Goal: Task Accomplishment & Management: Manage account settings

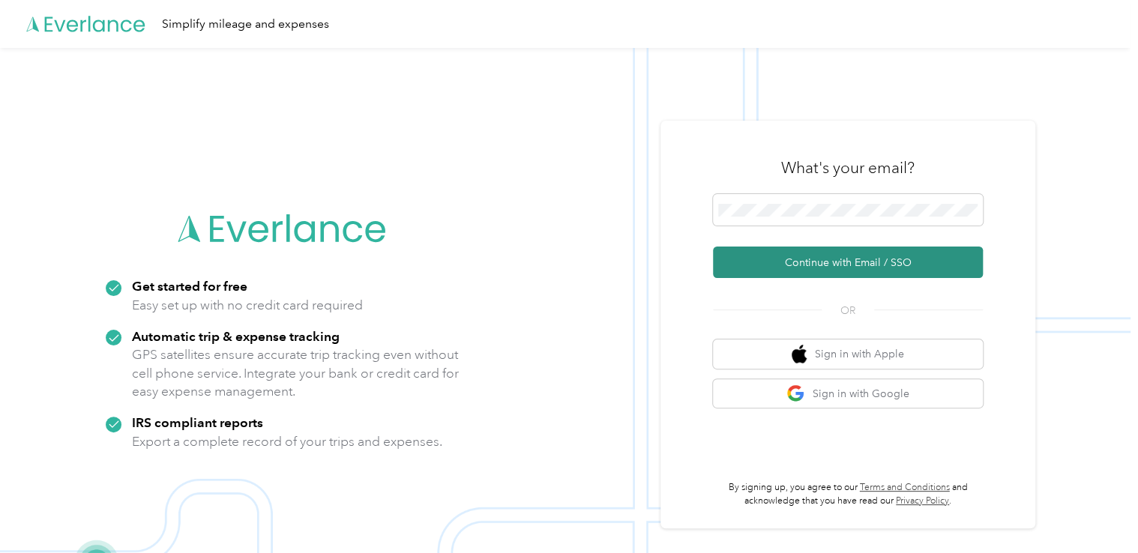
click at [842, 266] on button "Continue with Email / SSO" at bounding box center [848, 262] width 270 height 31
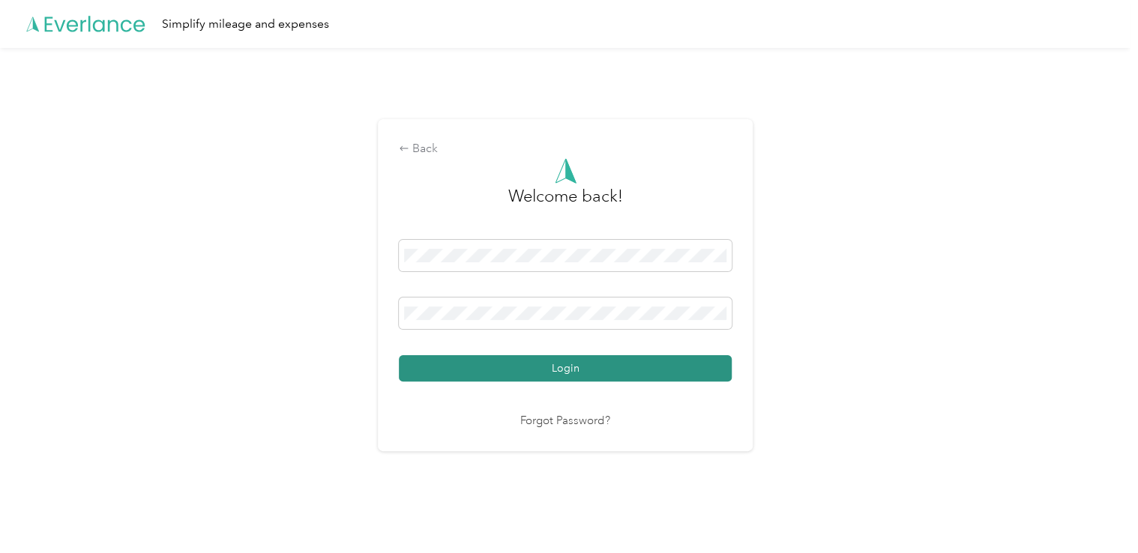
click at [557, 368] on button "Login" at bounding box center [565, 368] width 333 height 26
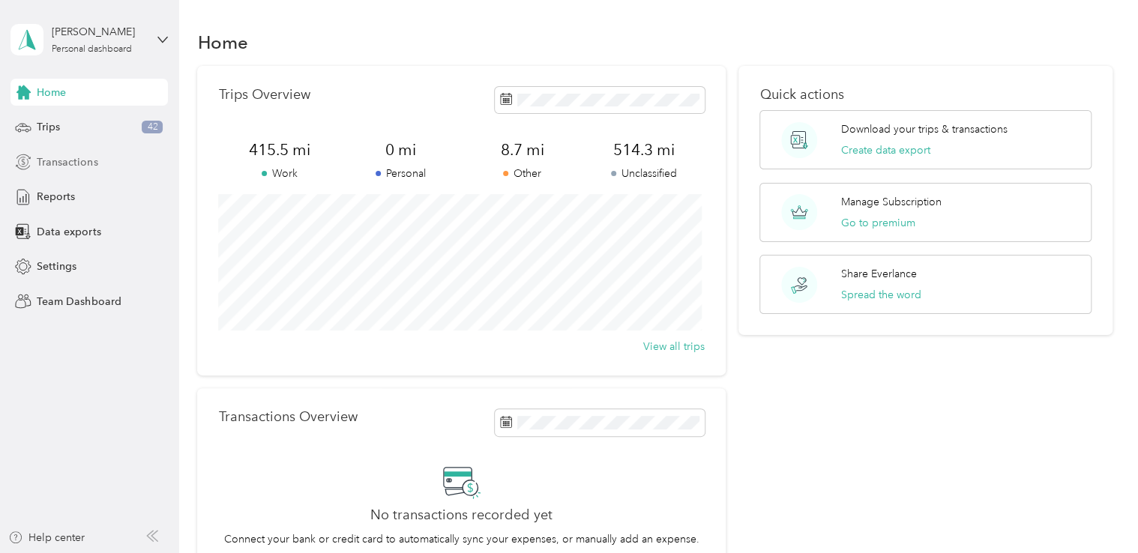
click at [69, 163] on span "Transactions" at bounding box center [67, 162] width 61 height 16
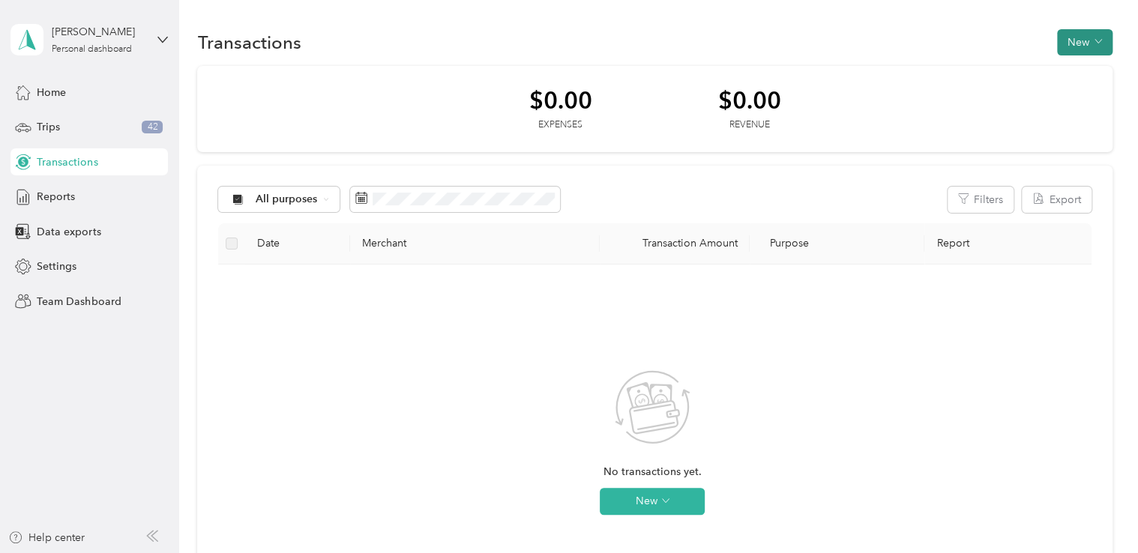
click at [1083, 43] on button "New" at bounding box center [1084, 42] width 55 height 26
click at [324, 386] on div "No transactions yet. New" at bounding box center [652, 455] width 844 height 357
click at [43, 124] on span "Trips" at bounding box center [48, 127] width 23 height 16
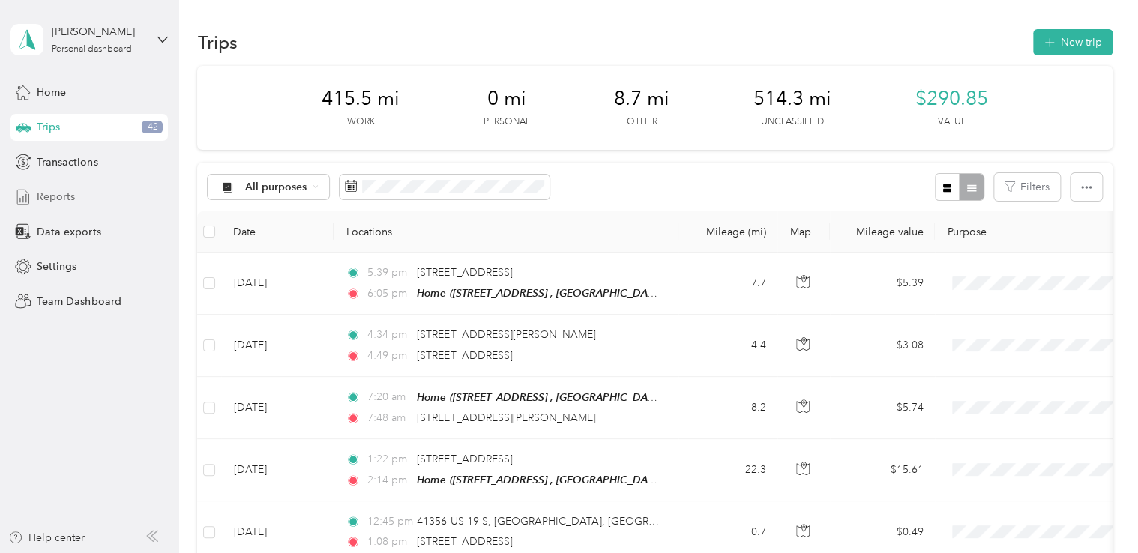
click at [52, 196] on span "Reports" at bounding box center [56, 197] width 38 height 16
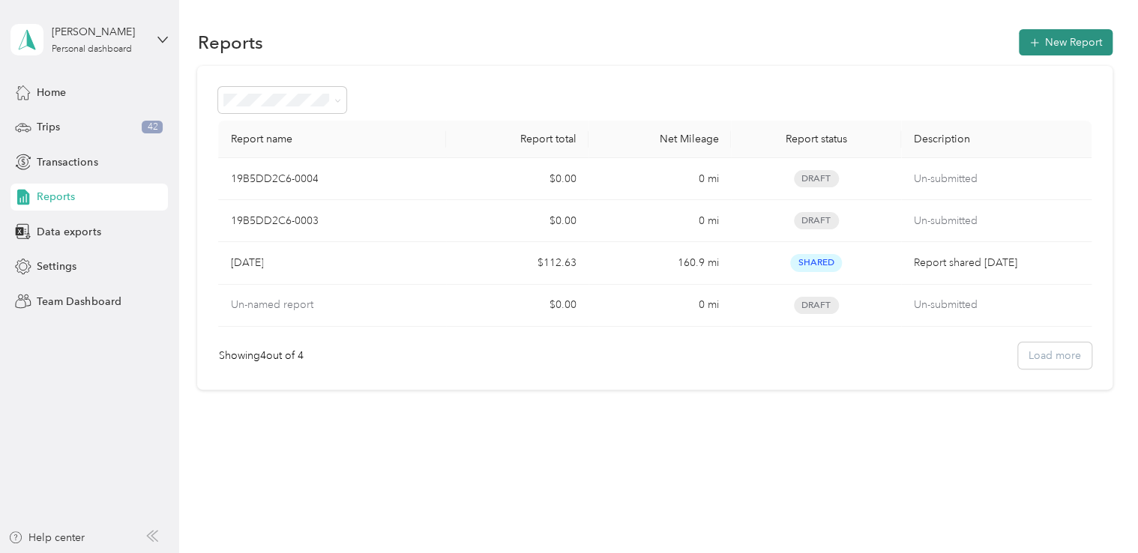
click at [1074, 46] on button "New Report" at bounding box center [1066, 42] width 94 height 26
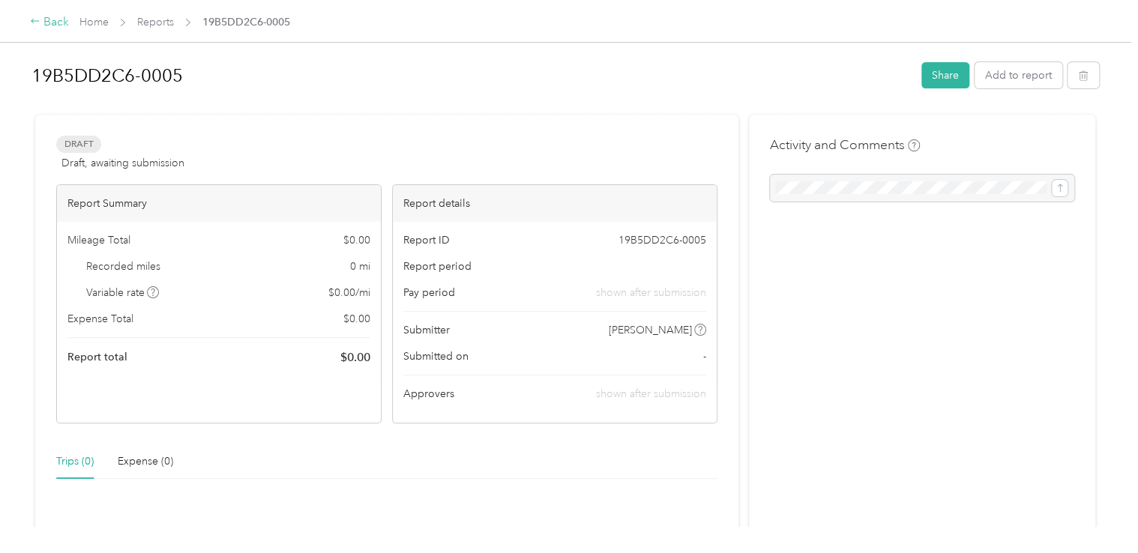
click at [53, 22] on div "Back" at bounding box center [49, 22] width 39 height 18
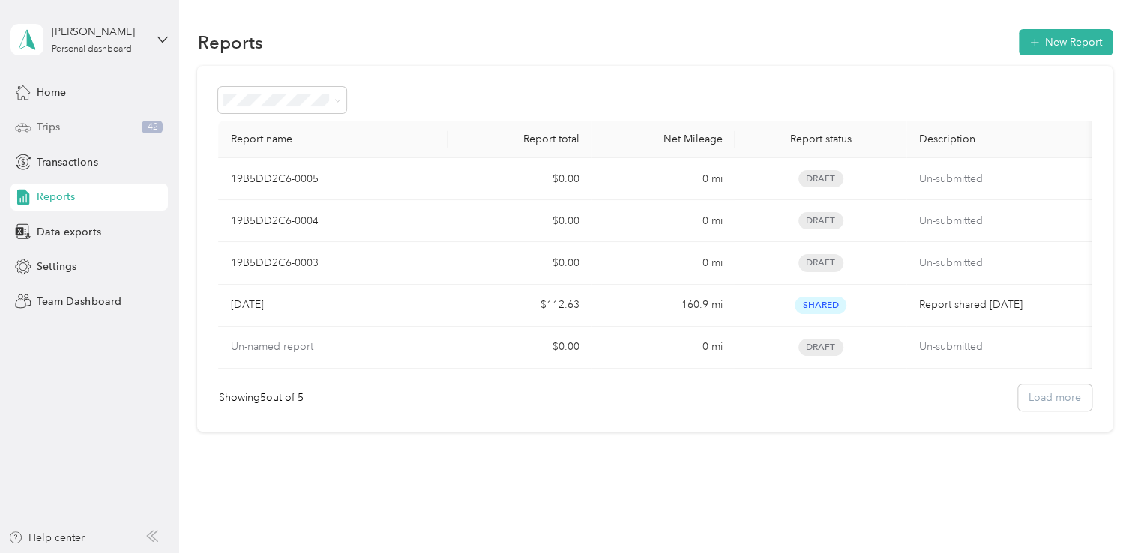
click at [65, 127] on div "Trips 42" at bounding box center [88, 127] width 157 height 27
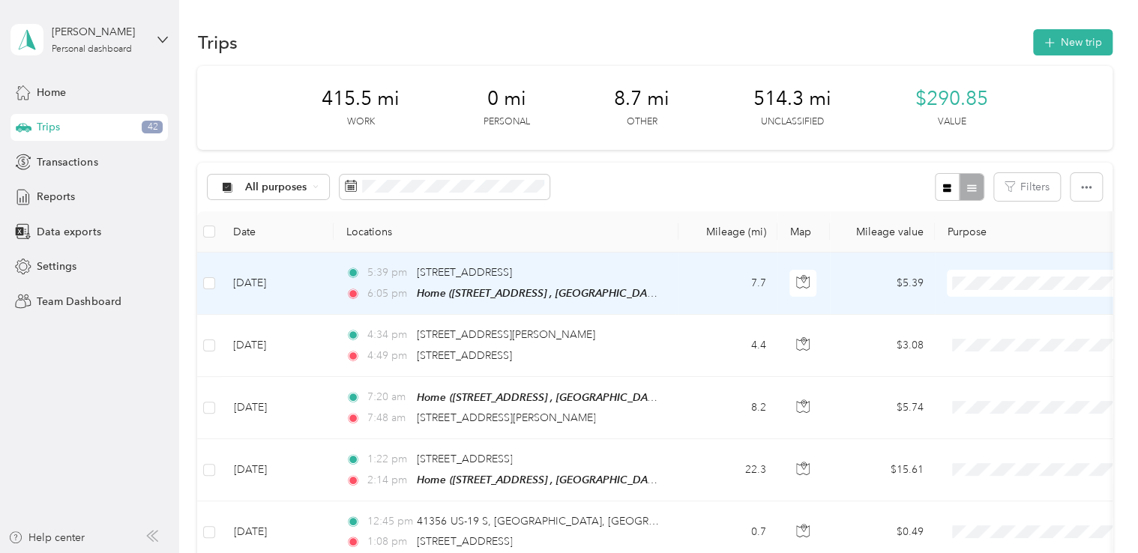
click at [997, 310] on span "Work" at bounding box center [1054, 311] width 139 height 16
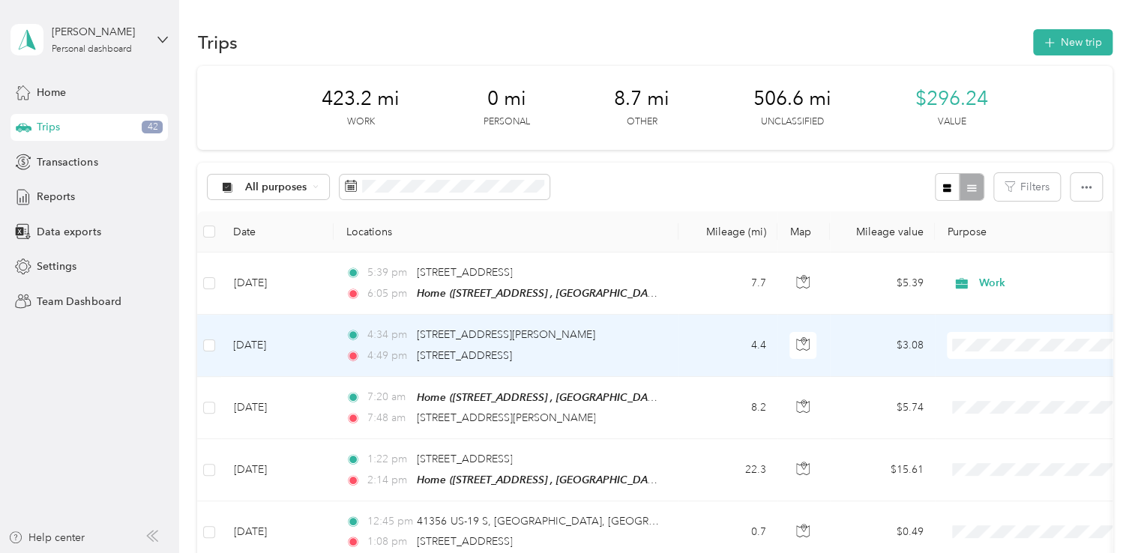
click at [1000, 135] on li "Work" at bounding box center [1041, 132] width 186 height 26
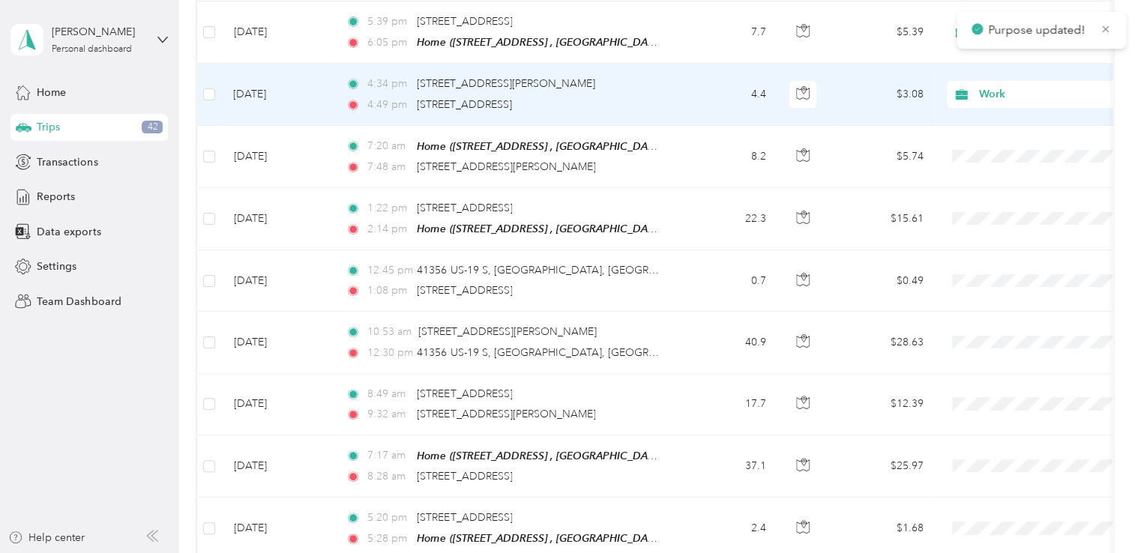
scroll to position [277, 0]
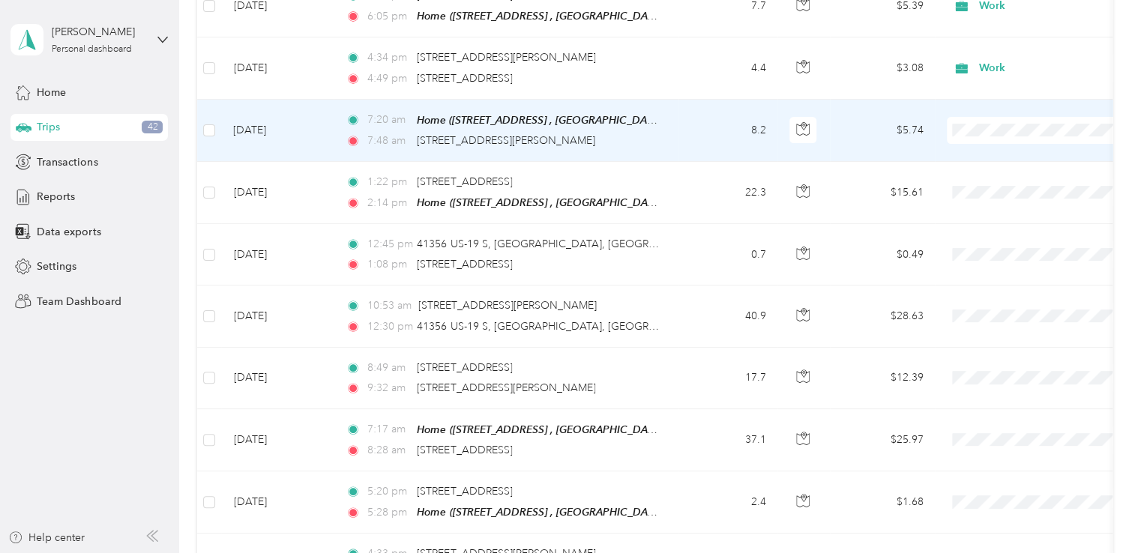
click at [972, 156] on li "Work" at bounding box center [1041, 149] width 186 height 26
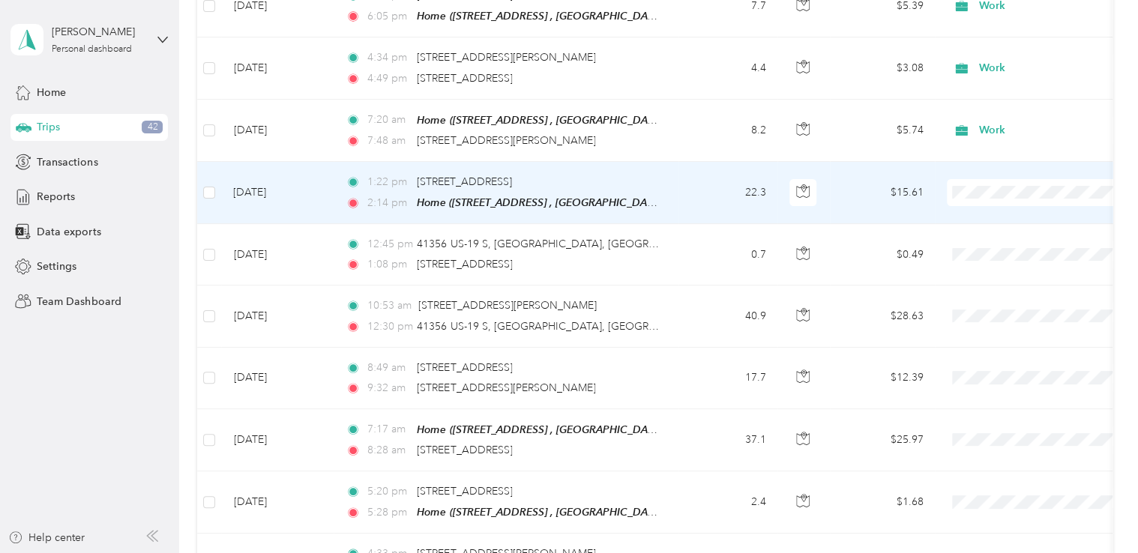
click at [990, 220] on li "Work" at bounding box center [1041, 215] width 186 height 26
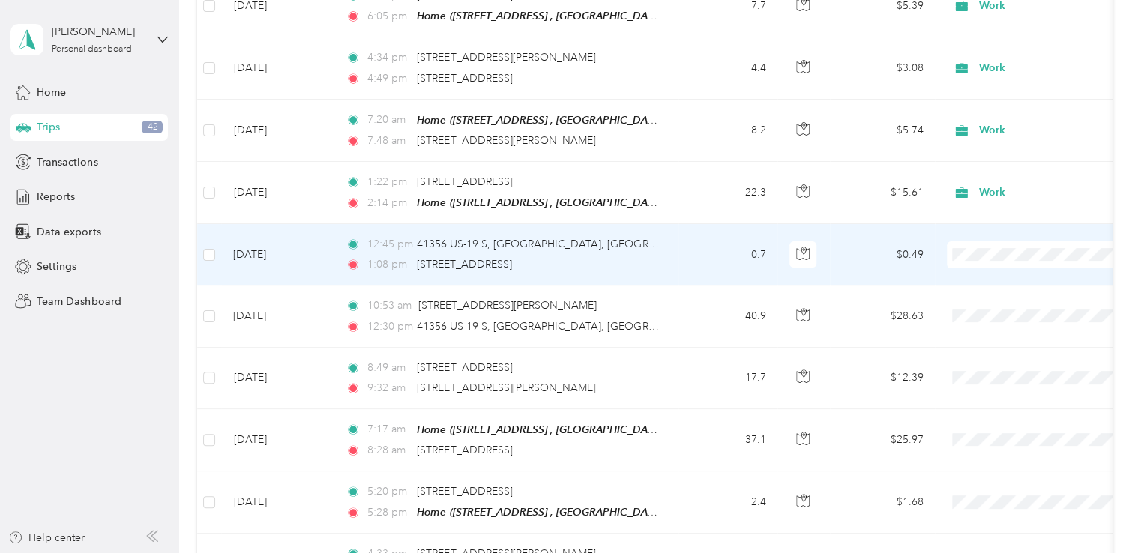
click at [991, 277] on span "Work" at bounding box center [1054, 279] width 139 height 16
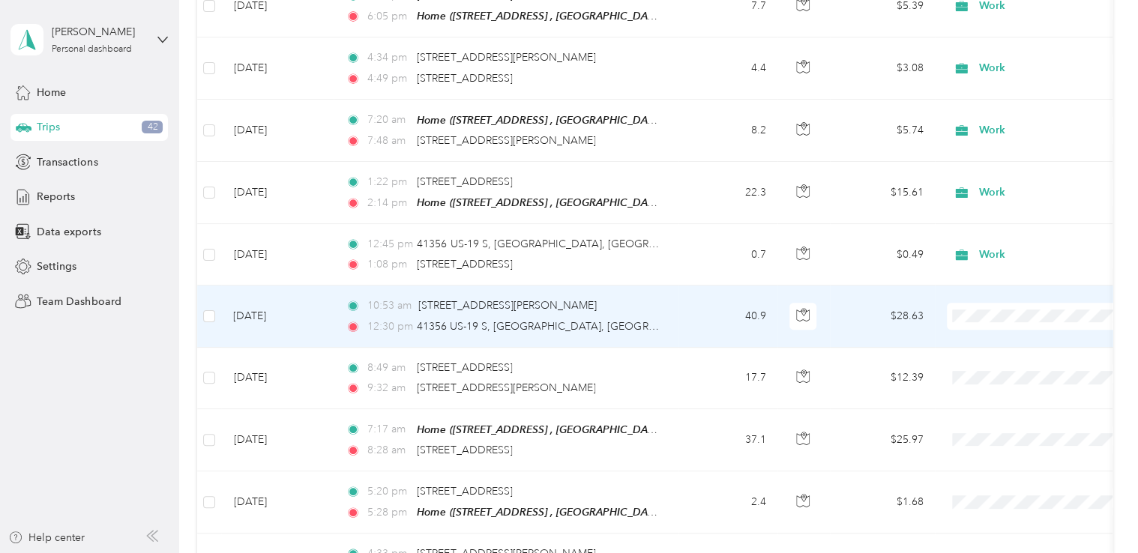
click at [992, 342] on li "Work" at bounding box center [1041, 336] width 186 height 26
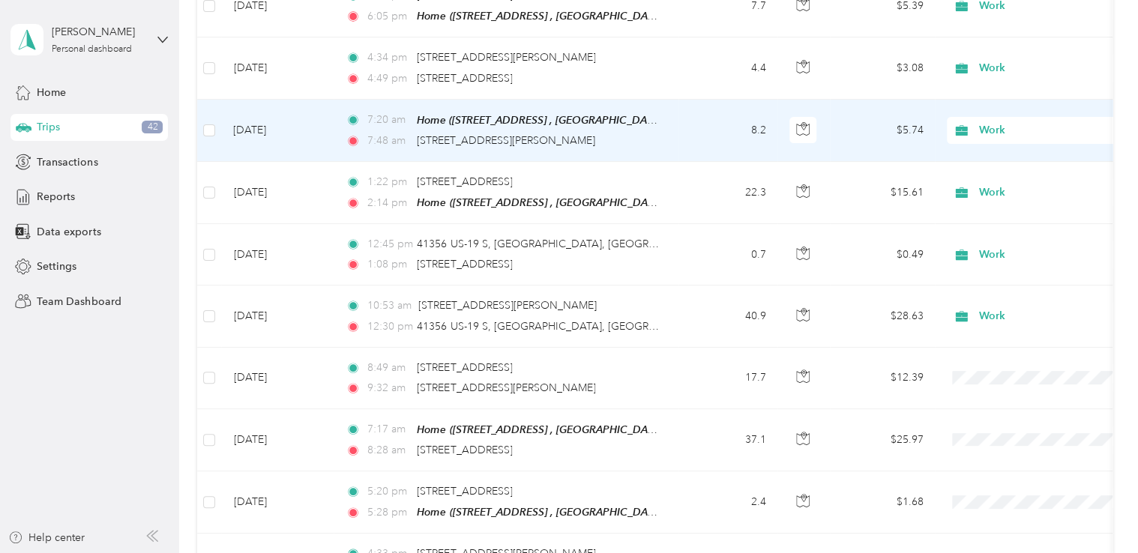
click at [994, 131] on span "Work" at bounding box center [1047, 130] width 137 height 16
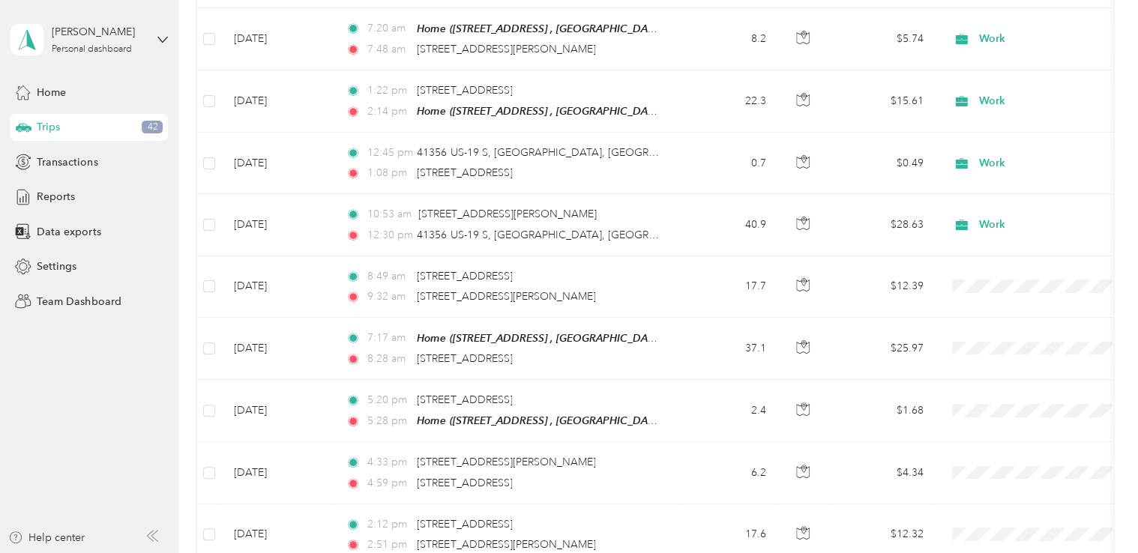
scroll to position [396, 0]
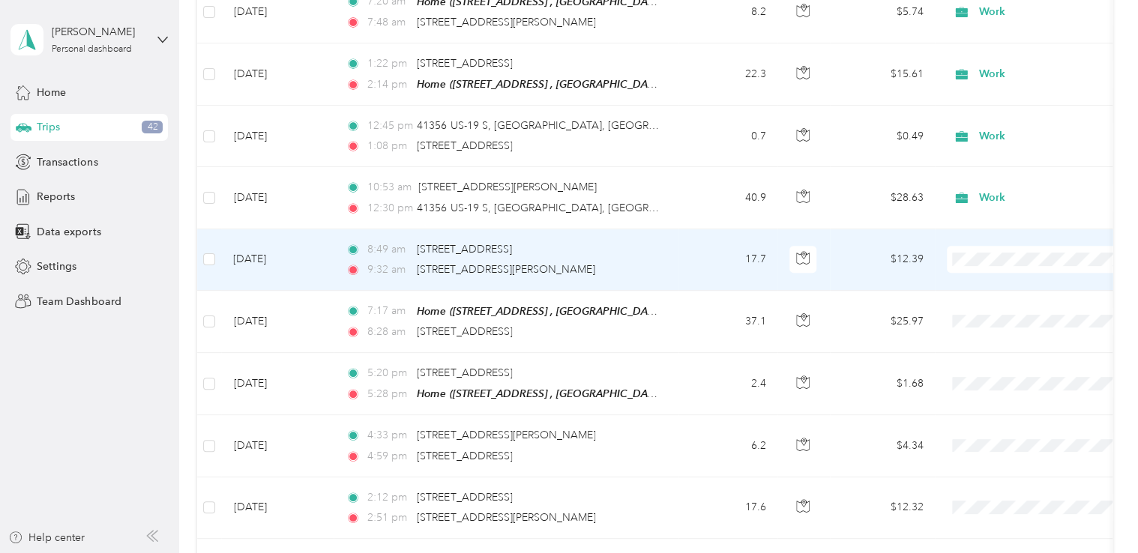
click at [999, 287] on li "Work" at bounding box center [1041, 280] width 186 height 26
click at [990, 256] on span "Work" at bounding box center [1047, 259] width 137 height 16
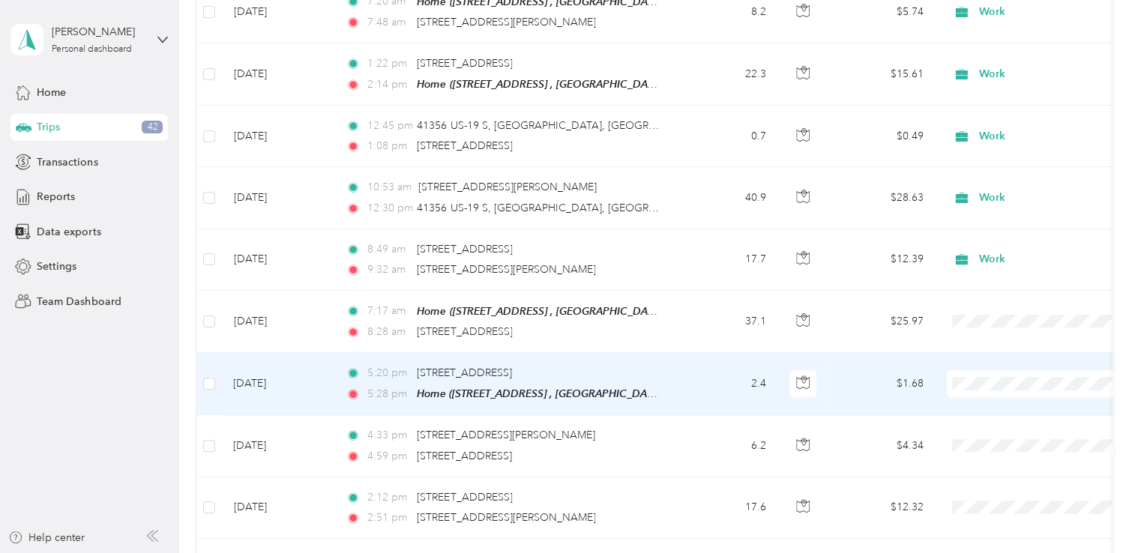
click at [861, 394] on td "$1.68" at bounding box center [882, 384] width 105 height 62
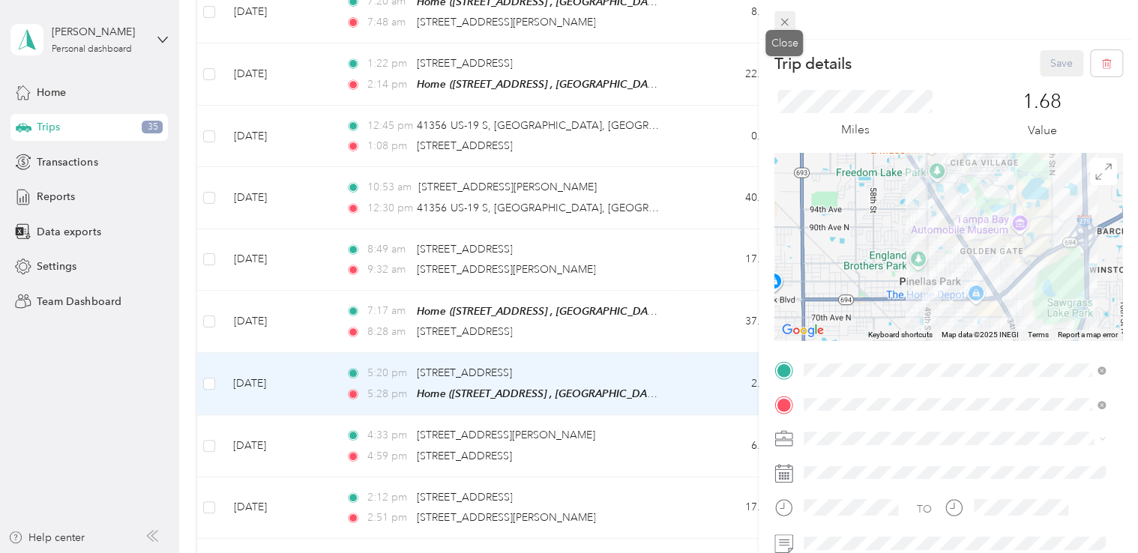
click at [782, 22] on icon at bounding box center [784, 22] width 13 height 13
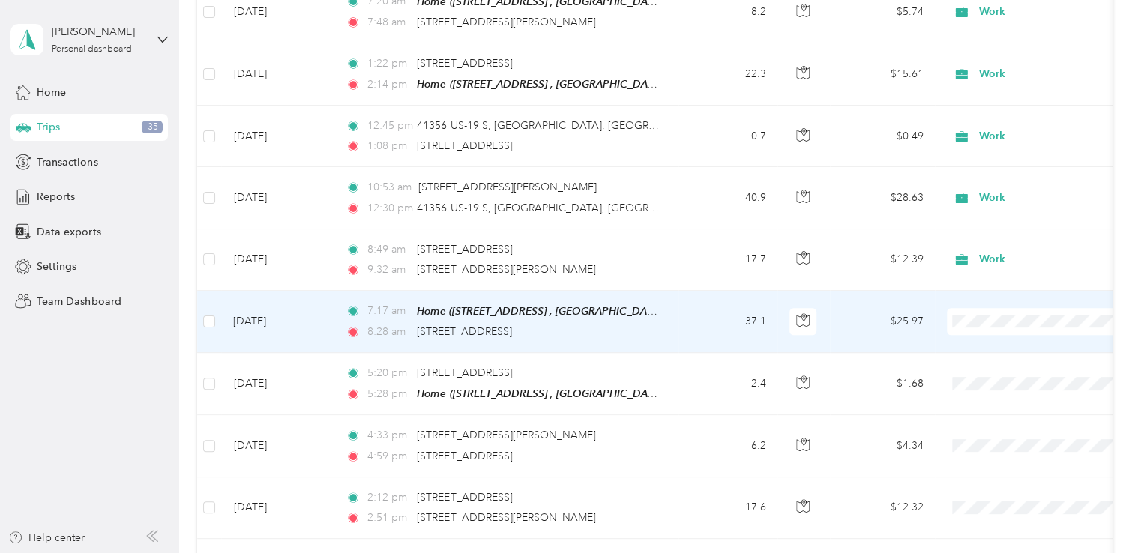
click at [1003, 342] on span "Work" at bounding box center [1054, 338] width 139 height 16
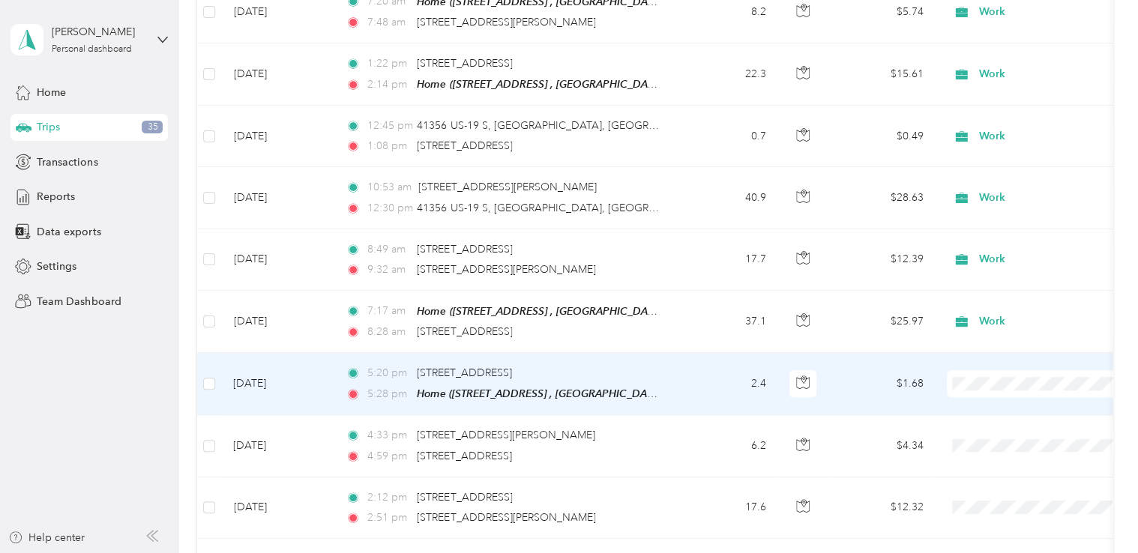
click at [1005, 166] on span "Work" at bounding box center [1054, 167] width 139 height 16
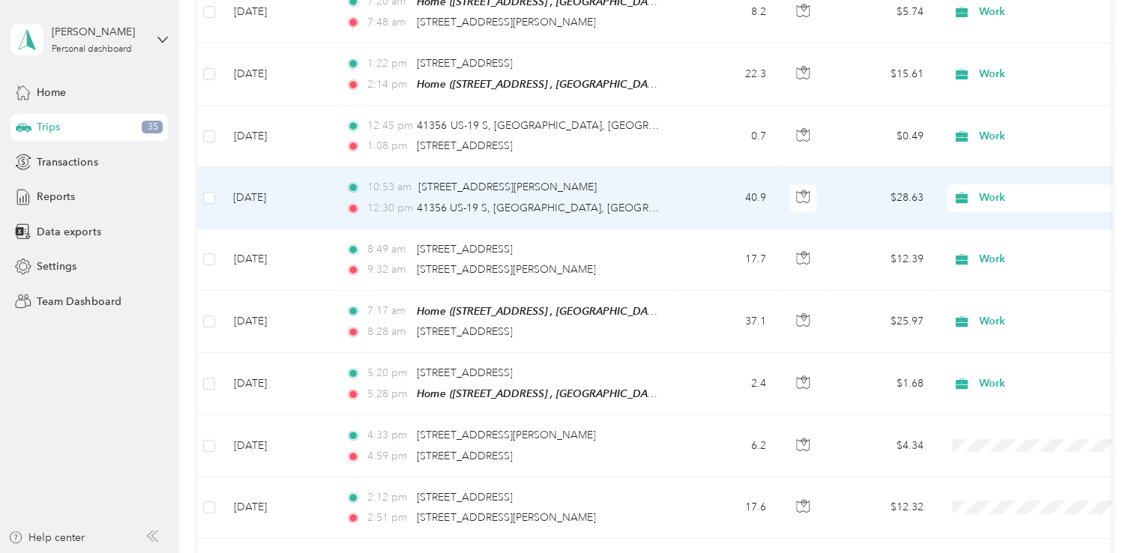
click at [997, 190] on span "Work" at bounding box center [1047, 198] width 137 height 16
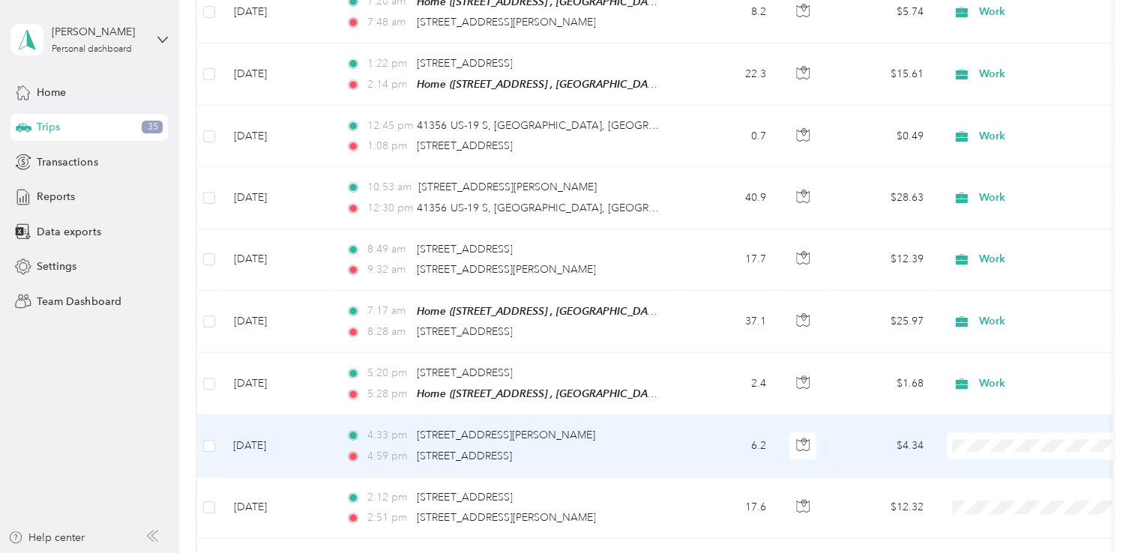
click at [998, 227] on span "Work" at bounding box center [1054, 228] width 139 height 16
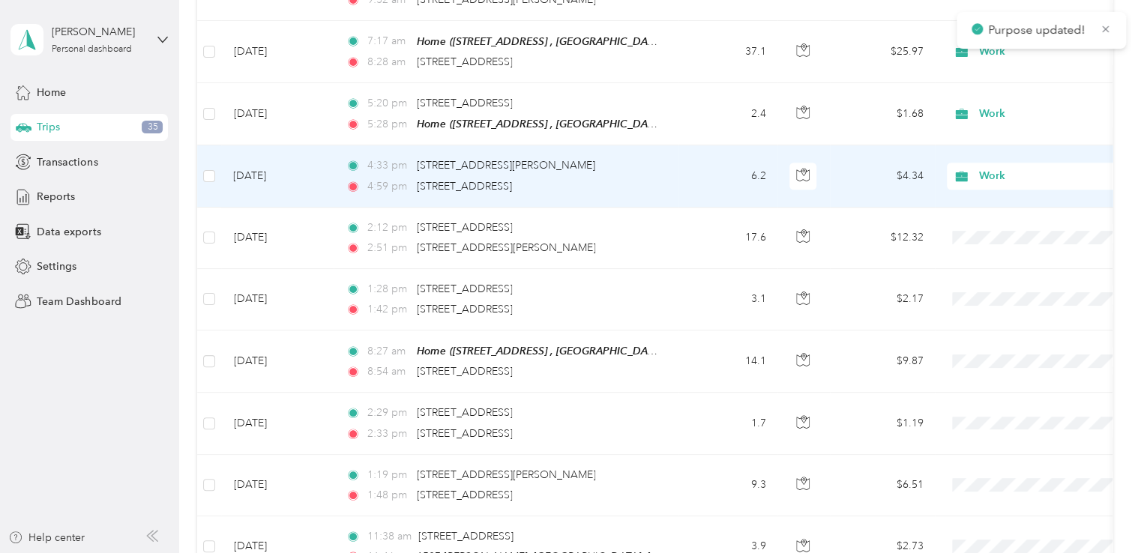
scroll to position [718, 0]
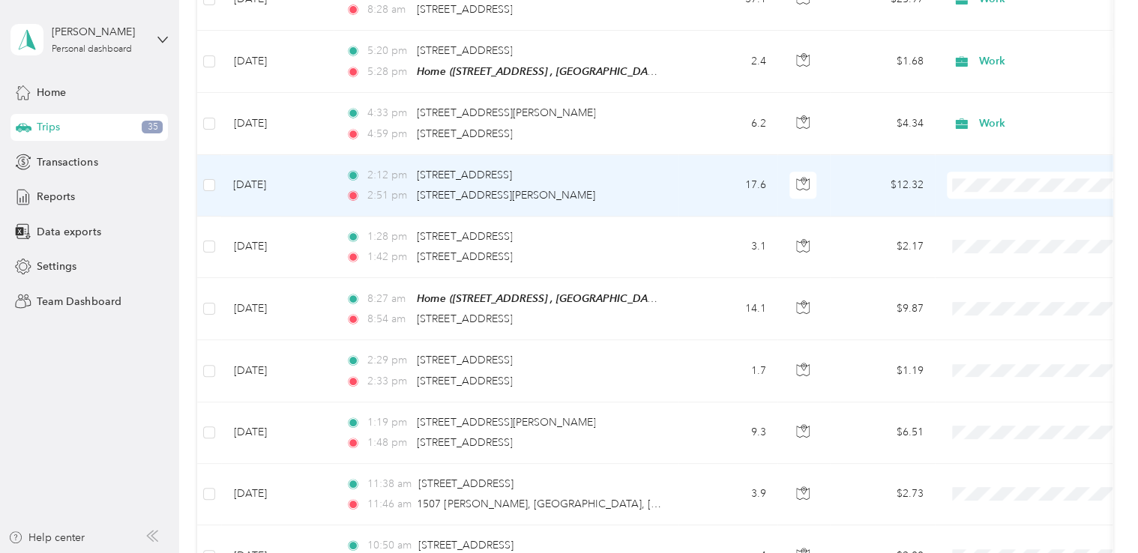
click at [1017, 202] on span "Work" at bounding box center [1054, 207] width 139 height 16
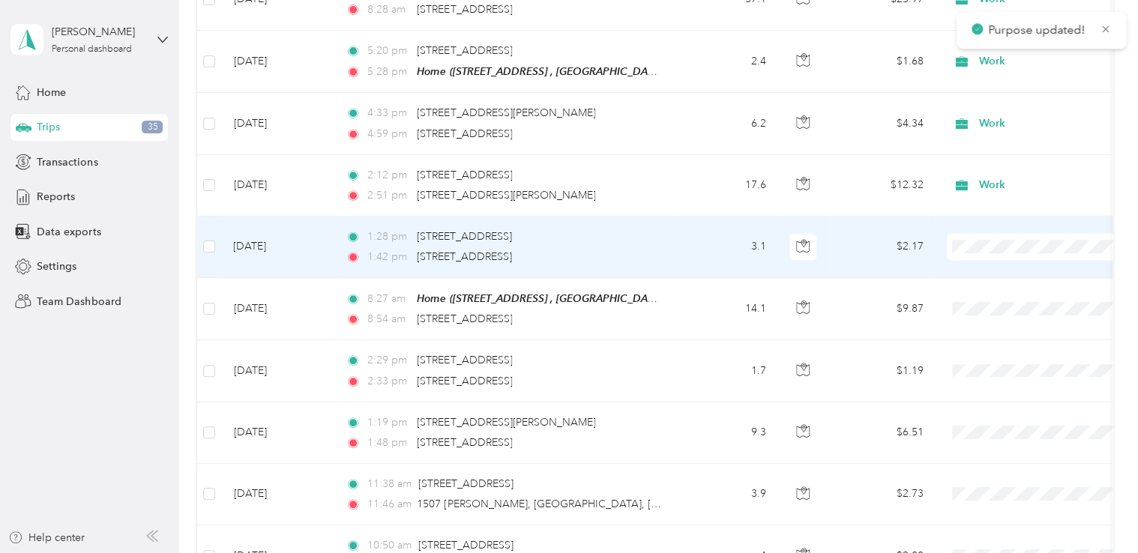
click at [1012, 267] on span "Work" at bounding box center [1054, 267] width 139 height 16
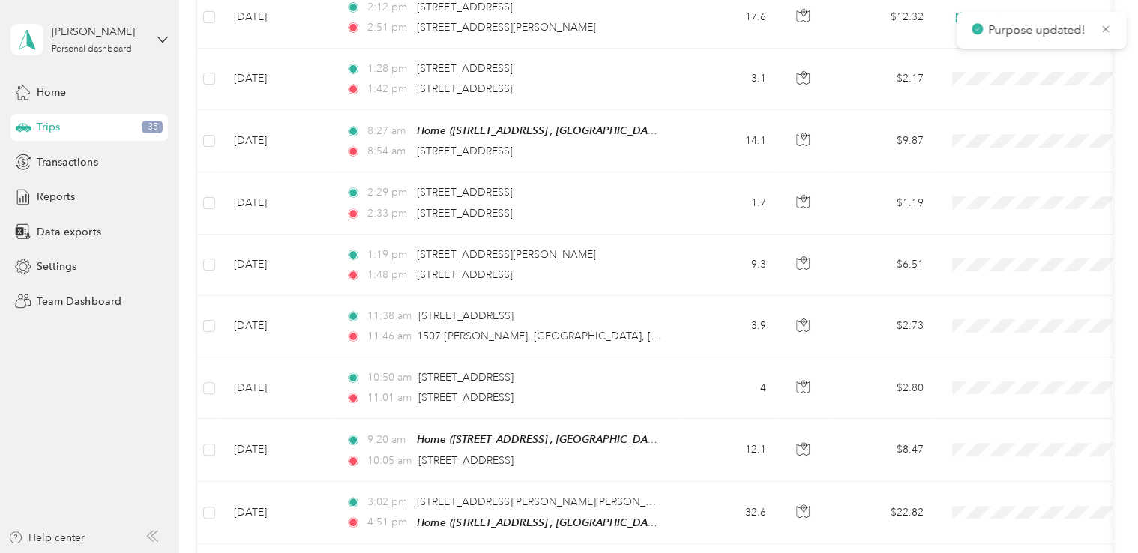
scroll to position [898, 0]
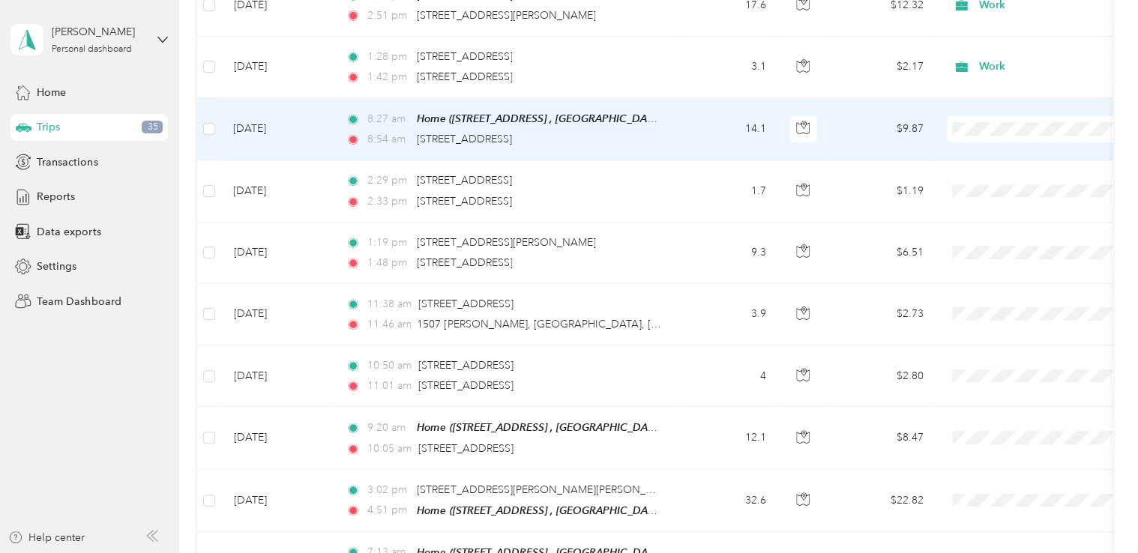
click at [994, 147] on span "Work" at bounding box center [1054, 148] width 139 height 16
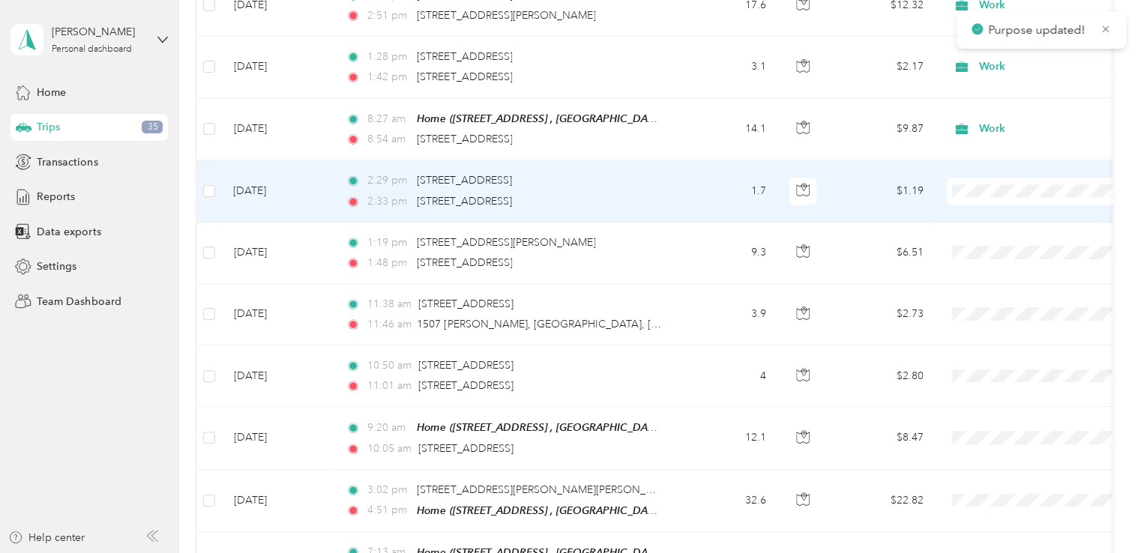
click at [994, 211] on span "Work" at bounding box center [1054, 206] width 139 height 16
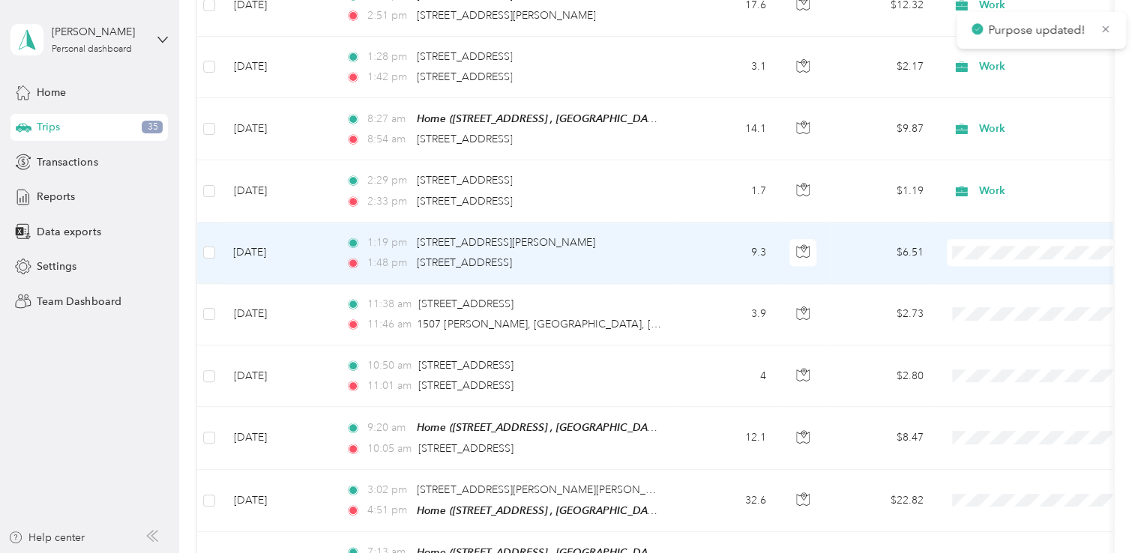
click at [996, 271] on span "Work" at bounding box center [1054, 273] width 139 height 16
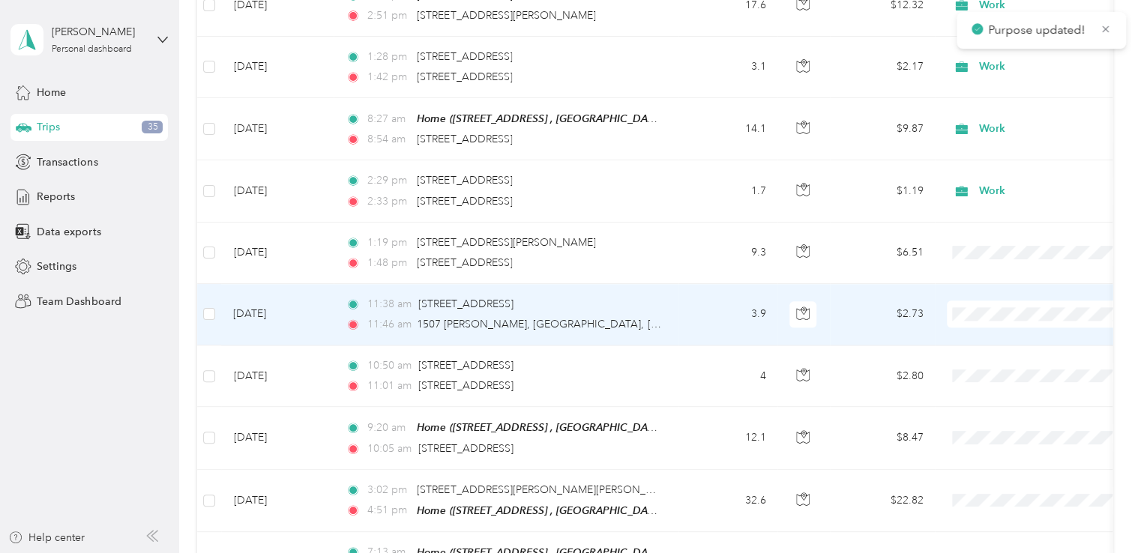
click at [990, 329] on span "Work" at bounding box center [1054, 327] width 139 height 16
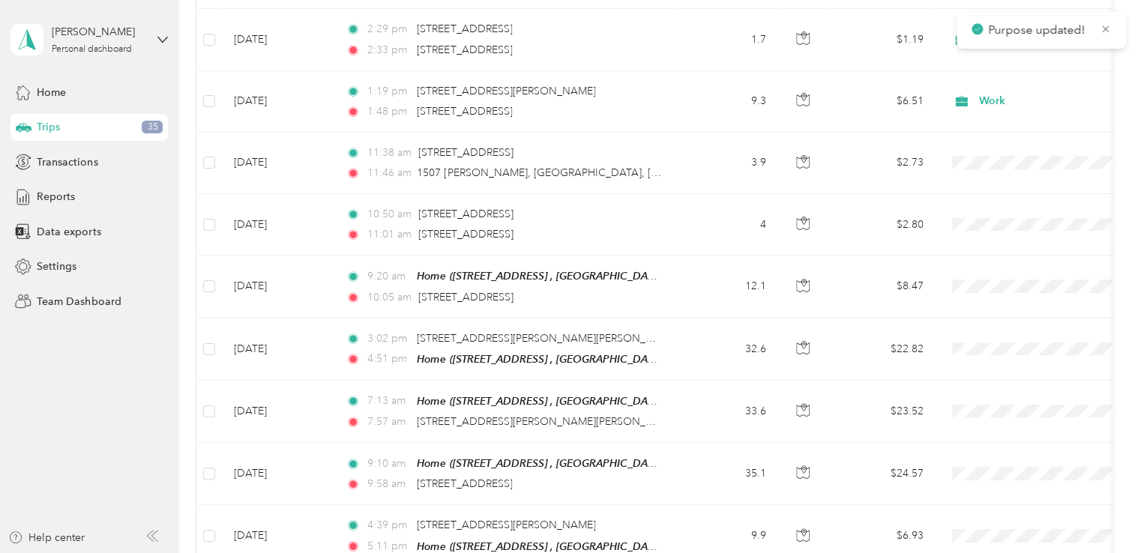
scroll to position [1054, 0]
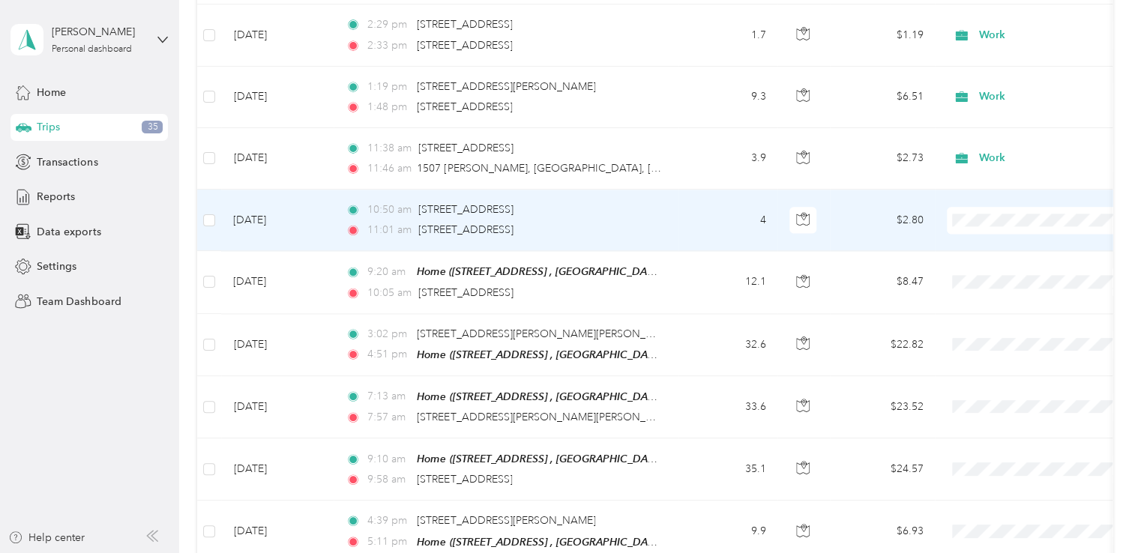
click at [992, 240] on span "Work" at bounding box center [1054, 240] width 139 height 16
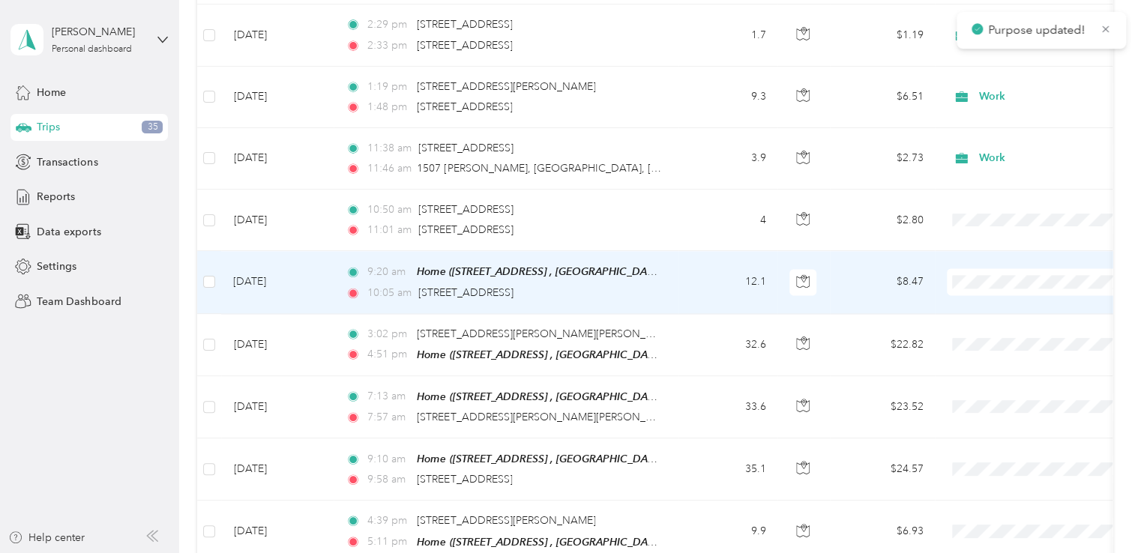
click at [992, 304] on li "Work" at bounding box center [1041, 302] width 186 height 26
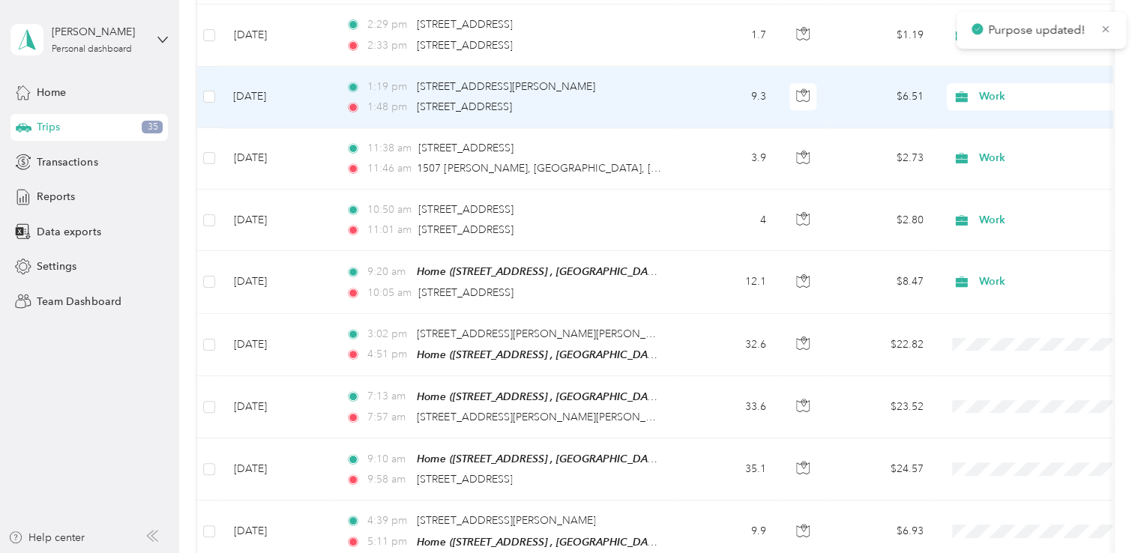
click at [994, 91] on span "Work" at bounding box center [1047, 96] width 137 height 16
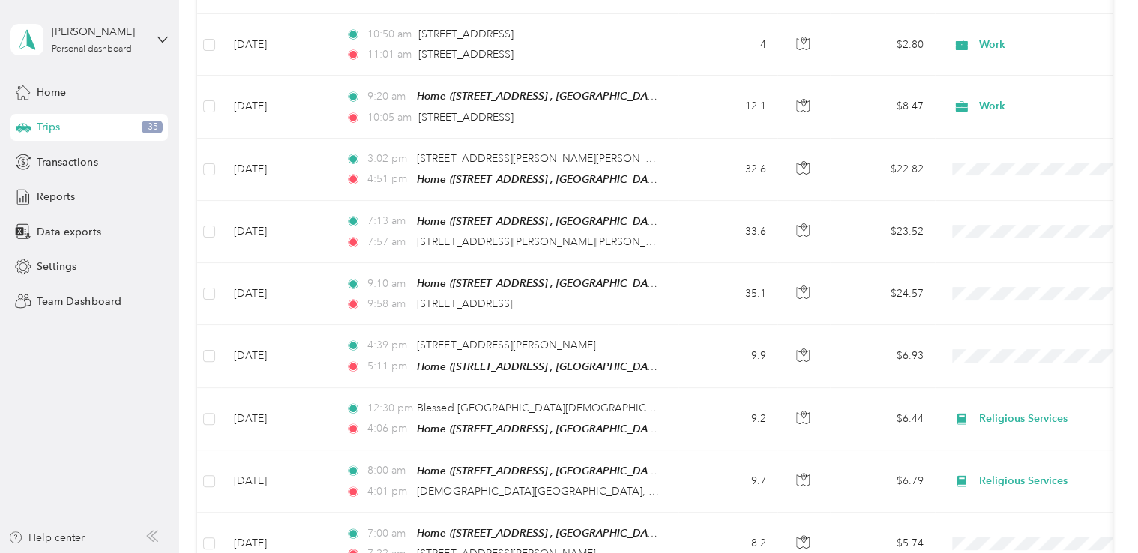
scroll to position [1222, 0]
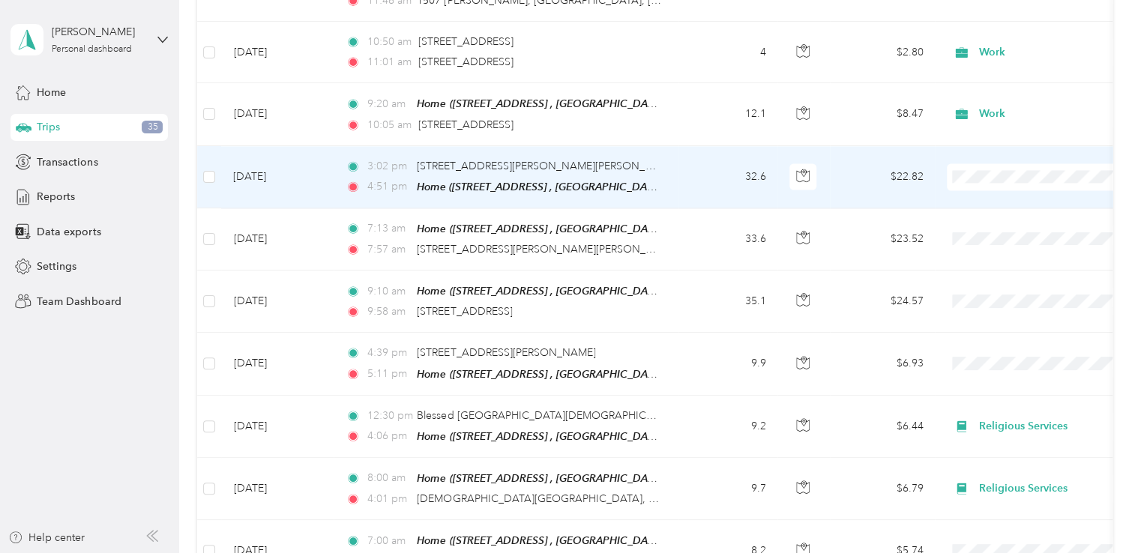
click at [1007, 192] on span "Work" at bounding box center [1054, 196] width 139 height 16
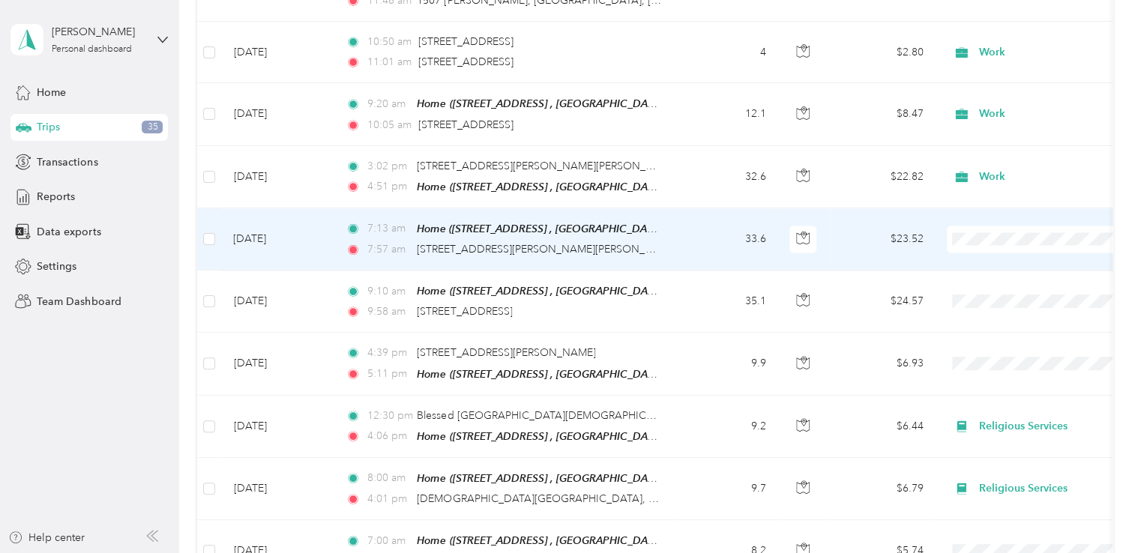
click at [994, 255] on span "Work" at bounding box center [1054, 258] width 139 height 16
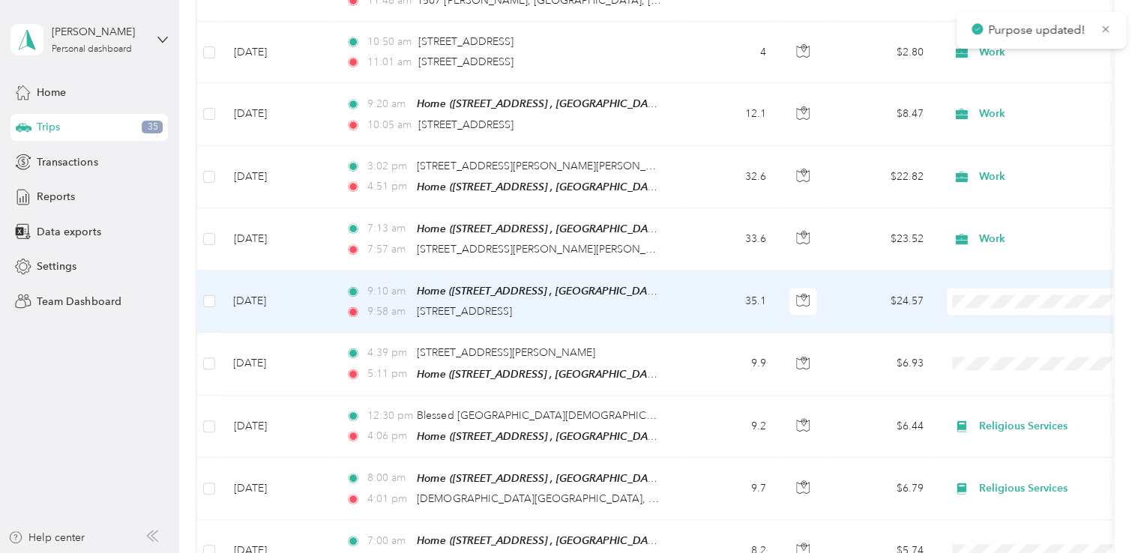
click at [999, 313] on span "Work" at bounding box center [1054, 319] width 139 height 16
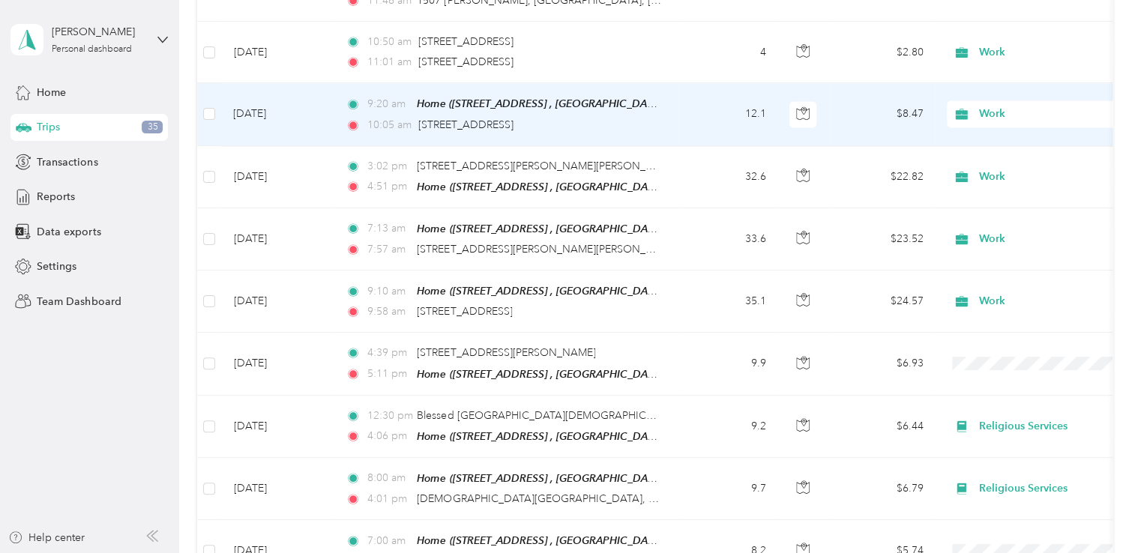
click at [993, 109] on span "Work" at bounding box center [1047, 114] width 137 height 16
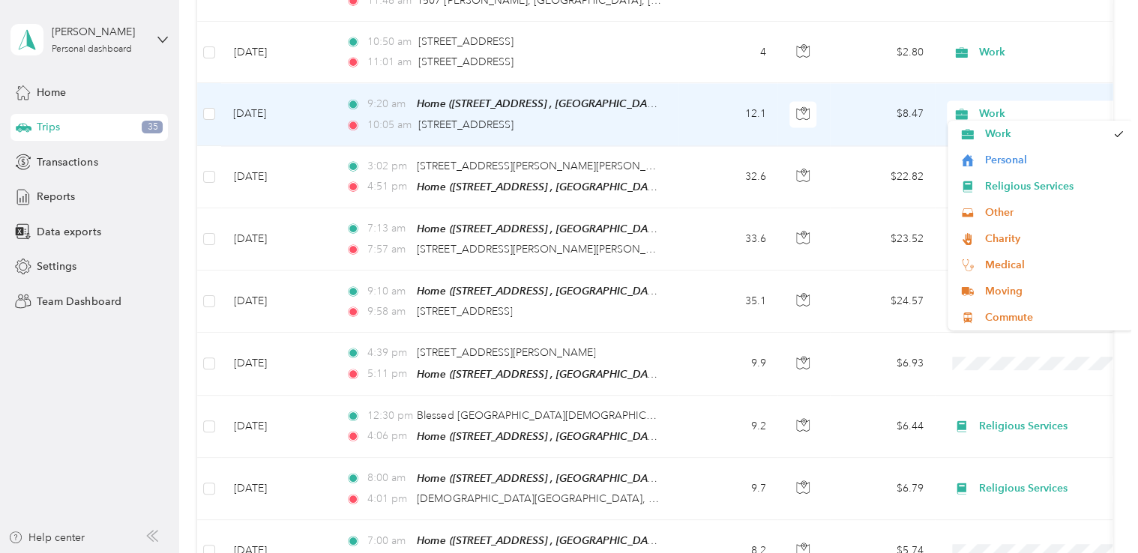
click at [983, 106] on span "Work" at bounding box center [1047, 114] width 137 height 16
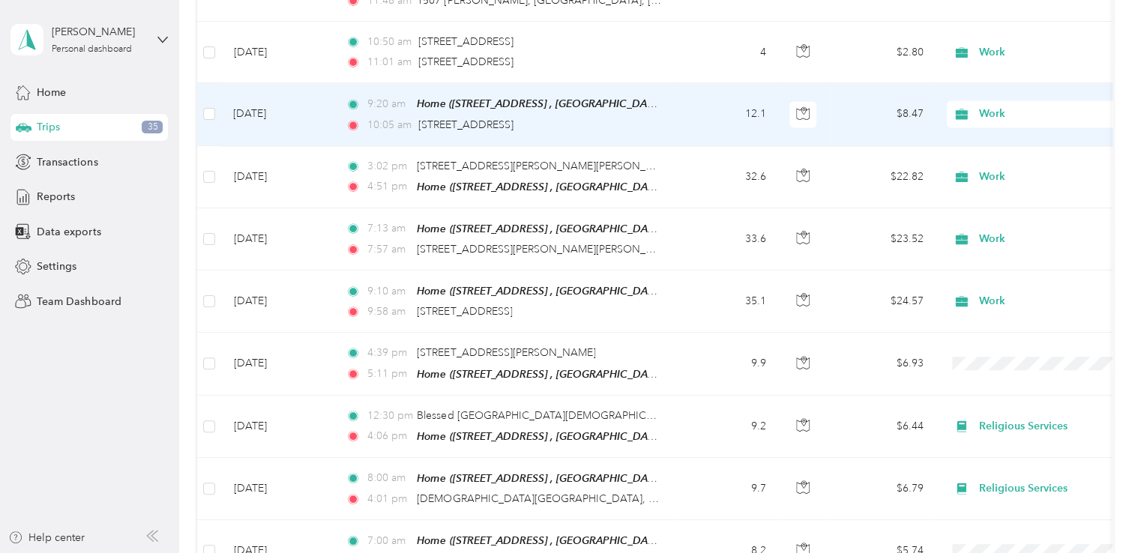
click at [1006, 139] on li "Work" at bounding box center [1041, 133] width 186 height 26
click at [988, 106] on span "Work" at bounding box center [1047, 114] width 137 height 16
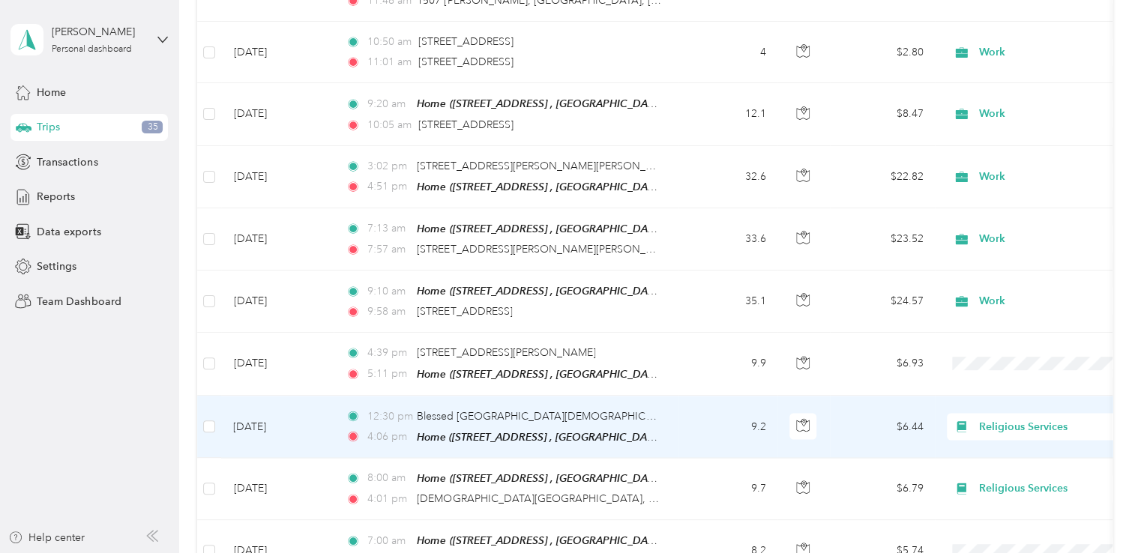
click at [1026, 418] on span "Religious Services" at bounding box center [1047, 426] width 137 height 16
click at [1012, 206] on li "Work" at bounding box center [1041, 198] width 186 height 26
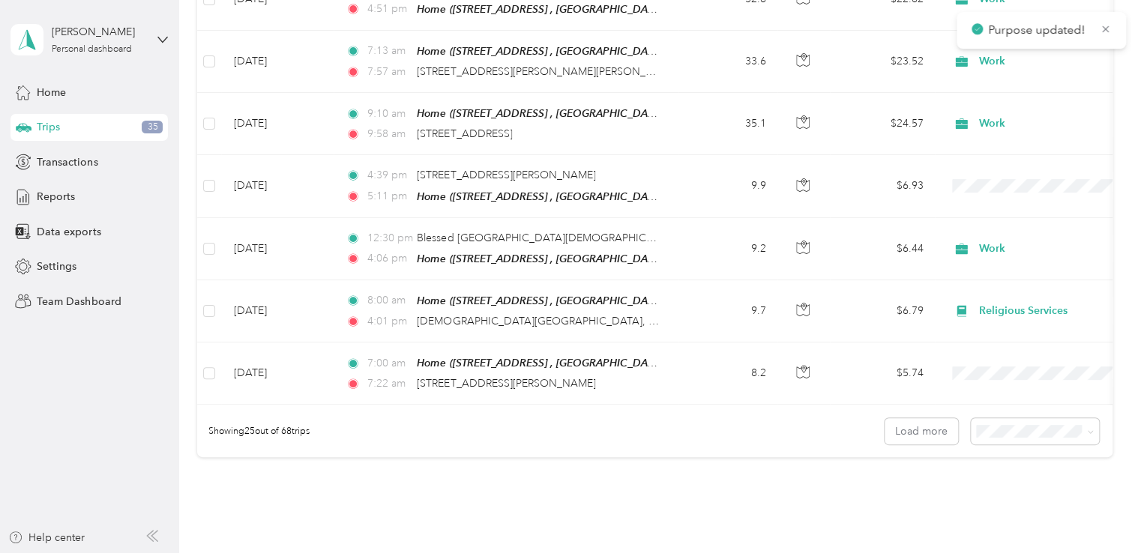
scroll to position [1402, 0]
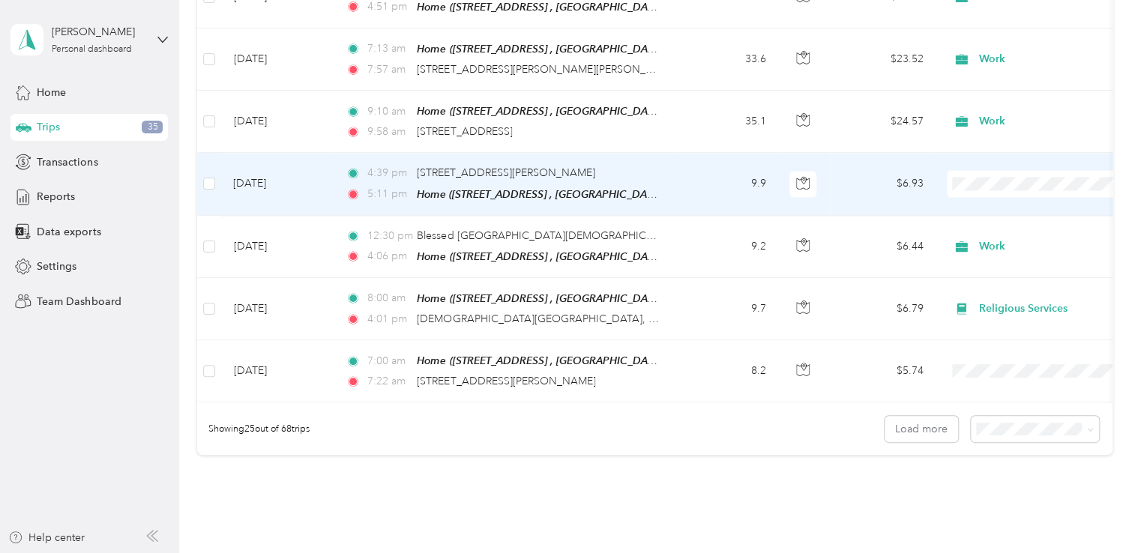
click at [997, 196] on span "Work" at bounding box center [1054, 196] width 139 height 16
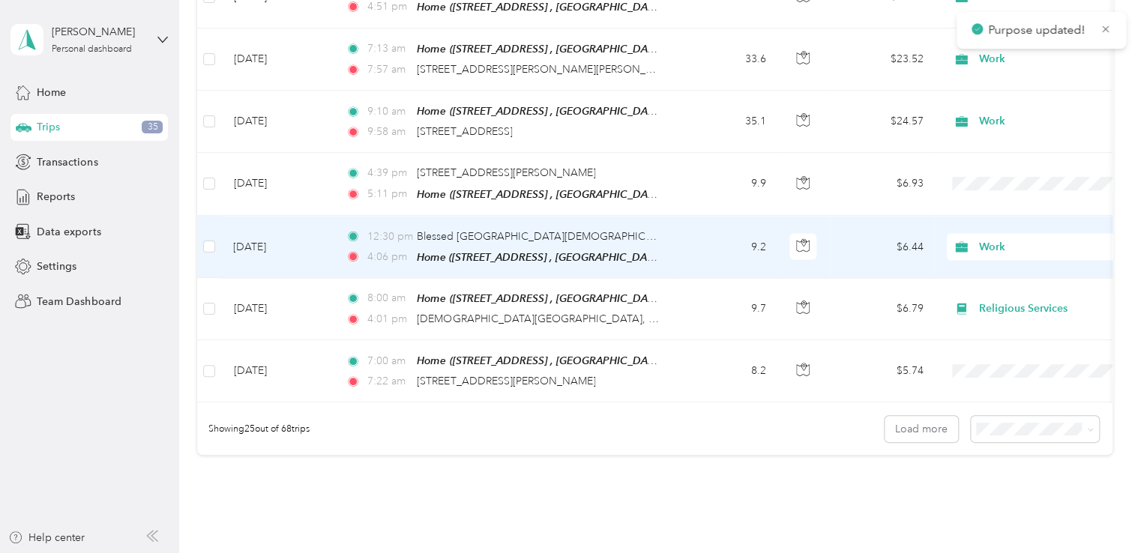
click at [990, 238] on span "Work" at bounding box center [1047, 246] width 137 height 16
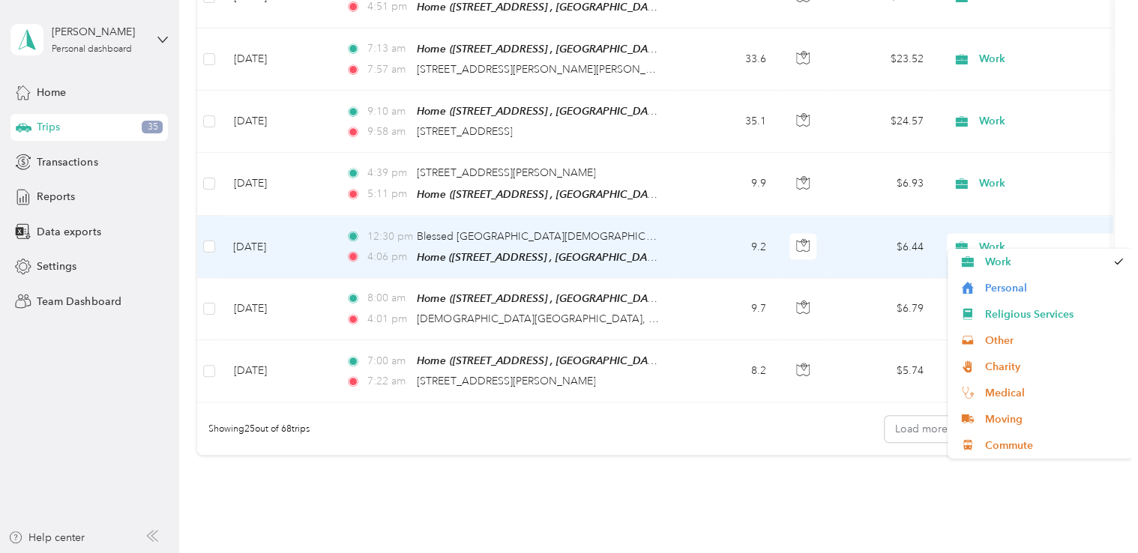
click at [994, 238] on span "Work" at bounding box center [1047, 246] width 137 height 16
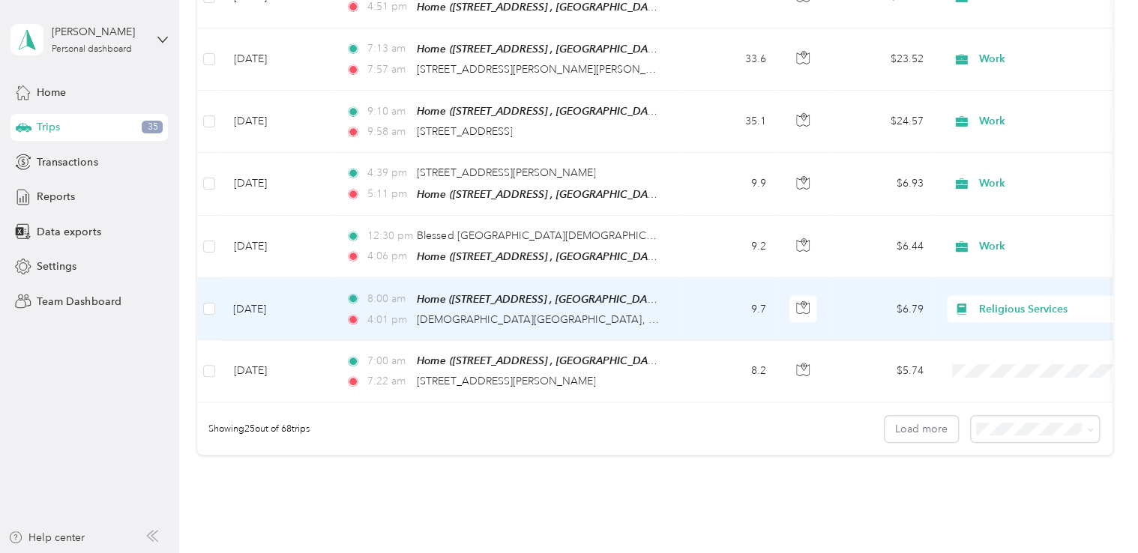
click at [1055, 301] on span "Religious Services" at bounding box center [1047, 309] width 137 height 16
click at [1031, 322] on span "Work" at bounding box center [1054, 323] width 139 height 16
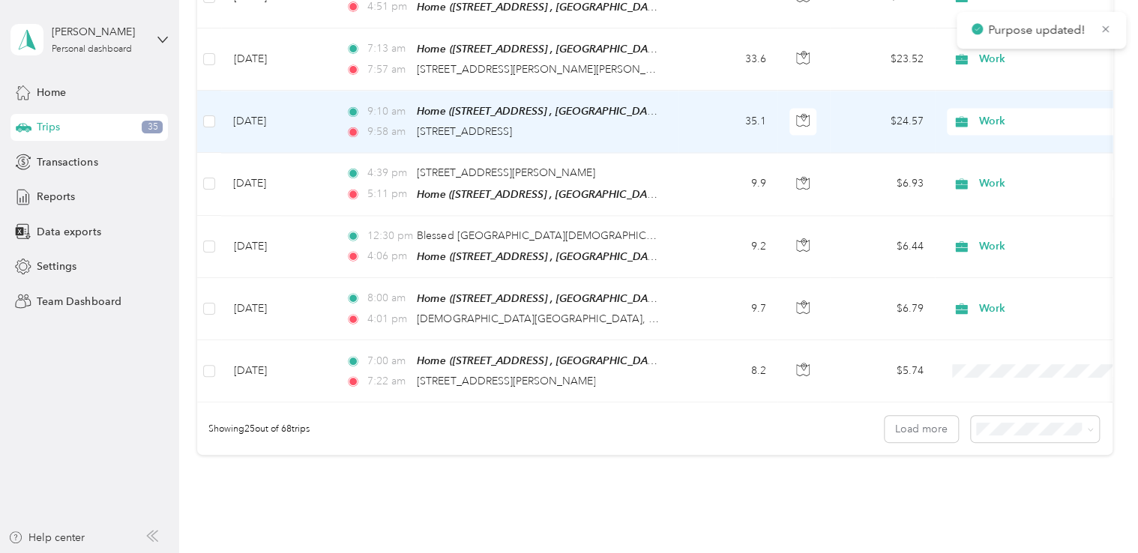
click at [988, 113] on span "Work" at bounding box center [1047, 121] width 137 height 16
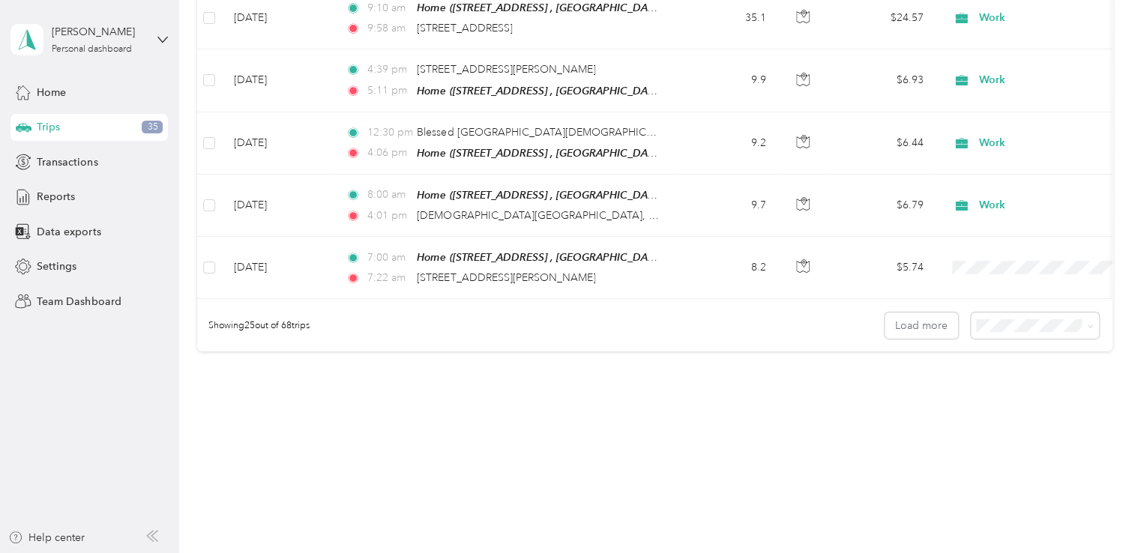
scroll to position [1508, 0]
click at [915, 324] on button "Load more" at bounding box center [921, 323] width 73 height 26
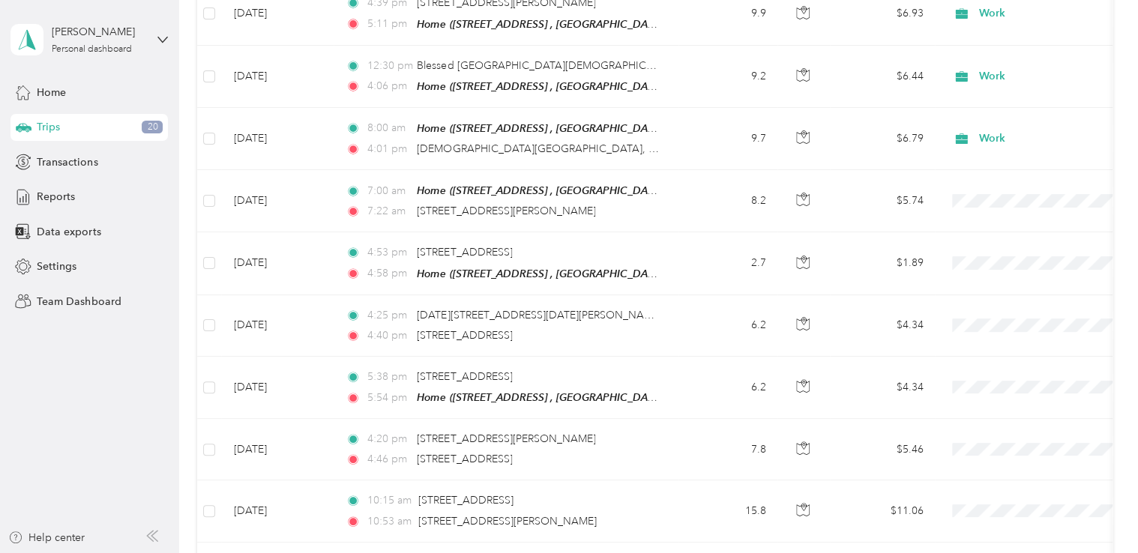
scroll to position [1713, 0]
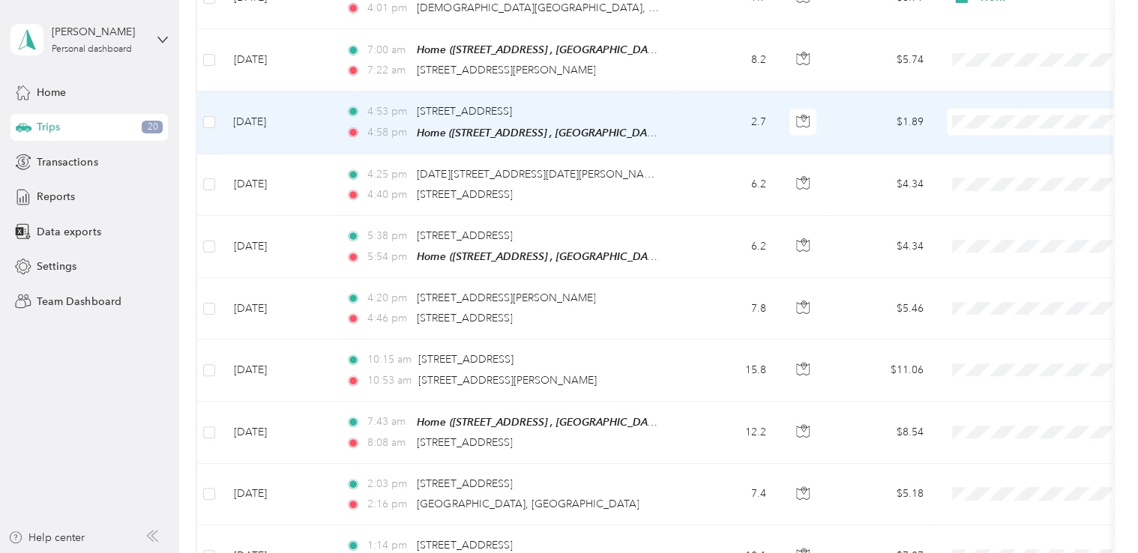
click at [985, 133] on span "Work" at bounding box center [1054, 135] width 139 height 16
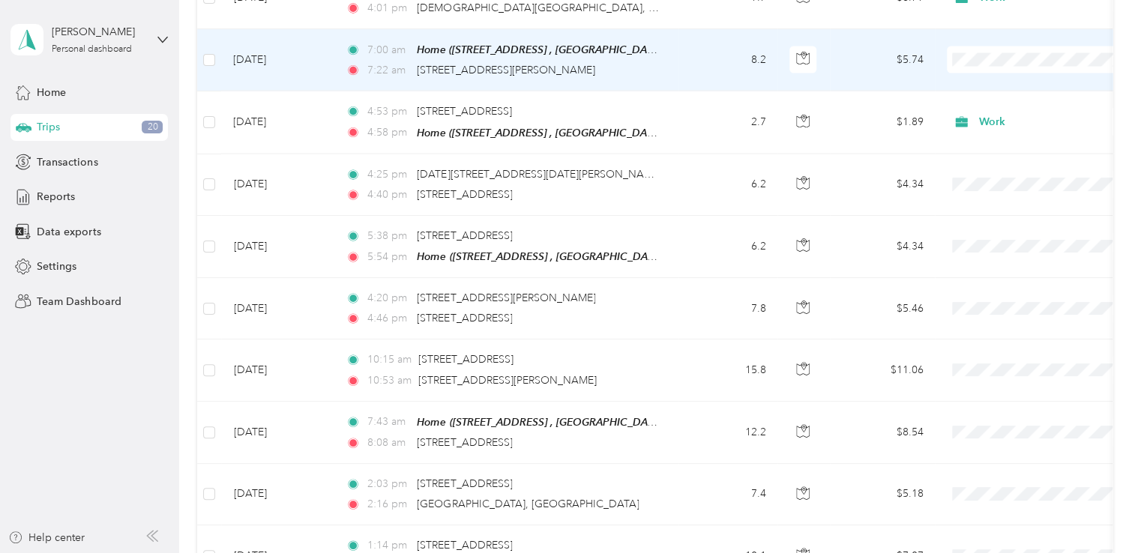
click at [989, 77] on li "Work" at bounding box center [1041, 69] width 186 height 26
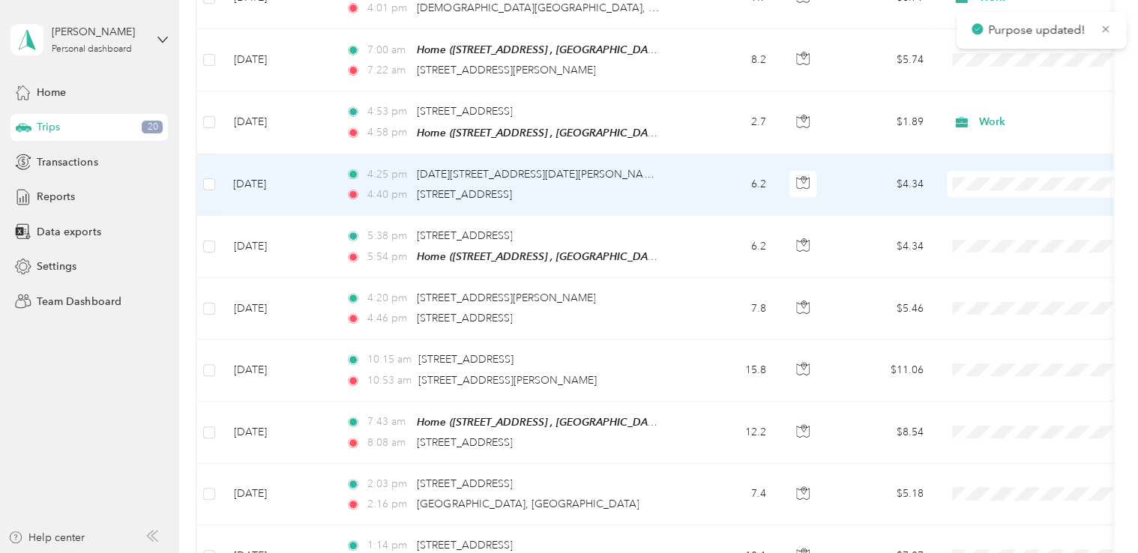
click at [982, 192] on span "Work" at bounding box center [1040, 197] width 165 height 16
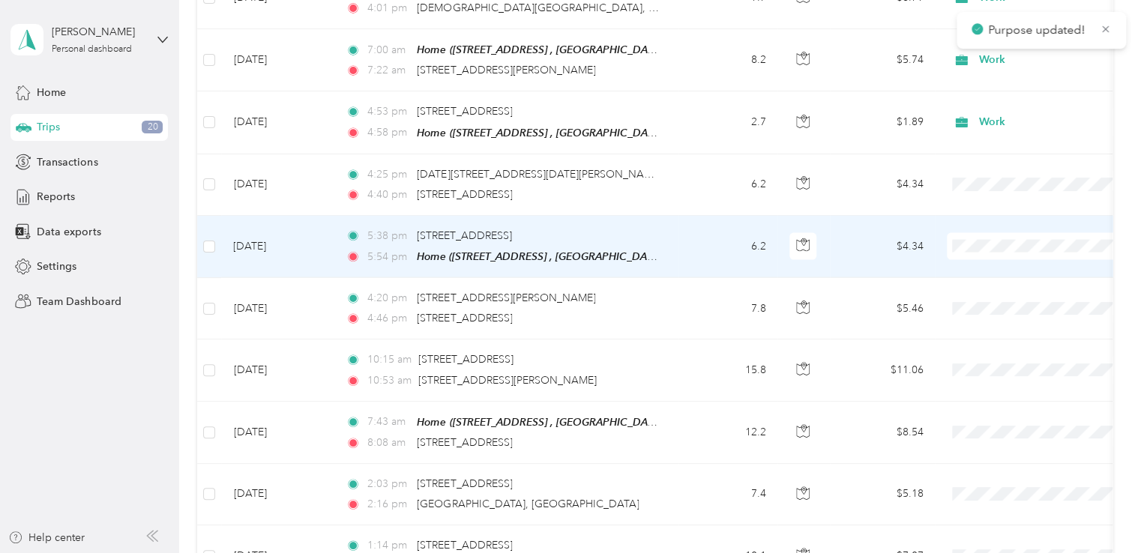
click at [989, 258] on span "Work" at bounding box center [1054, 258] width 139 height 16
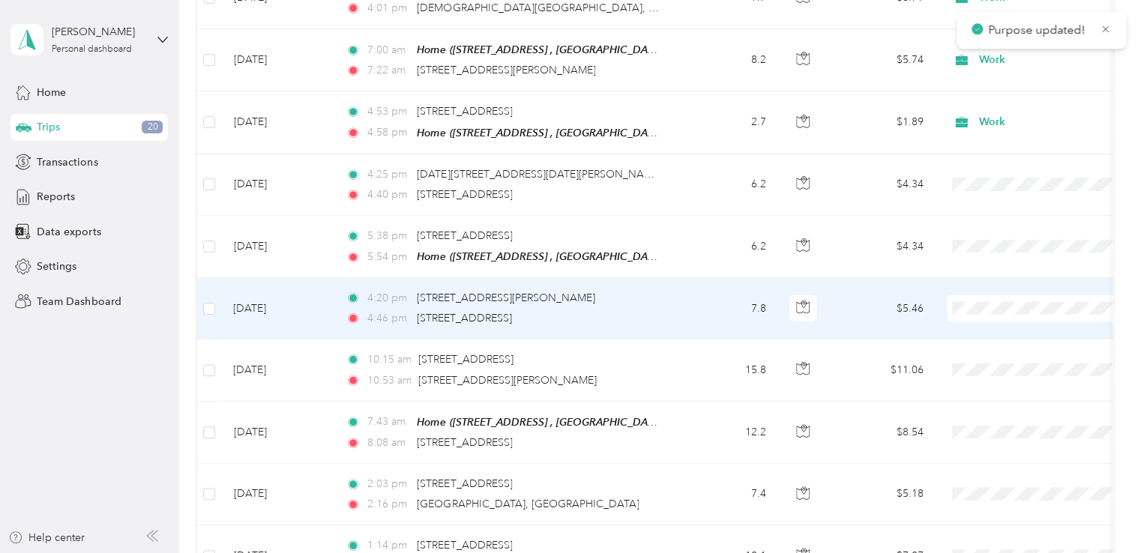
click at [994, 319] on span "Work" at bounding box center [1054, 314] width 139 height 16
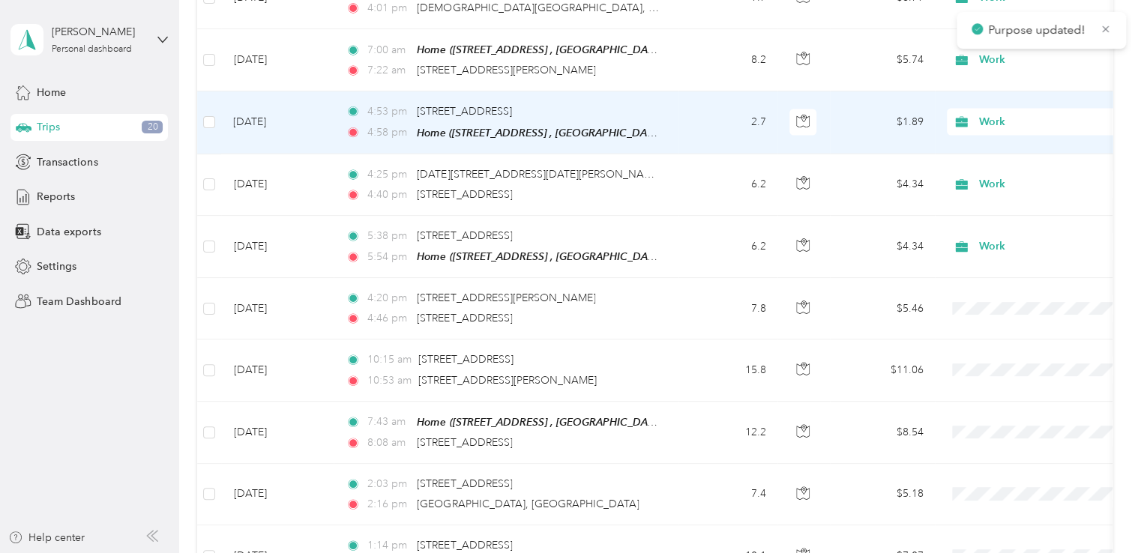
click at [994, 114] on span "Work" at bounding box center [1047, 122] width 137 height 16
click at [1002, 130] on span "Work" at bounding box center [1045, 135] width 121 height 16
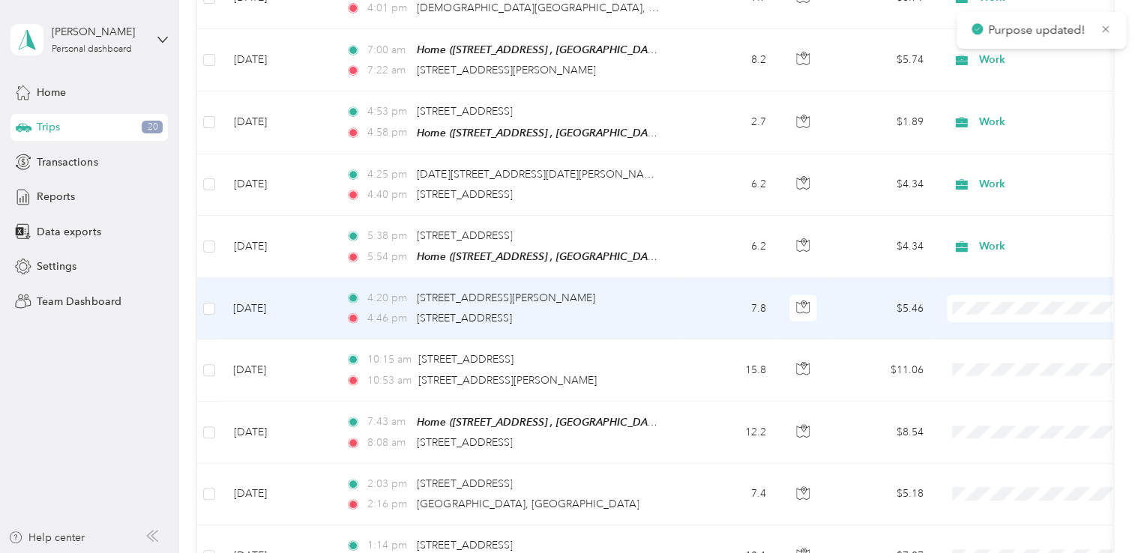
click at [991, 322] on li "Work" at bounding box center [1041, 317] width 186 height 26
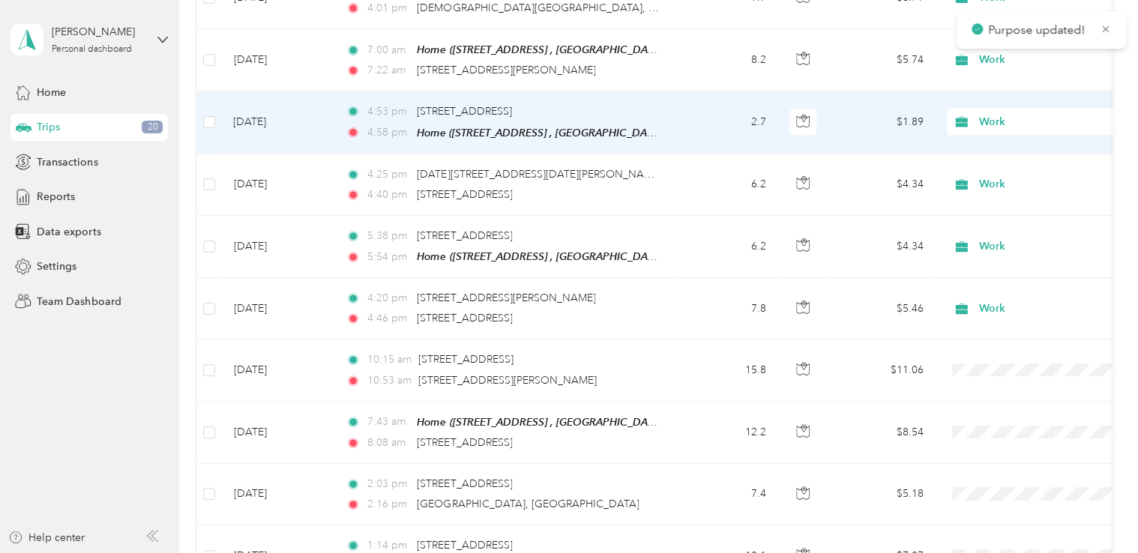
drag, startPoint x: 991, startPoint y: 103, endPoint x: 1012, endPoint y: 112, distance: 22.6
click at [993, 114] on span "Work" at bounding box center [1047, 122] width 137 height 16
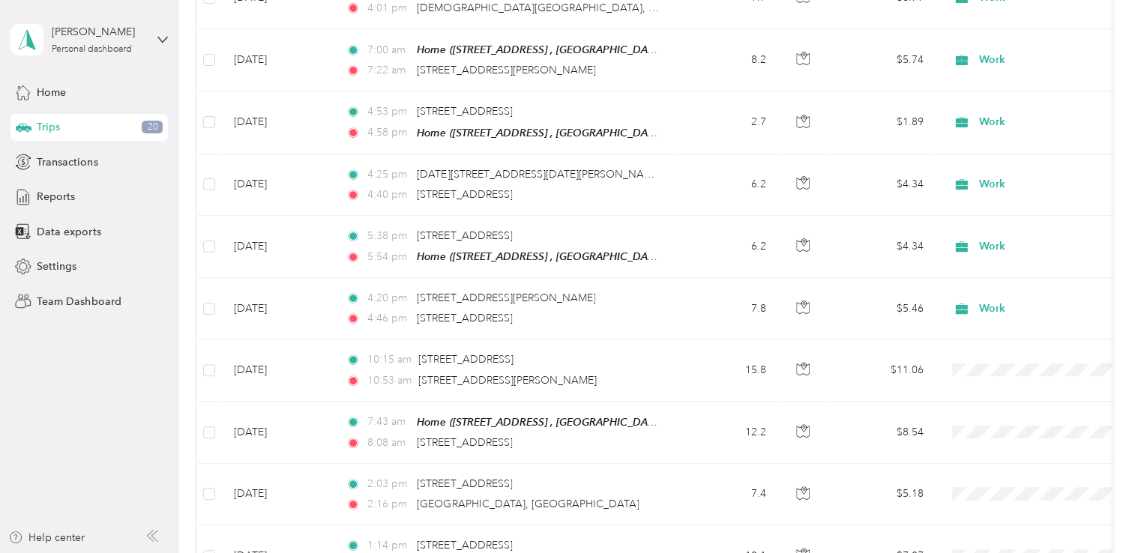
click at [1120, 355] on div "Trips New trip 771.2 mi Work 0 mi Personal 8.7 mi Other 158.6 mi Unclassified $…" at bounding box center [655, 57] width 952 height 3540
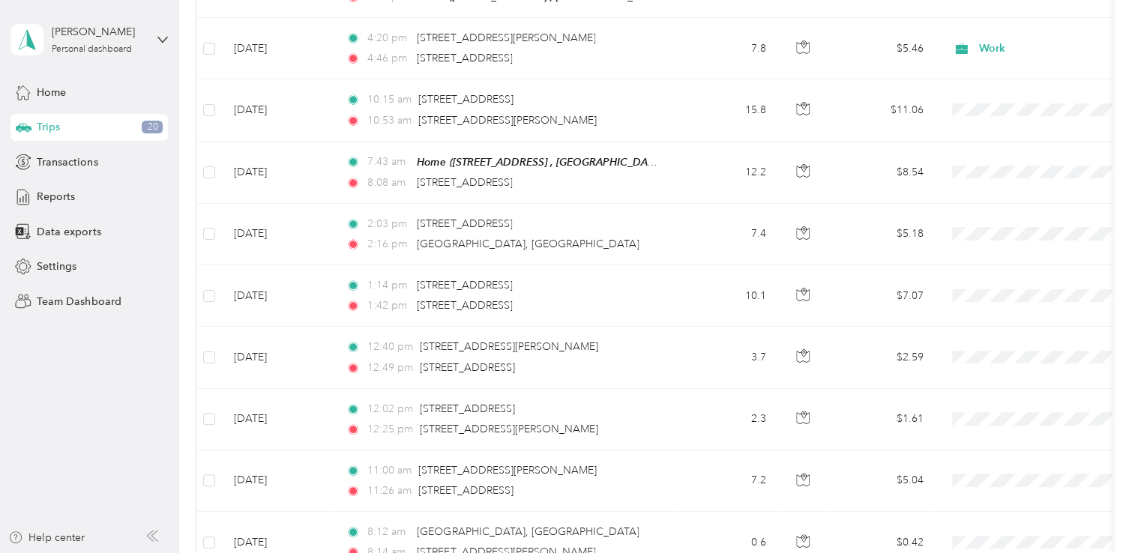
scroll to position [1978, 0]
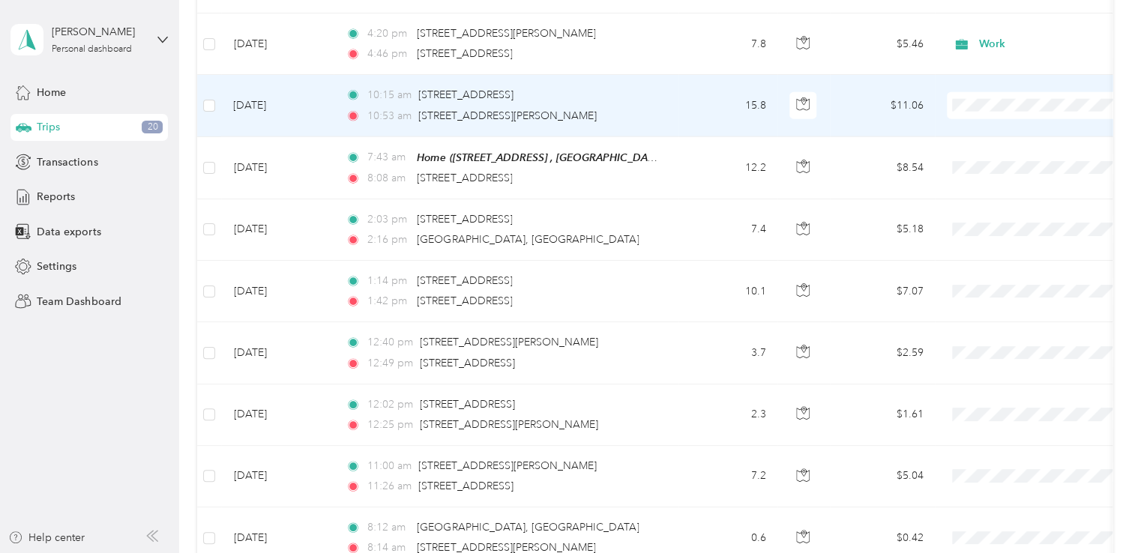
click at [993, 115] on span "Work" at bounding box center [1054, 109] width 139 height 16
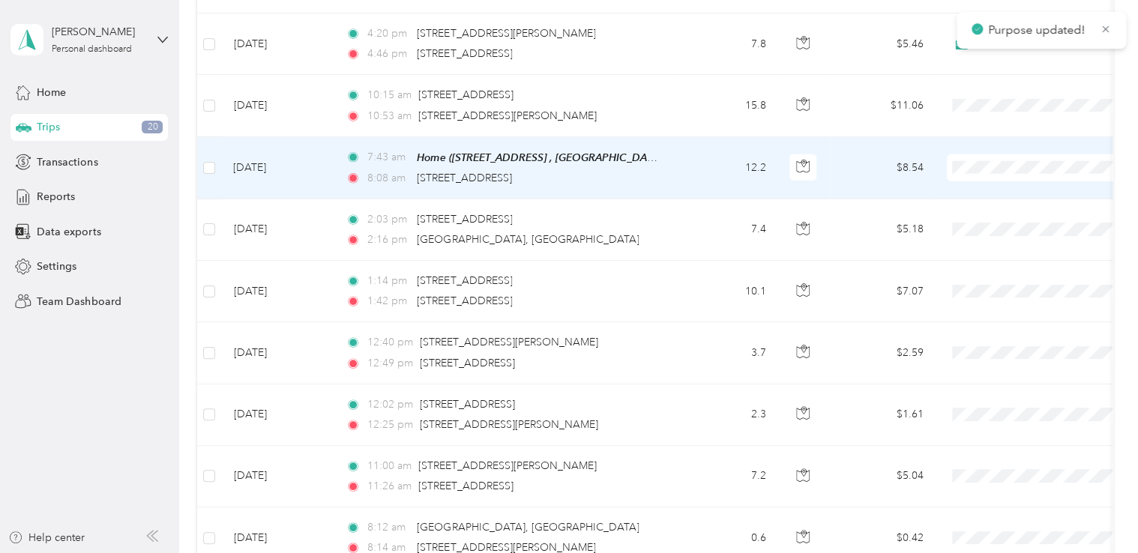
click at [997, 174] on span "Work" at bounding box center [1054, 174] width 139 height 16
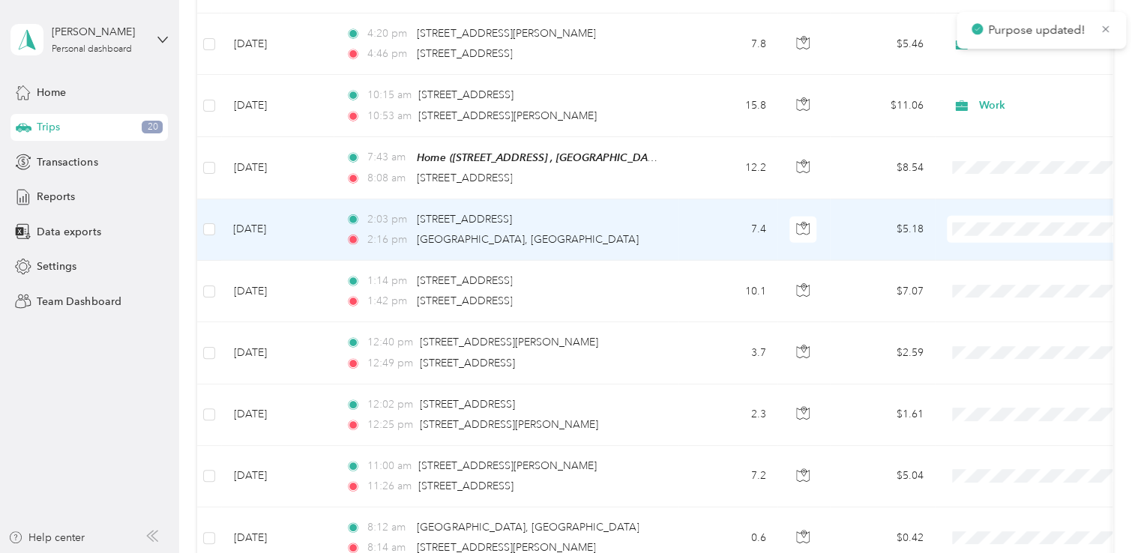
click at [991, 241] on li "Work" at bounding box center [1041, 239] width 186 height 26
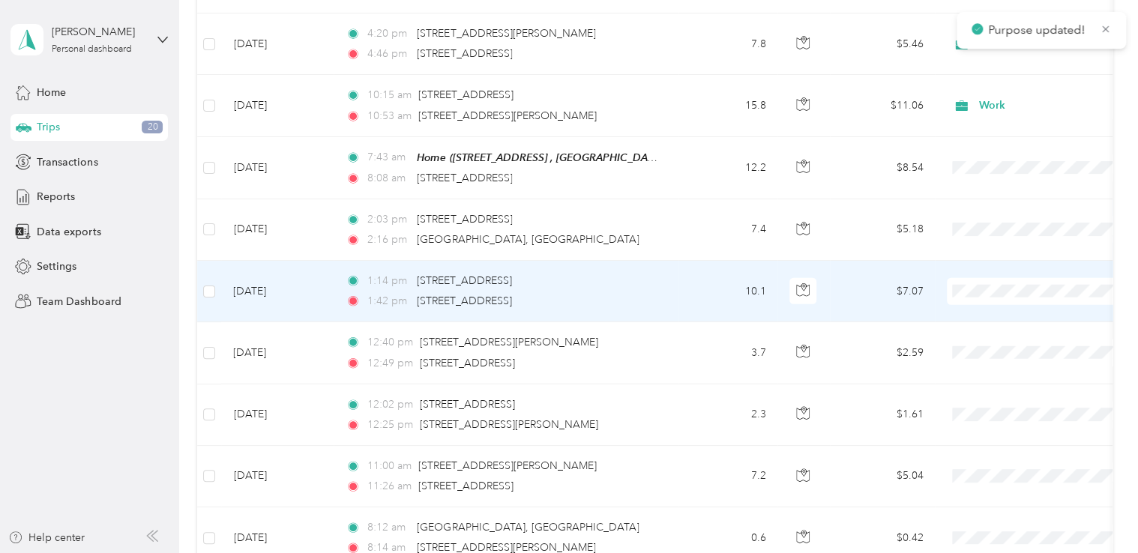
click at [994, 299] on span "Work" at bounding box center [1054, 301] width 139 height 16
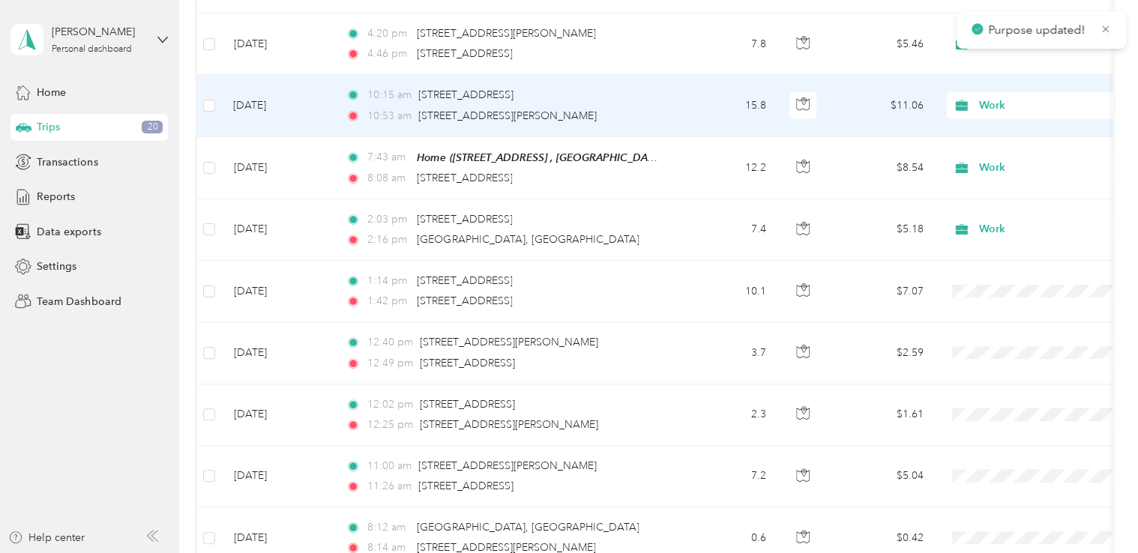
click at [990, 97] on span "Work" at bounding box center [1047, 105] width 137 height 16
click at [1004, 116] on span "Work" at bounding box center [1045, 117] width 121 height 16
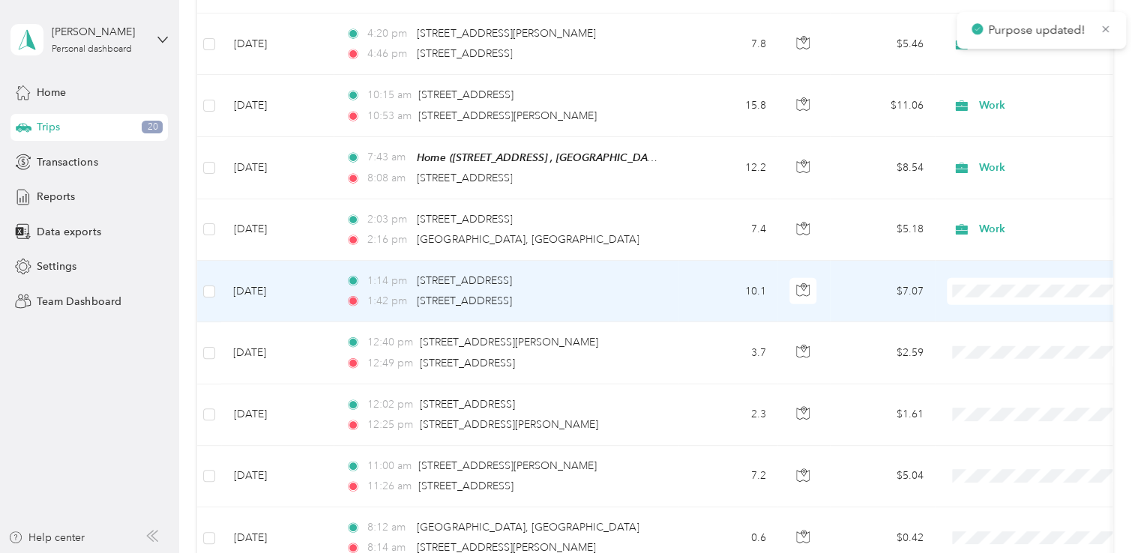
click at [1003, 298] on span "Work" at bounding box center [1054, 301] width 139 height 16
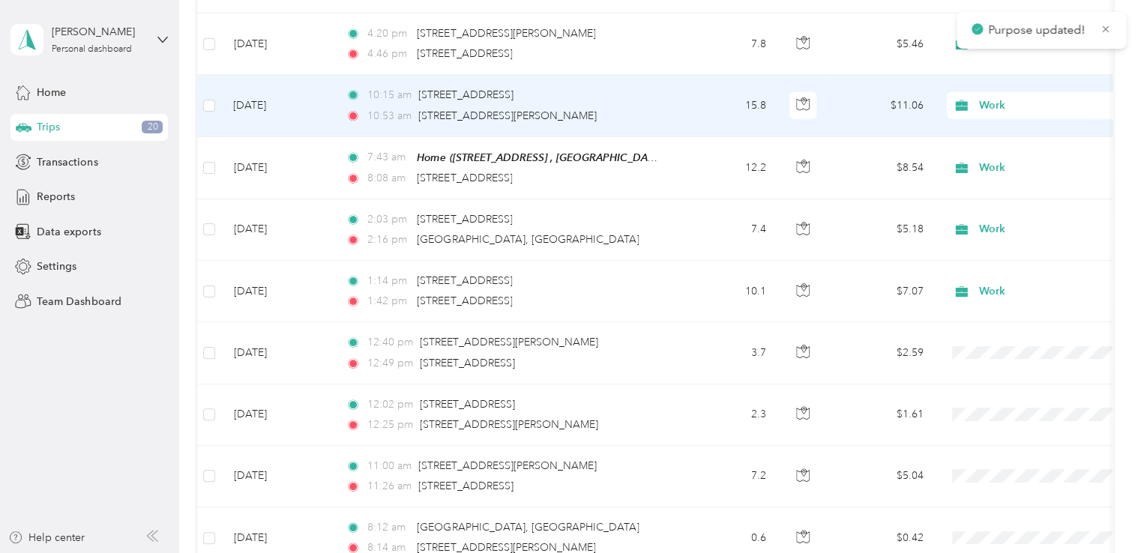
click at [991, 97] on span "Work" at bounding box center [1047, 105] width 137 height 16
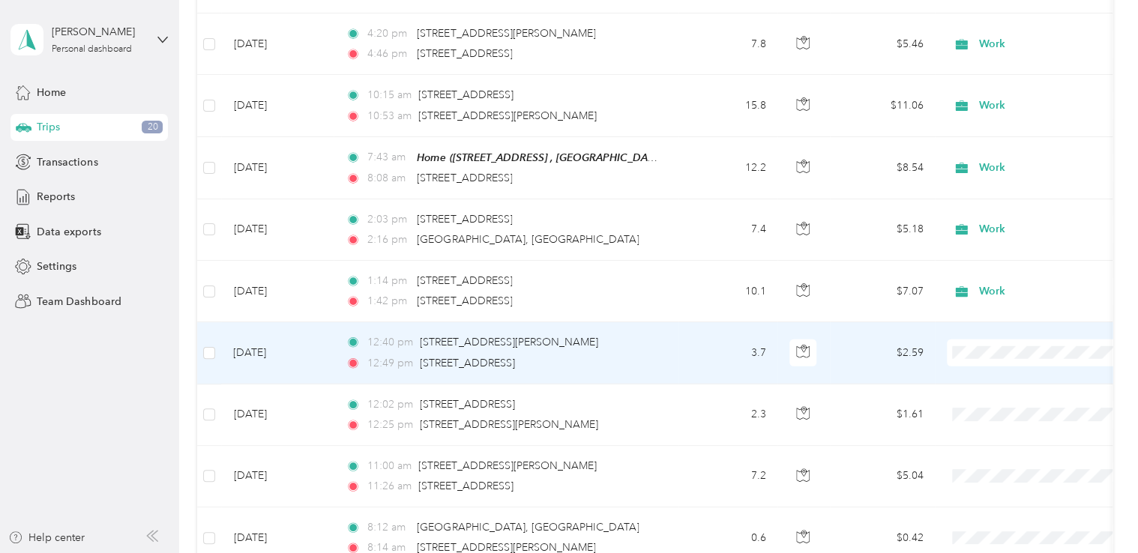
click at [1001, 114] on li "Work" at bounding box center [1041, 116] width 186 height 26
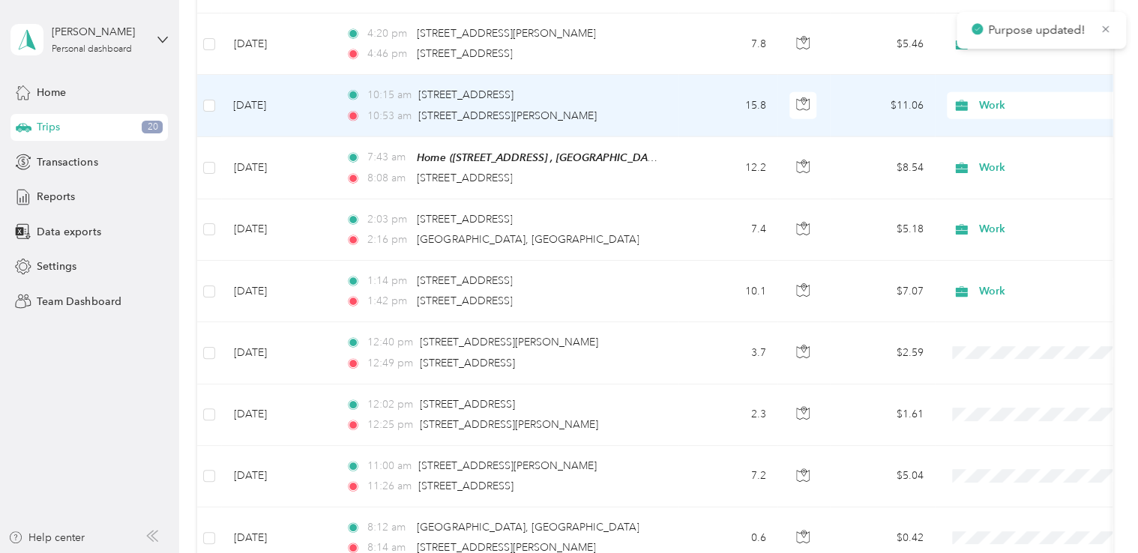
click at [1003, 97] on span "Work" at bounding box center [1047, 105] width 137 height 16
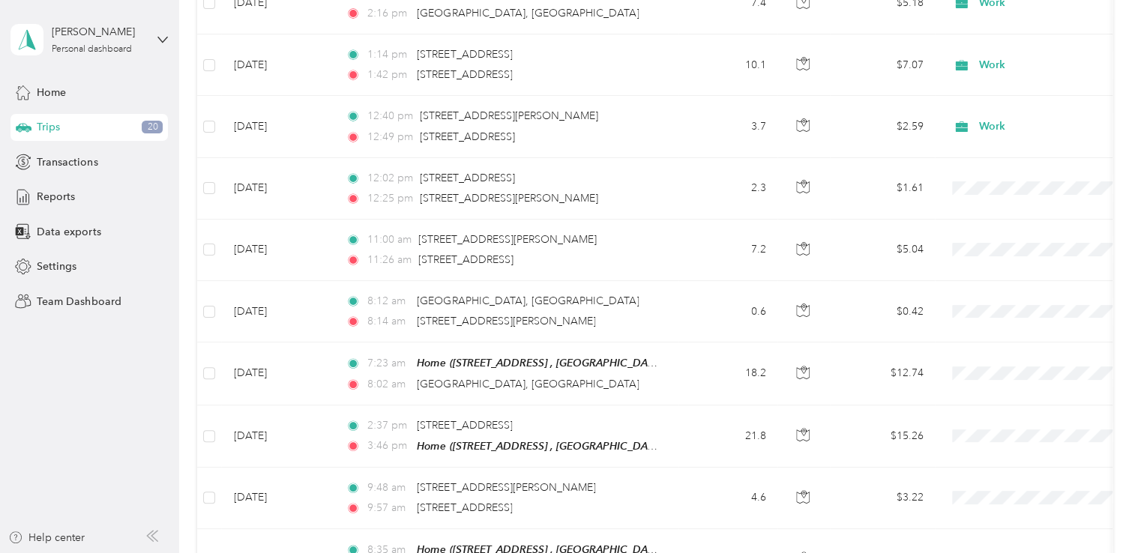
scroll to position [2263, 0]
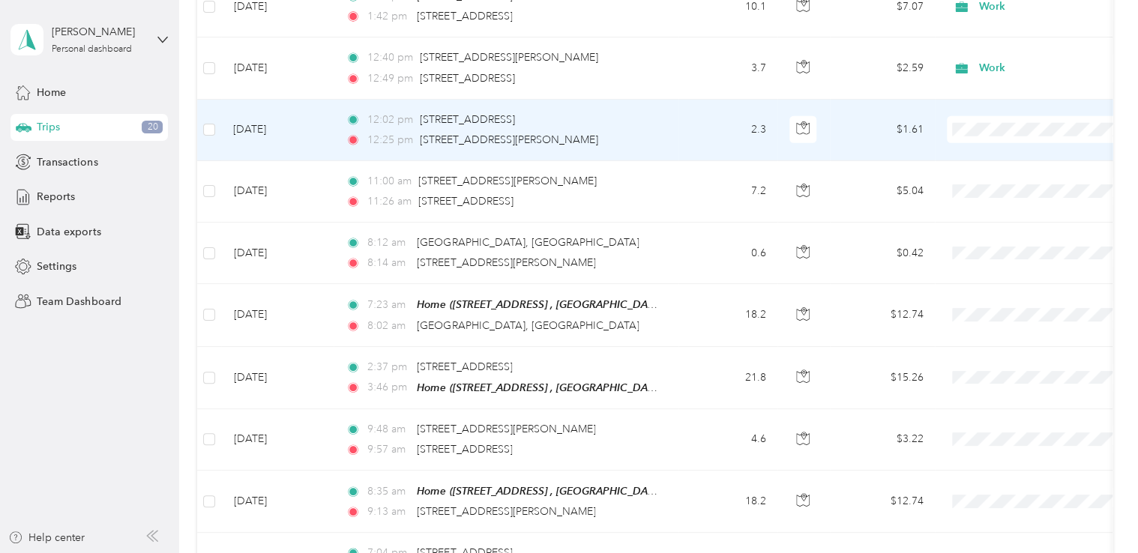
click at [993, 139] on span "Work" at bounding box center [1054, 139] width 139 height 16
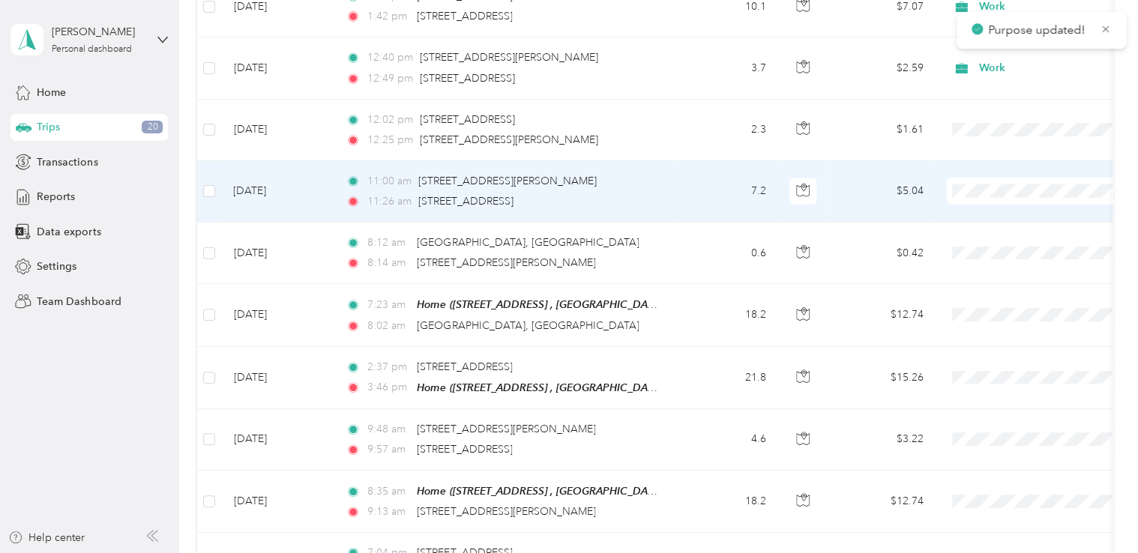
click at [998, 202] on li "Work" at bounding box center [1041, 200] width 186 height 26
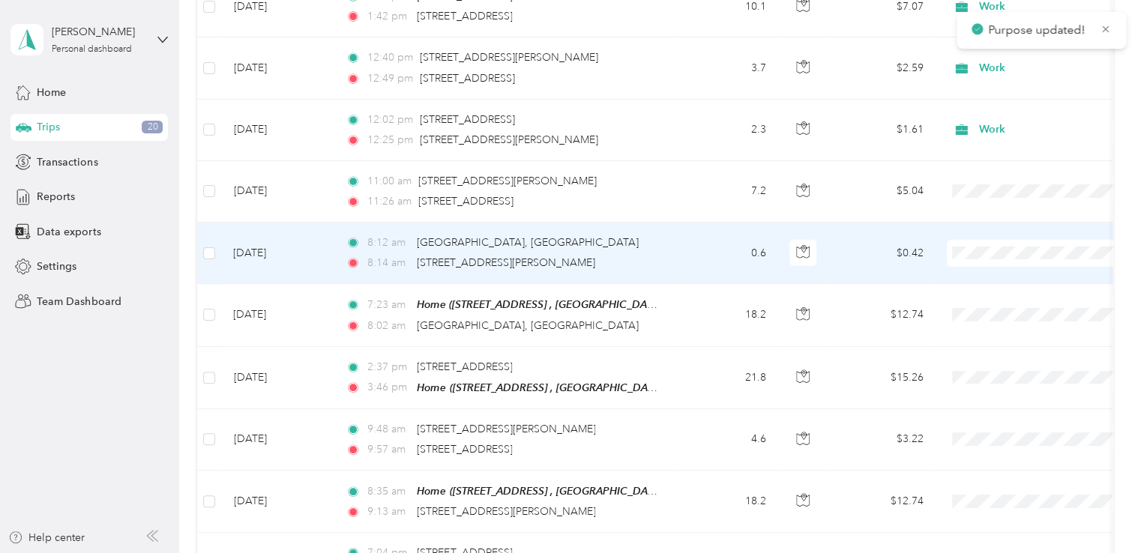
click at [994, 259] on span "Work" at bounding box center [1054, 262] width 139 height 16
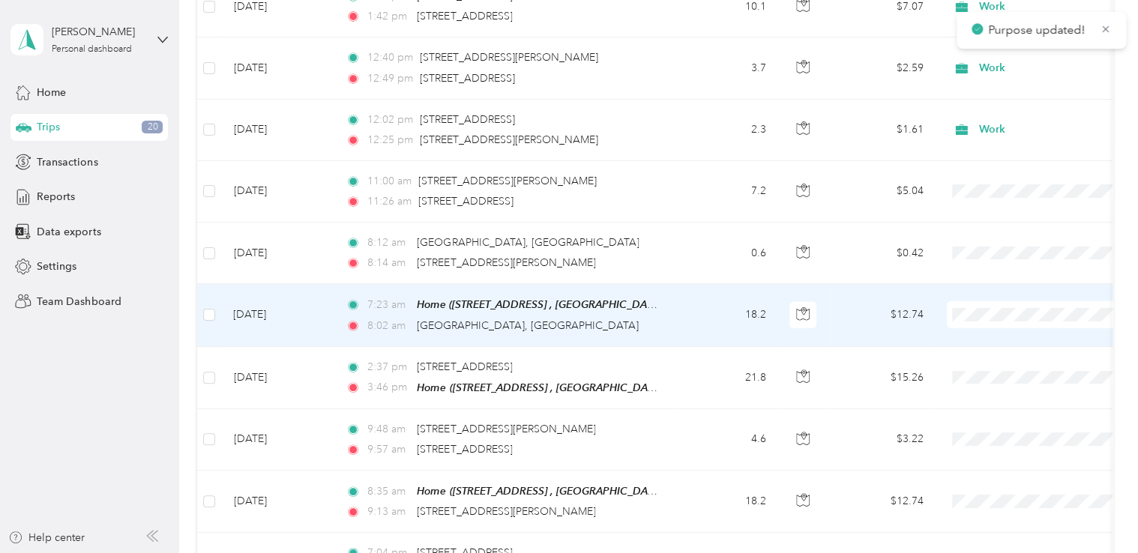
click at [995, 322] on span "Work" at bounding box center [1054, 324] width 139 height 16
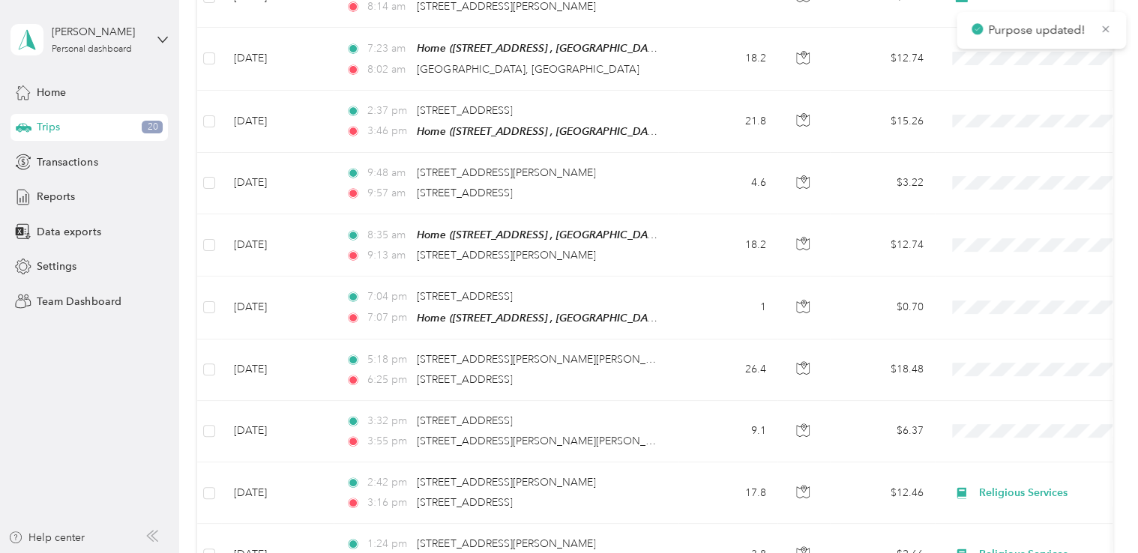
scroll to position [2523, 0]
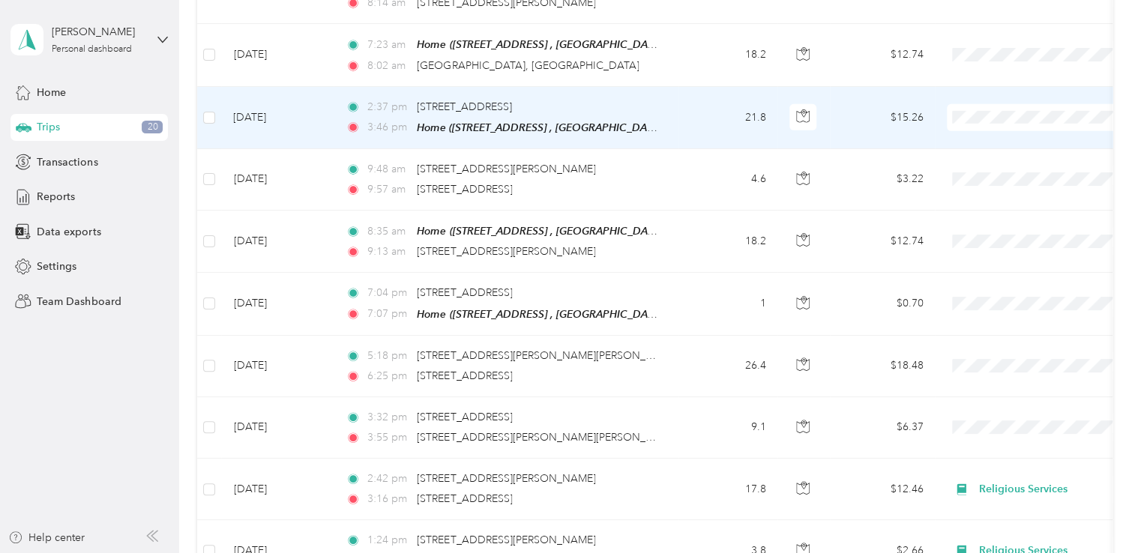
click at [994, 121] on span "Work" at bounding box center [1054, 125] width 139 height 16
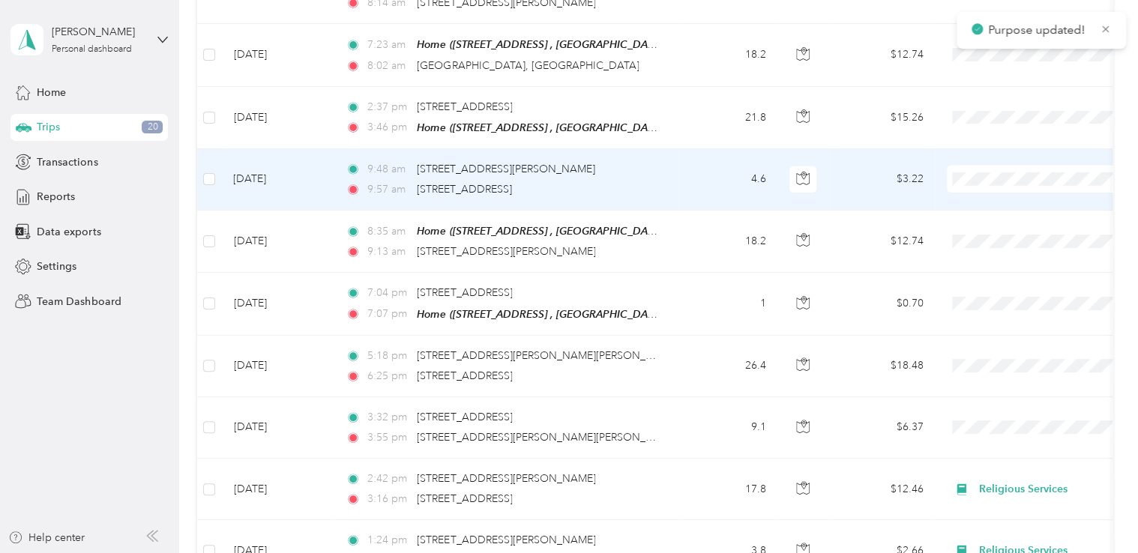
click at [1002, 183] on span "Work" at bounding box center [1054, 186] width 139 height 16
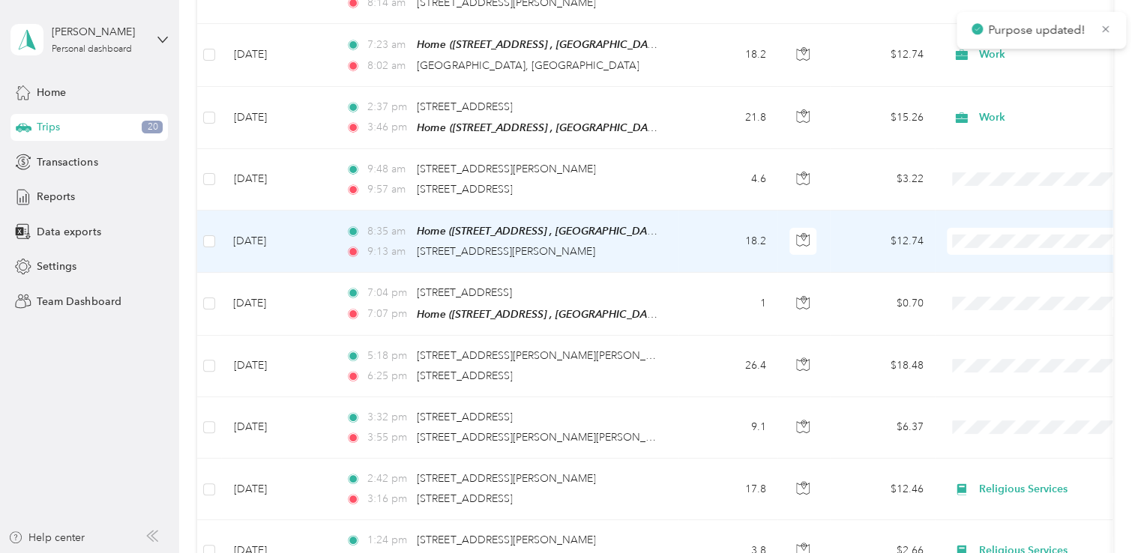
click at [993, 248] on span "Work" at bounding box center [1054, 248] width 139 height 16
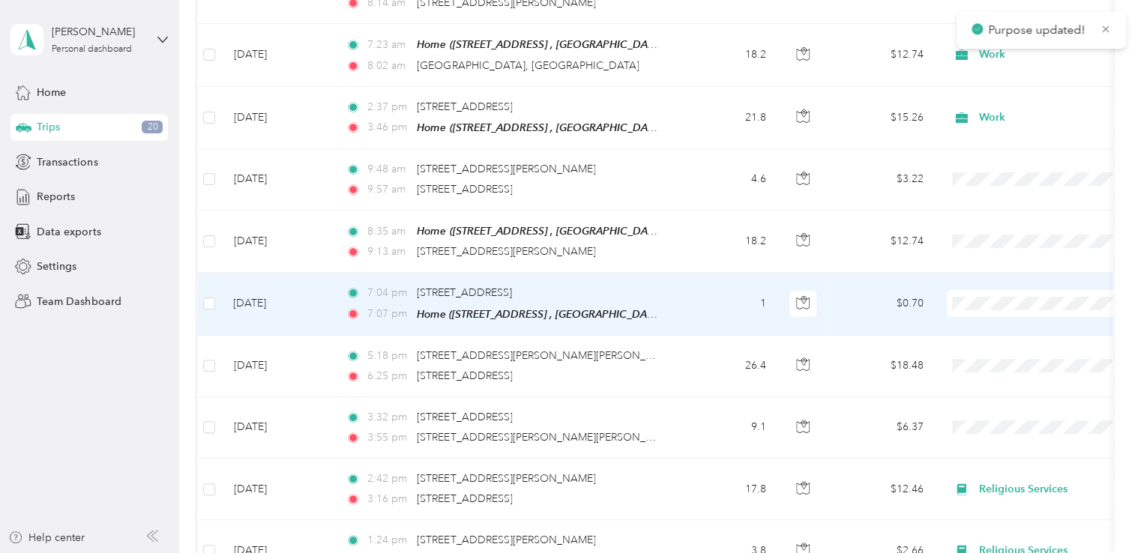
click at [997, 307] on span "Work" at bounding box center [1054, 309] width 139 height 16
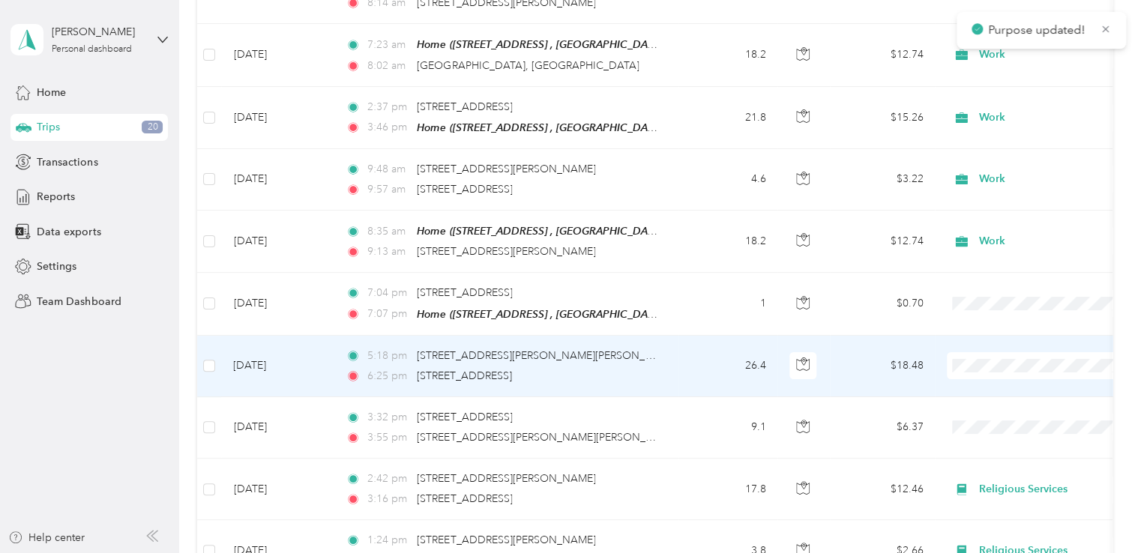
click at [997, 133] on li "Work" at bounding box center [1041, 131] width 186 height 26
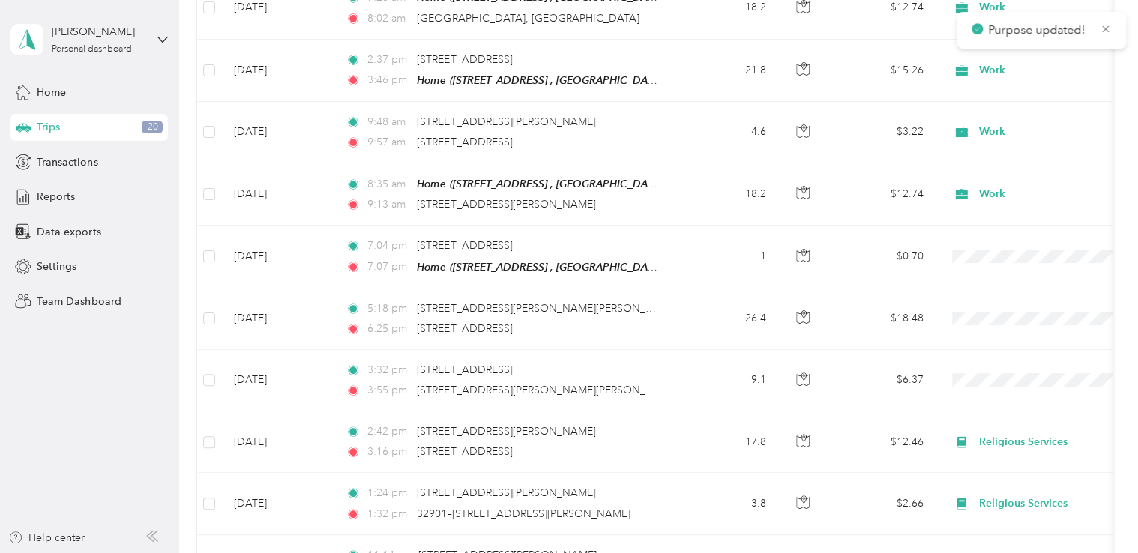
scroll to position [2696, 0]
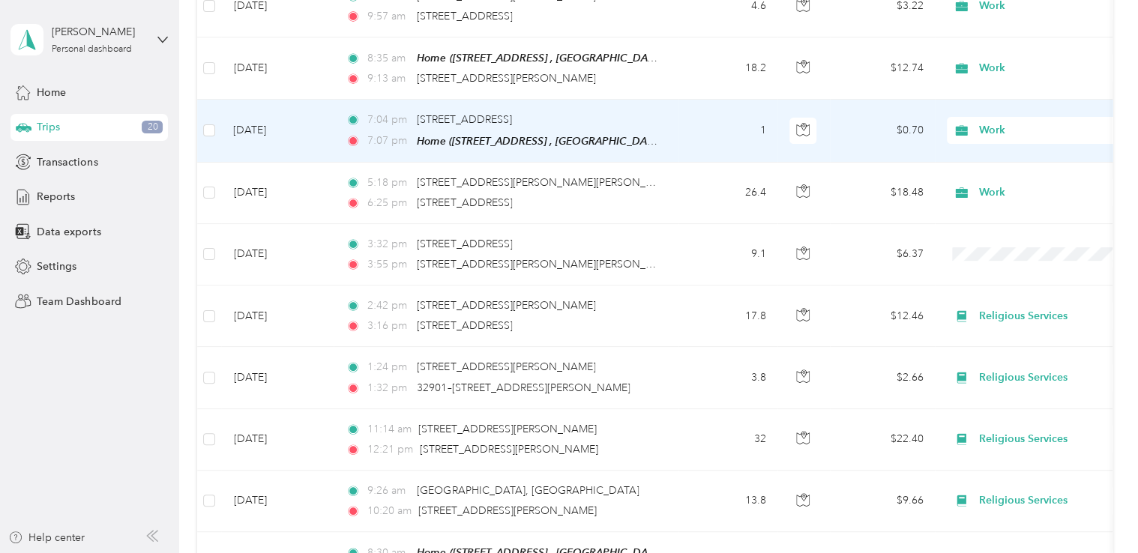
click at [981, 122] on span "Work" at bounding box center [1047, 130] width 137 height 16
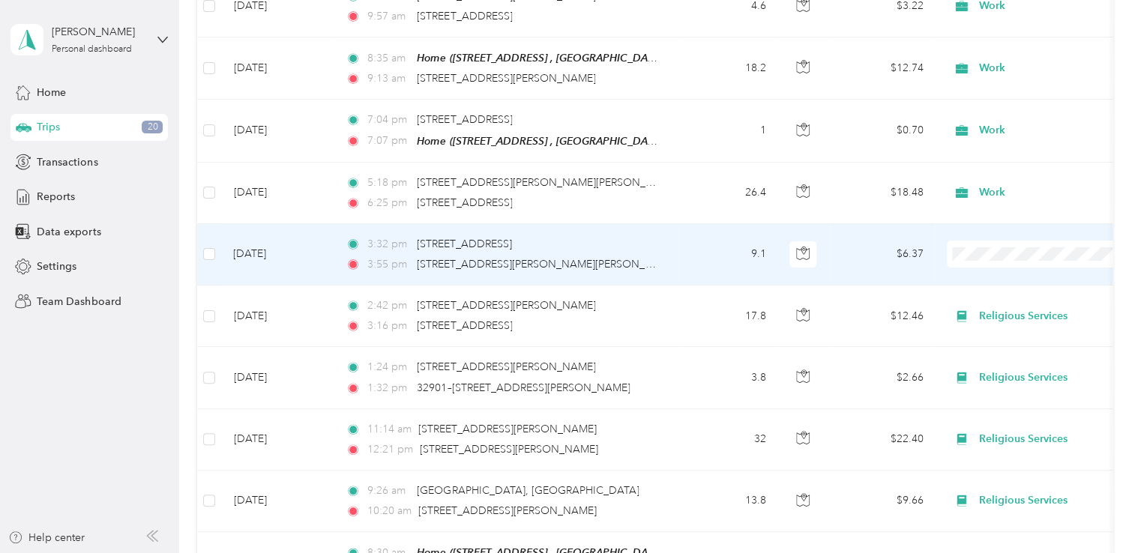
click at [998, 256] on span "Work" at bounding box center [1054, 258] width 139 height 16
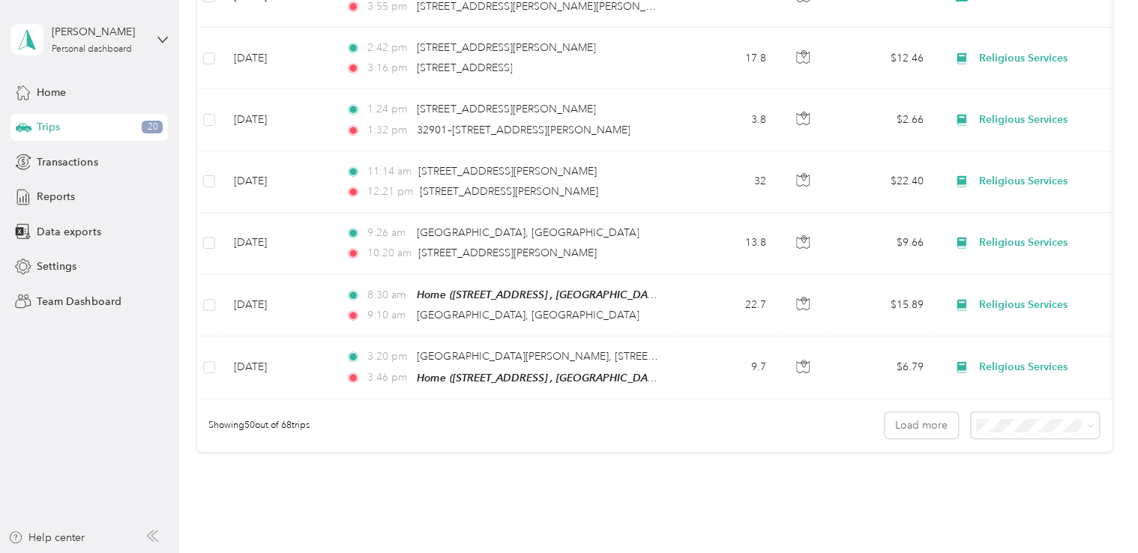
scroll to position [2825, 0]
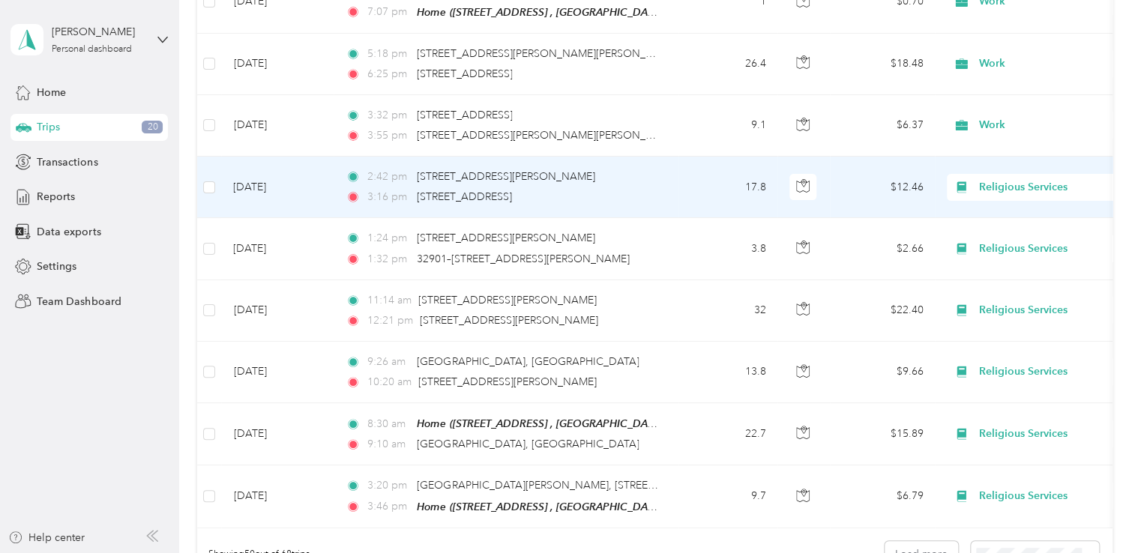
click at [1019, 179] on span "Religious Services" at bounding box center [1047, 187] width 137 height 16
click at [1001, 187] on span "Work" at bounding box center [1054, 192] width 139 height 16
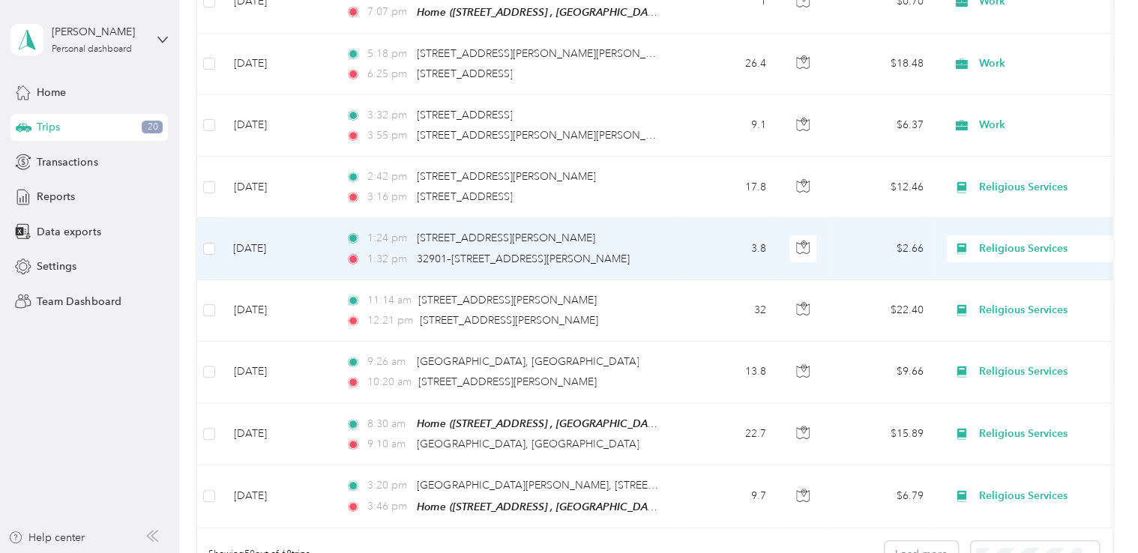
click at [1025, 241] on span "Religious Services" at bounding box center [1047, 249] width 137 height 16
click at [1004, 248] on span "Work" at bounding box center [1054, 253] width 139 height 16
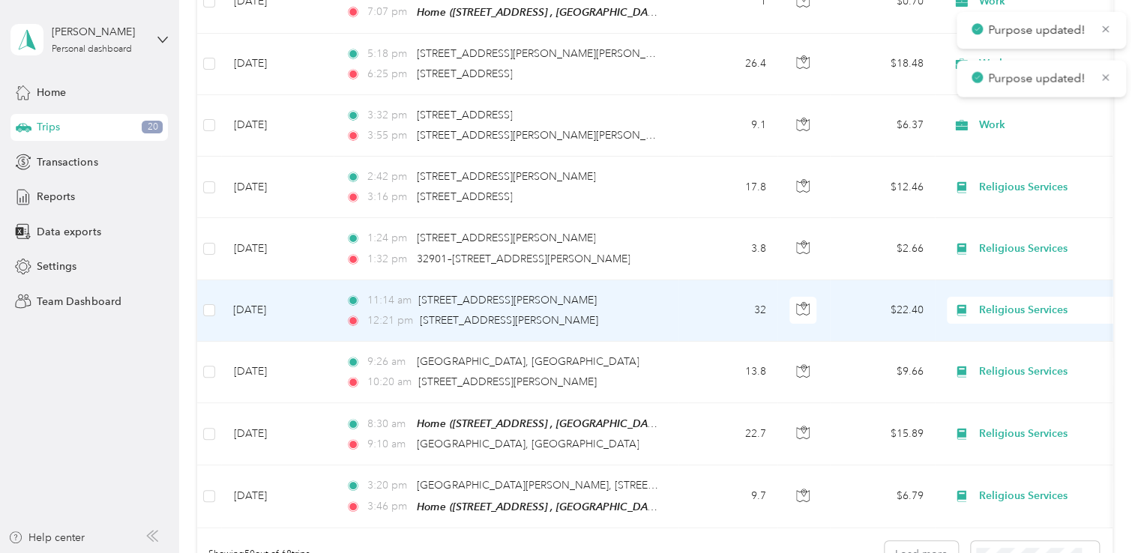
click at [1011, 302] on span "Religious Services" at bounding box center [1047, 310] width 137 height 16
click at [994, 314] on span "Work" at bounding box center [1054, 315] width 139 height 16
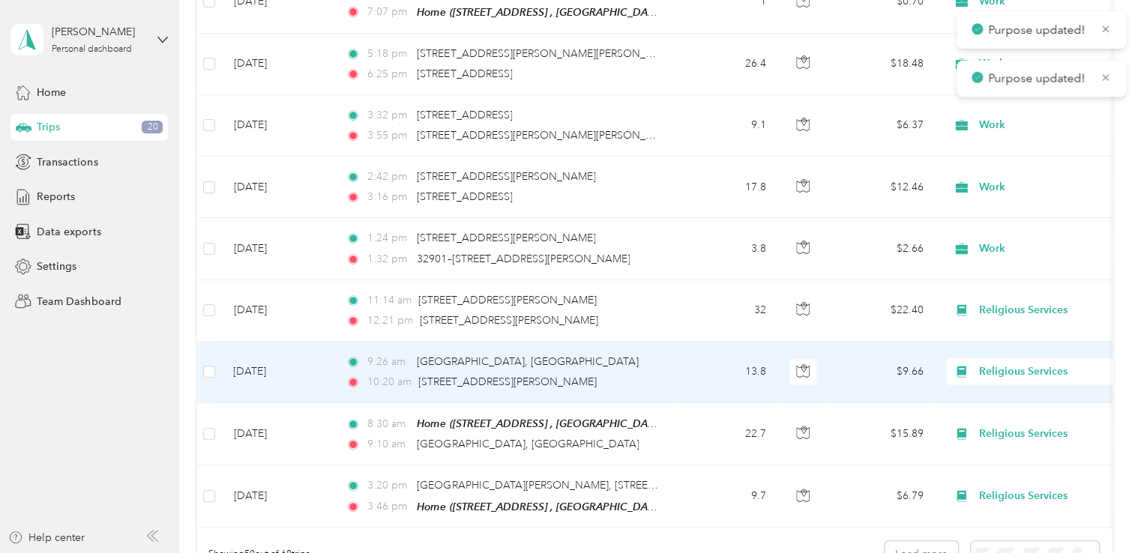
click at [1030, 364] on span "Religious Services" at bounding box center [1047, 372] width 137 height 16
click at [996, 133] on span "Work" at bounding box center [1054, 134] width 139 height 16
click at [1008, 364] on span "Religious Services" at bounding box center [1047, 372] width 137 height 16
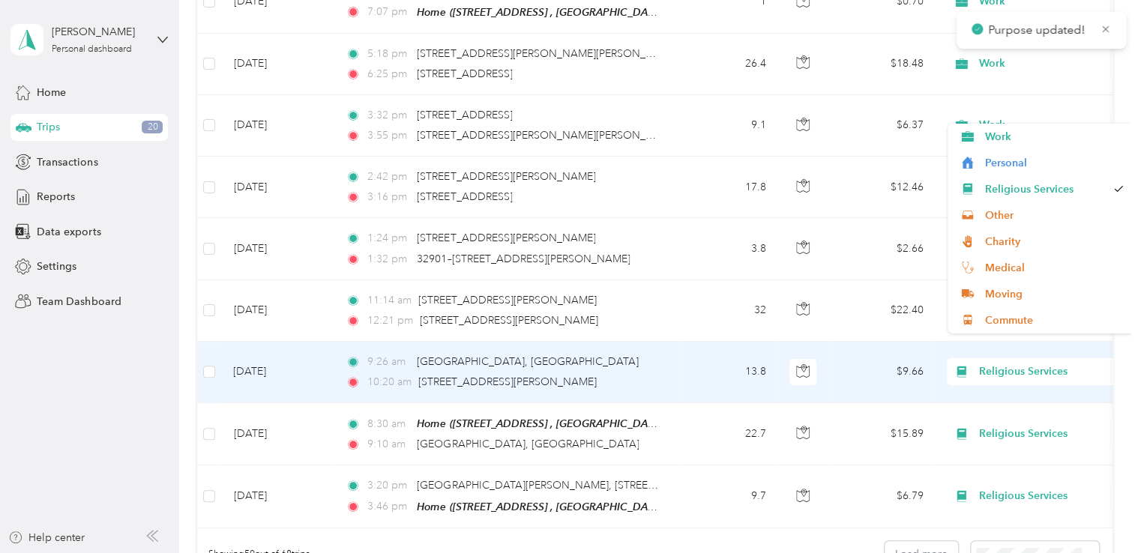
click at [1002, 364] on span "Religious Services" at bounding box center [1047, 372] width 137 height 16
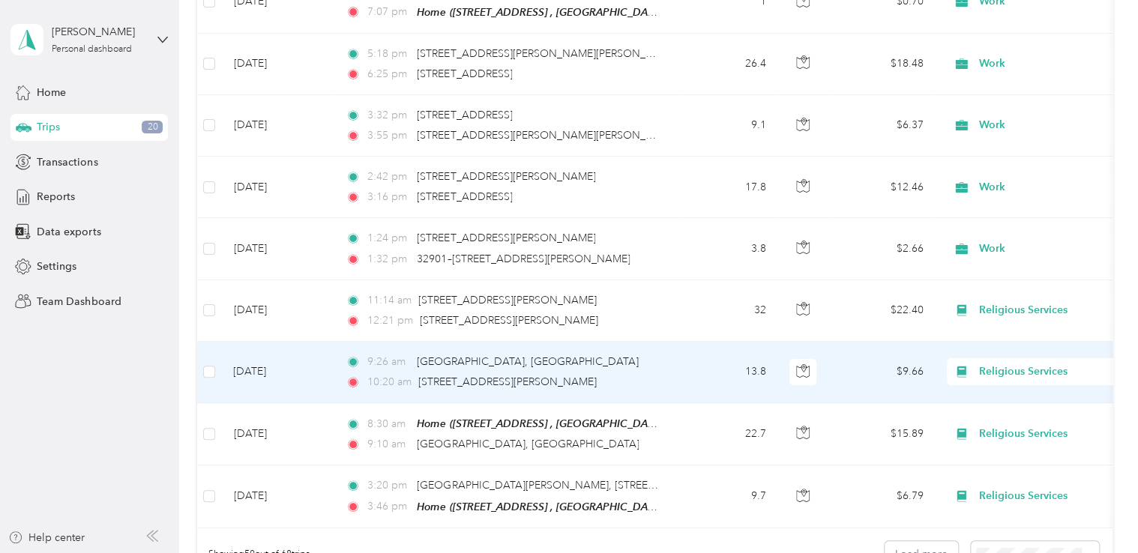
click at [1012, 136] on span "Work" at bounding box center [1054, 131] width 139 height 16
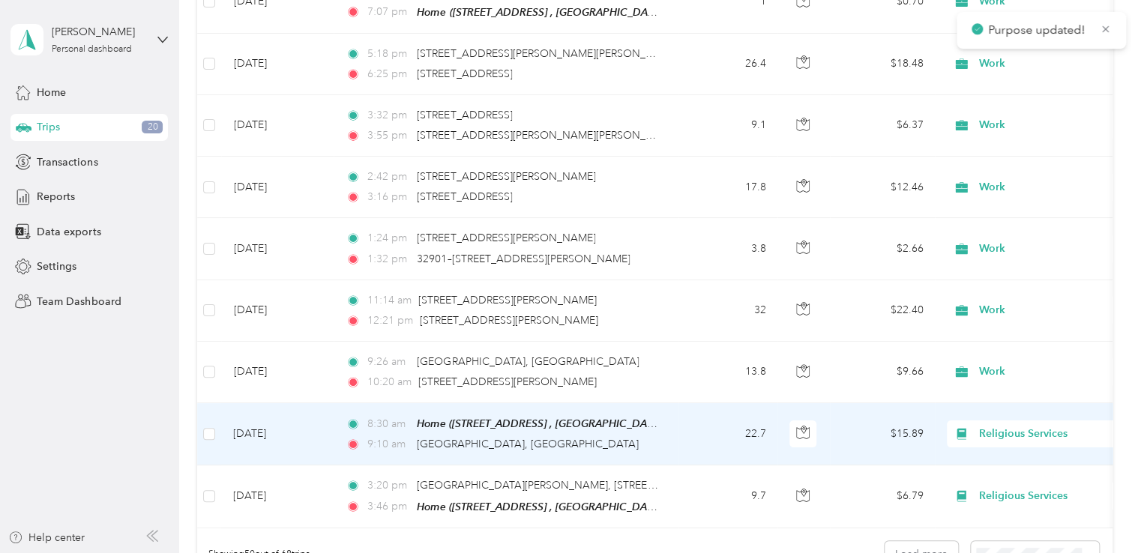
click at [1011, 426] on span "Religious Services" at bounding box center [1047, 434] width 137 height 16
drag, startPoint x: 1003, startPoint y: 195, endPoint x: 1017, endPoint y: 184, distance: 17.1
click at [1005, 193] on span "Work" at bounding box center [1054, 198] width 139 height 16
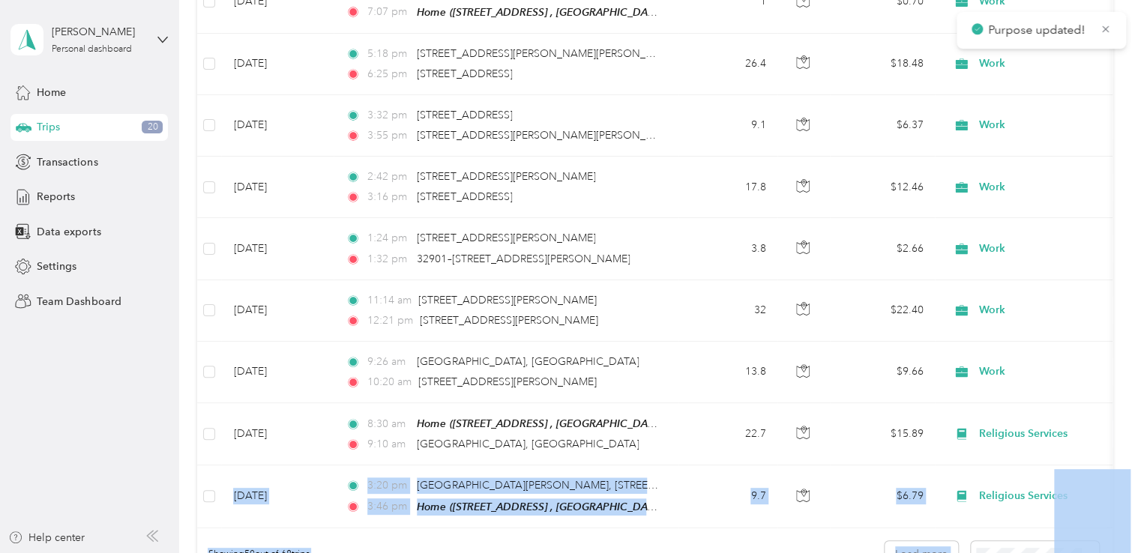
drag, startPoint x: 1124, startPoint y: 439, endPoint x: 1117, endPoint y: 469, distance: 30.7
click at [62, 4] on section "[PERSON_NAME] Personal dashboard Home Trips 20 Transactions Reports Data export…" at bounding box center [565, 276] width 1131 height 553
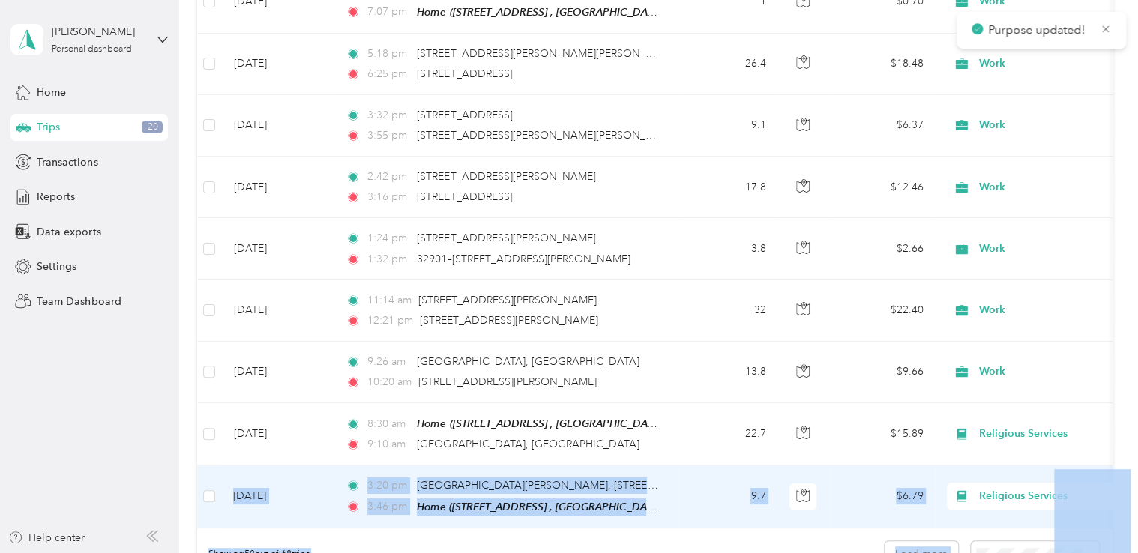
click at [1007, 488] on span "Religious Services" at bounding box center [1047, 496] width 137 height 16
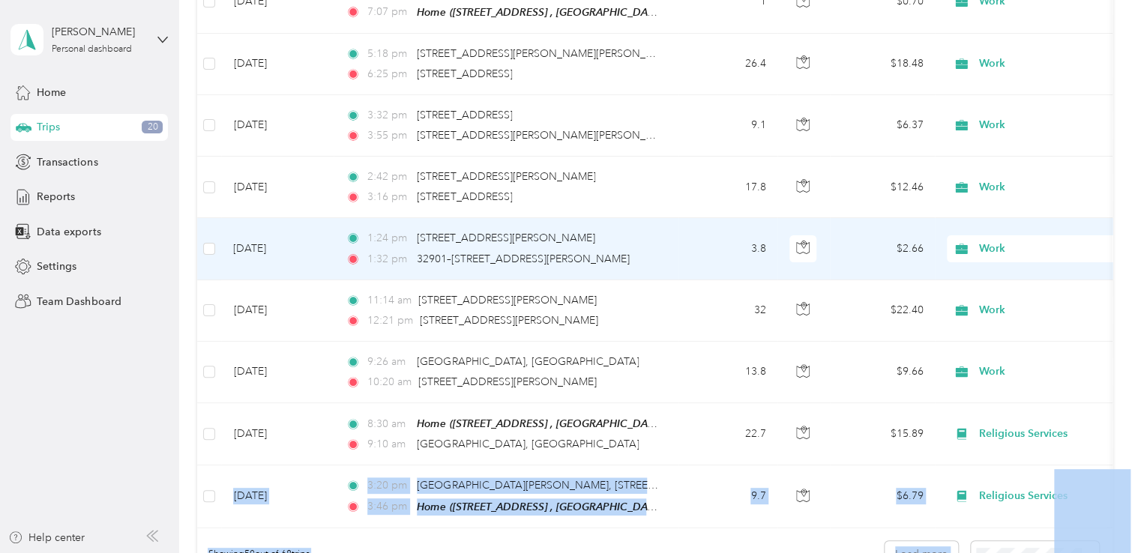
click at [988, 241] on span "Work" at bounding box center [1047, 249] width 137 height 16
click at [998, 250] on span "Work" at bounding box center [1045, 246] width 121 height 16
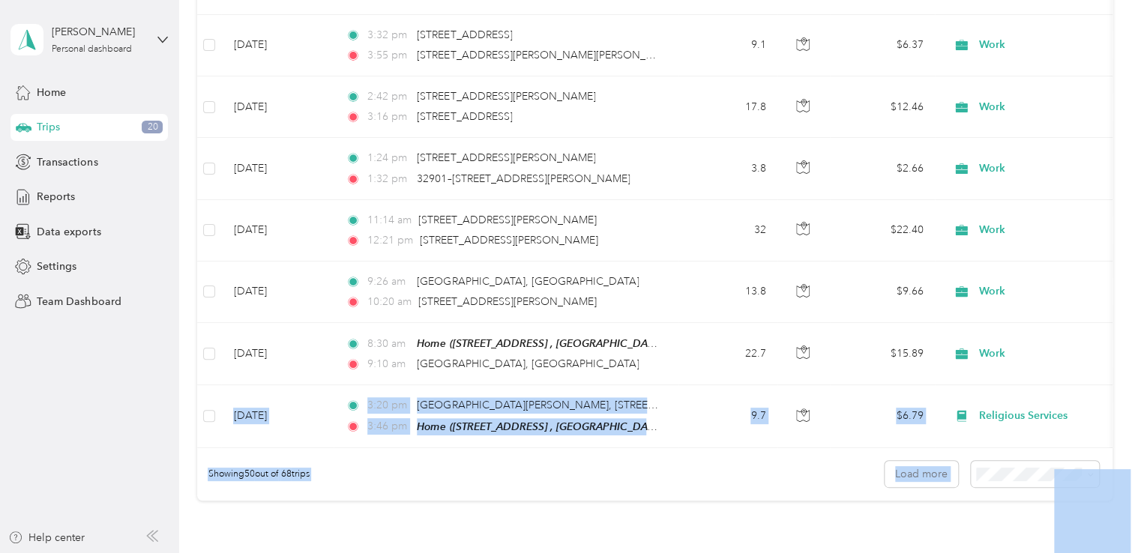
scroll to position [3046, 0]
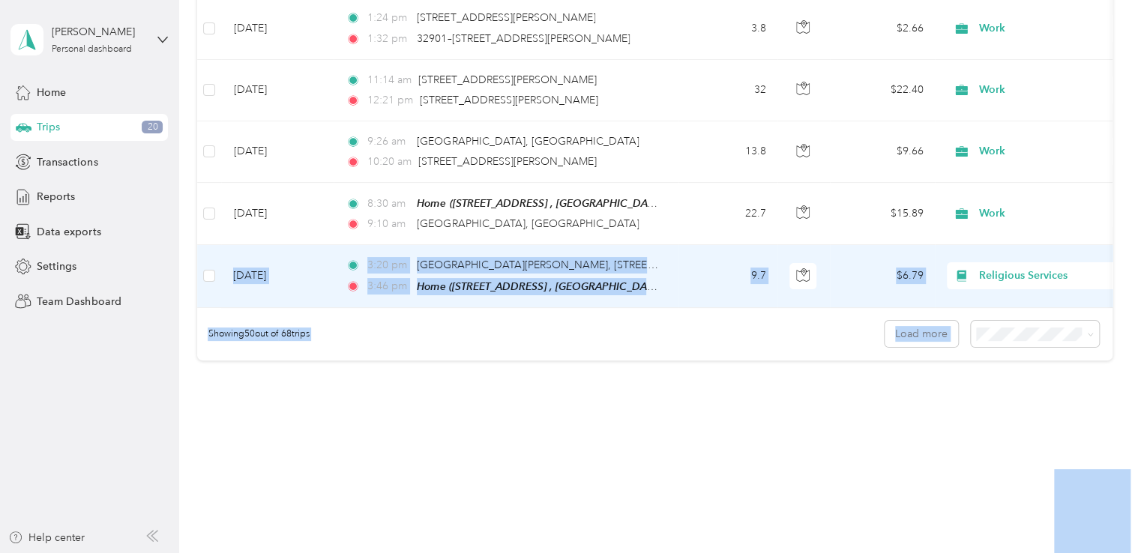
click at [1003, 268] on span "Religious Services" at bounding box center [1047, 276] width 137 height 16
click at [994, 277] on span "Work" at bounding box center [1054, 279] width 139 height 16
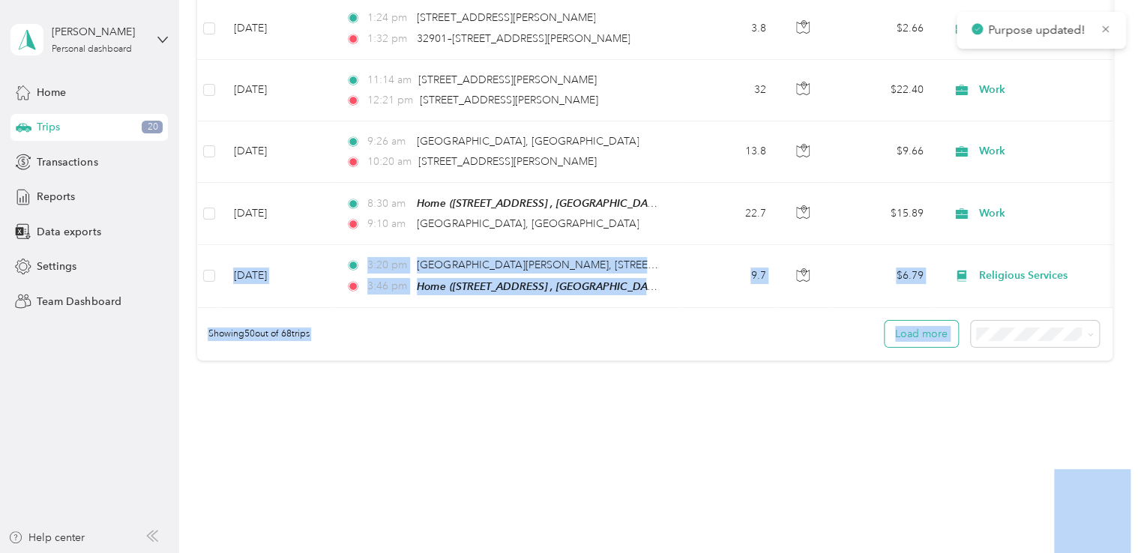
click at [934, 321] on button "Load more" at bounding box center [921, 334] width 73 height 26
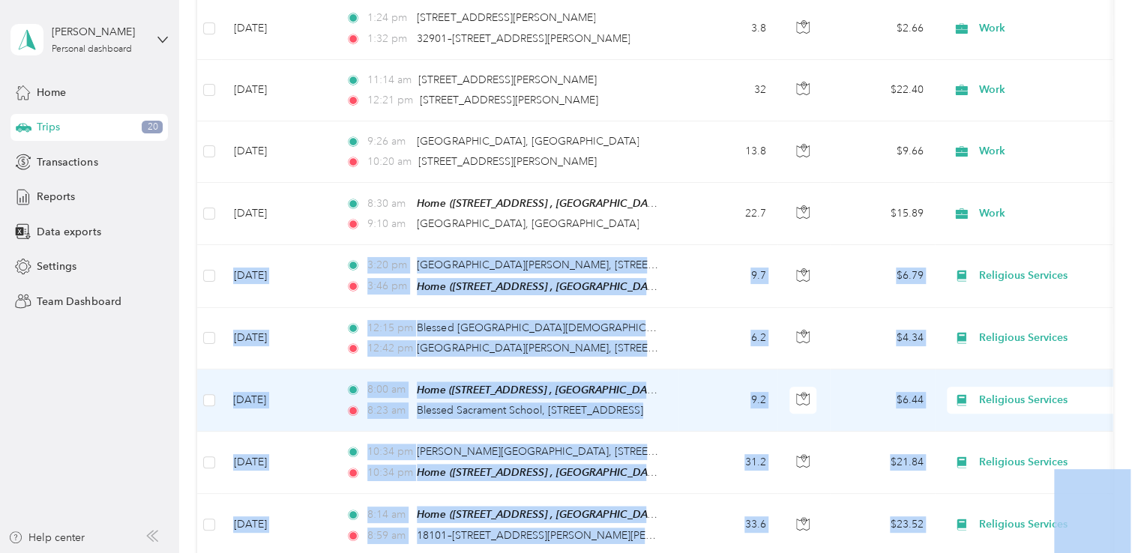
click at [919, 392] on td "$6.44" at bounding box center [882, 401] width 105 height 62
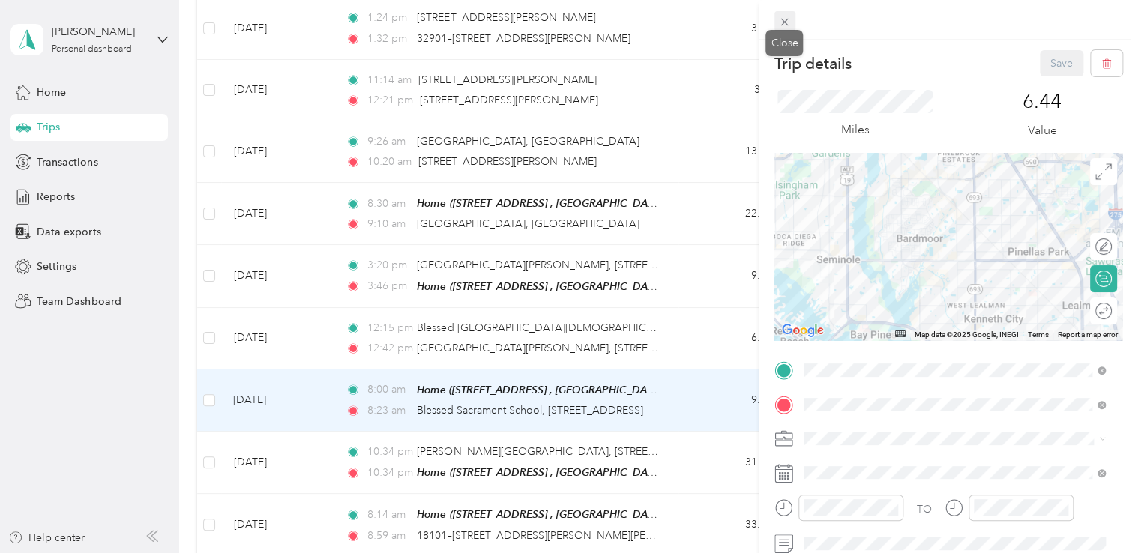
click at [785, 24] on icon at bounding box center [784, 22] width 13 height 13
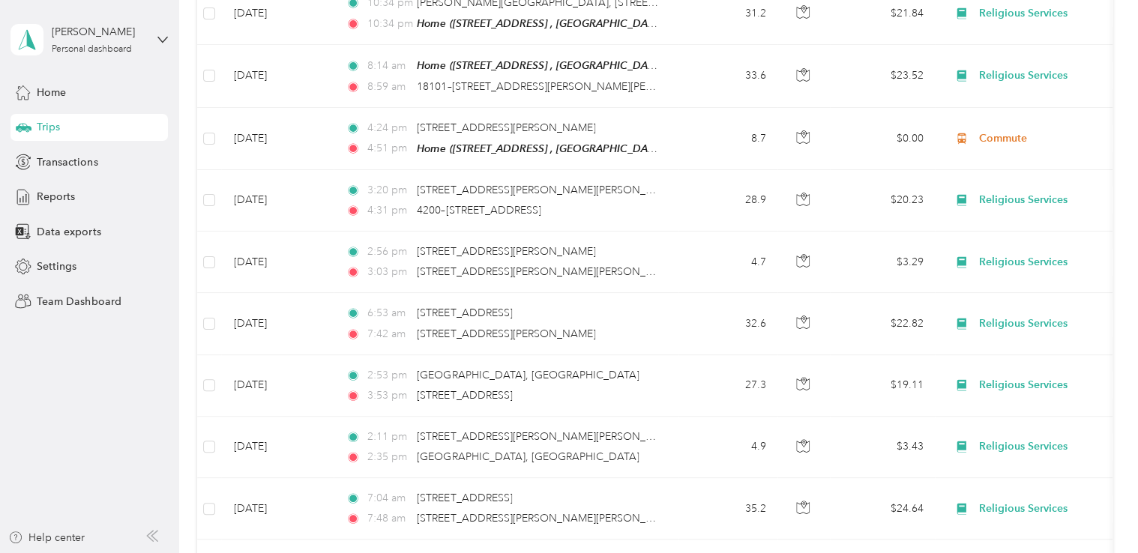
scroll to position [3419, 0]
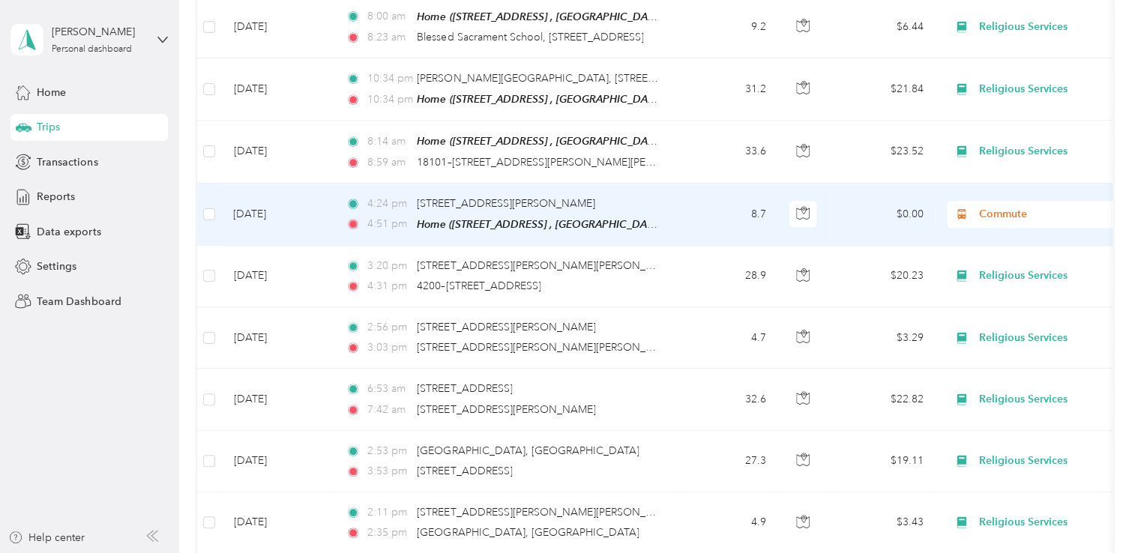
click at [1013, 206] on span "Commute" at bounding box center [1047, 214] width 137 height 16
click at [999, 208] on span "Work" at bounding box center [1054, 209] width 139 height 16
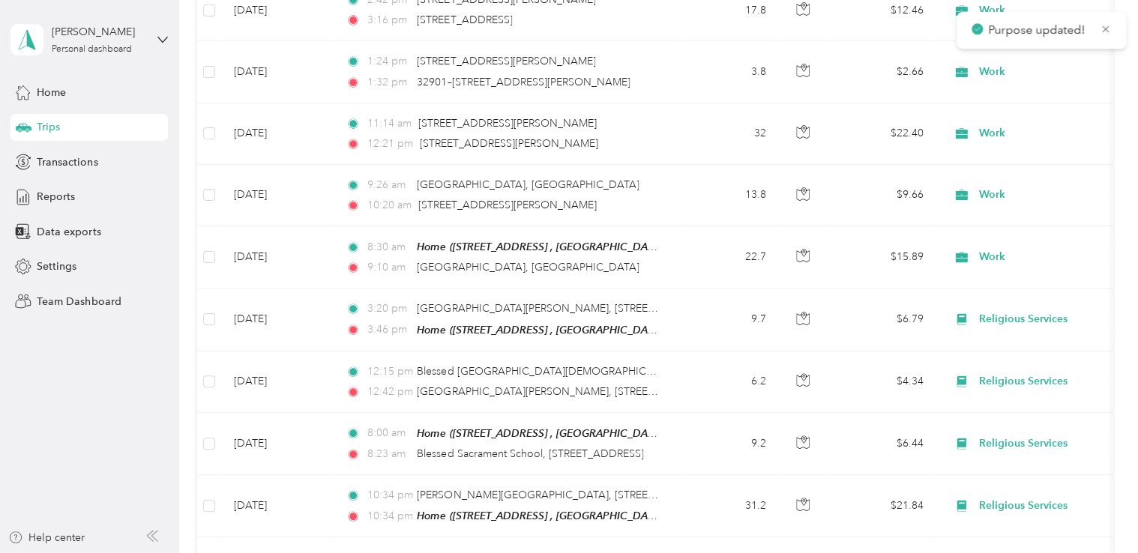
scroll to position [3035, 0]
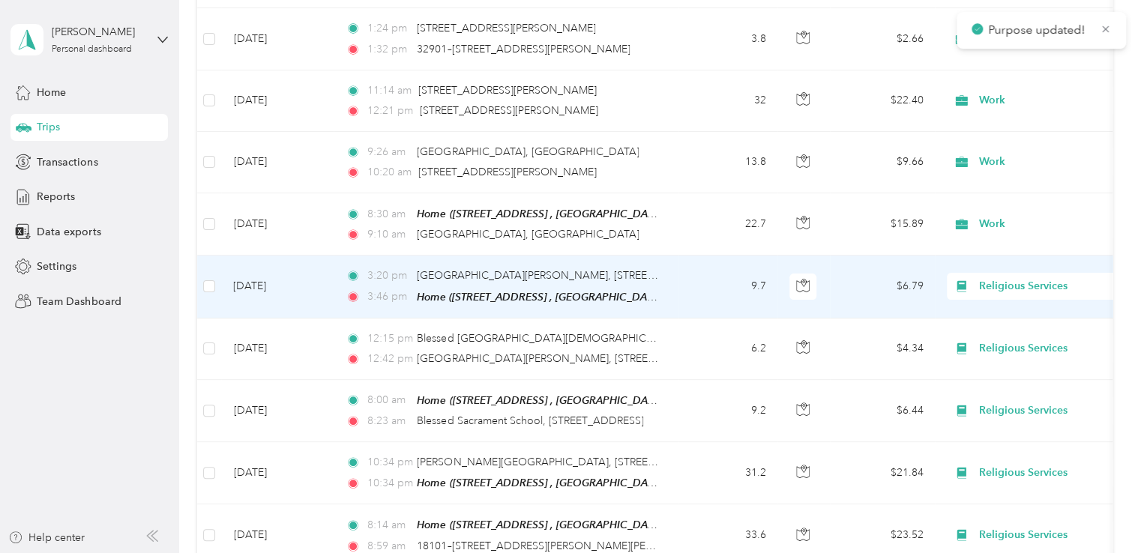
click at [1009, 278] on span "Religious Services" at bounding box center [1047, 286] width 137 height 16
click at [994, 292] on li "Work" at bounding box center [1041, 290] width 186 height 26
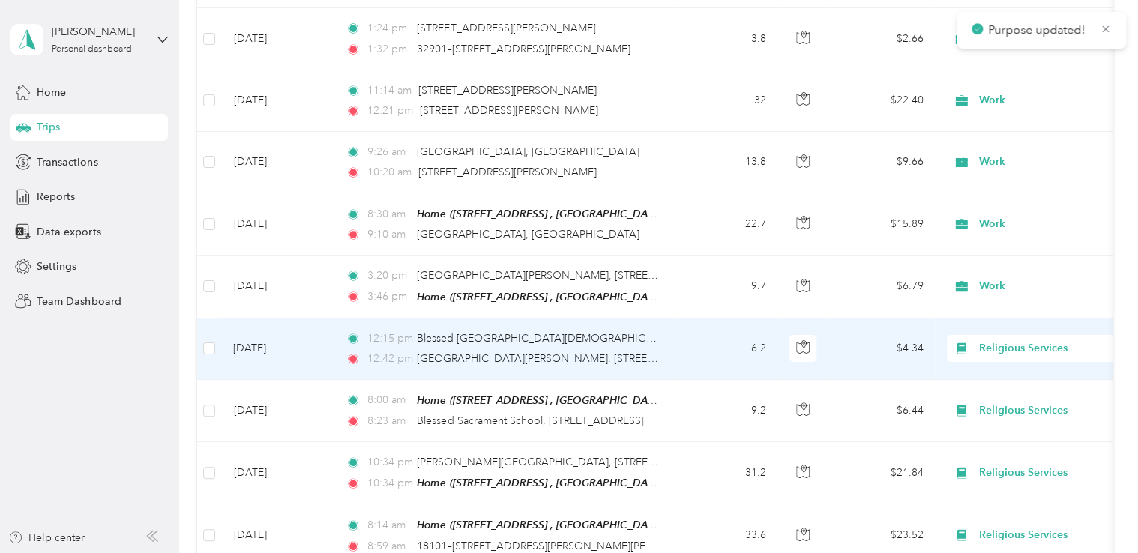
click at [1031, 340] on span "Religious Services" at bounding box center [1047, 348] width 137 height 16
click at [1001, 352] on span "Work" at bounding box center [1054, 351] width 139 height 16
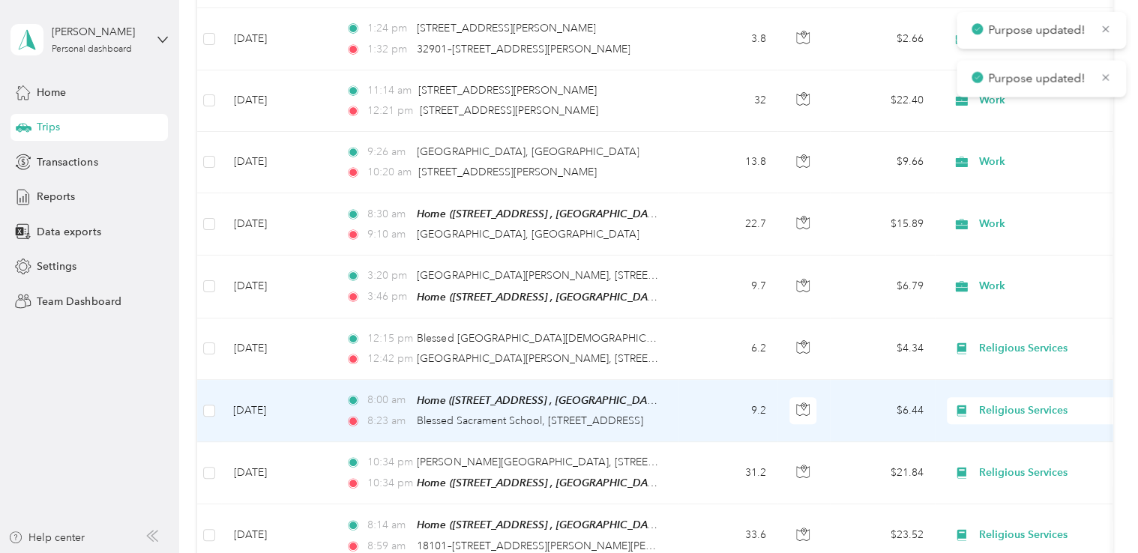
click at [1018, 403] on span "Religious Services" at bounding box center [1047, 411] width 137 height 16
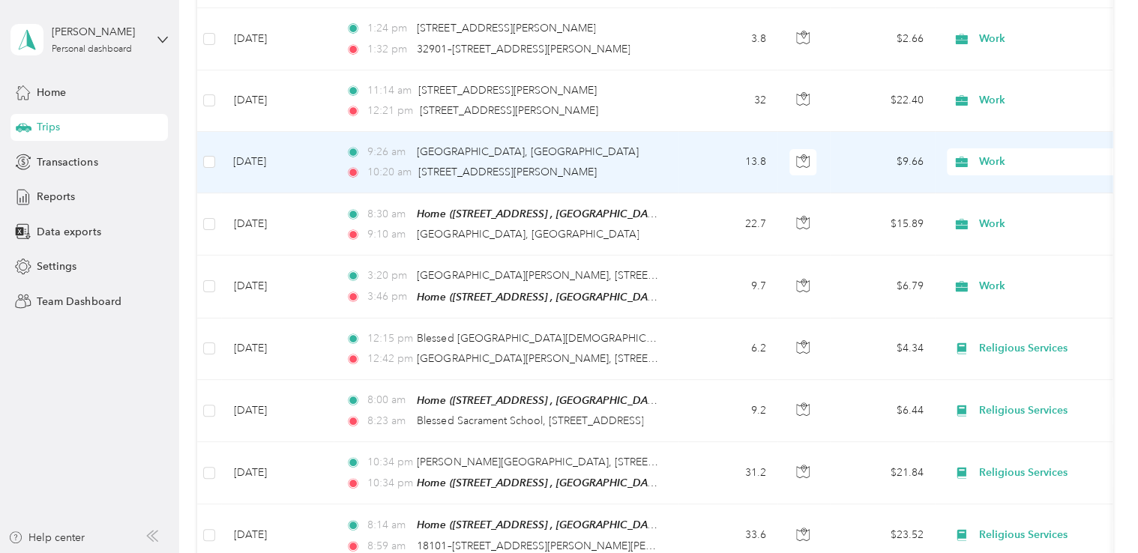
click at [990, 154] on span "Work" at bounding box center [1047, 162] width 137 height 16
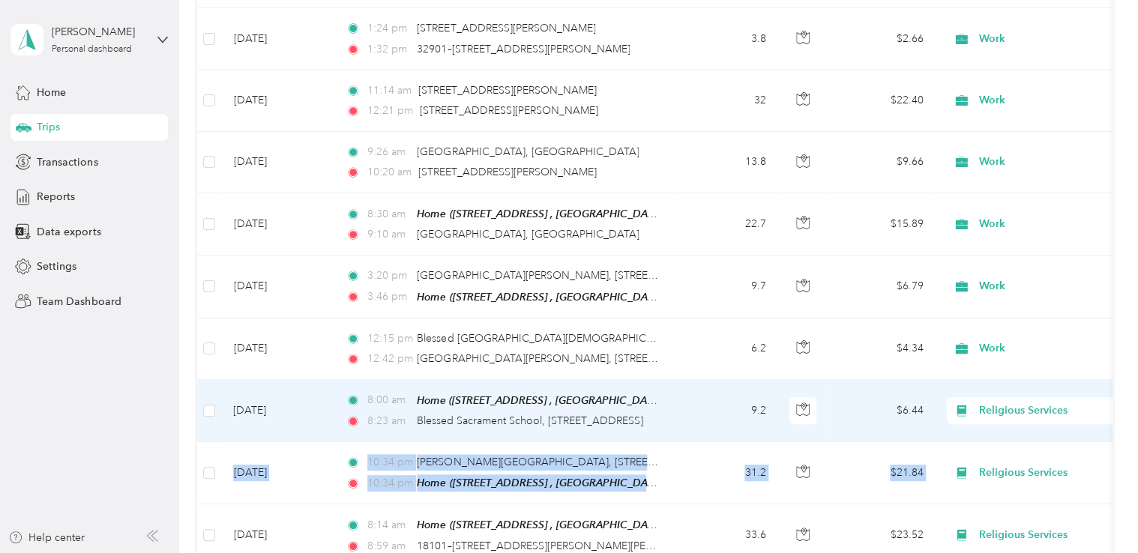
drag, startPoint x: 1116, startPoint y: 415, endPoint x: 1032, endPoint y: 385, distance: 89.2
click at [1032, 403] on span "Religious Services" at bounding box center [1047, 411] width 137 height 16
click at [1007, 172] on span "Work" at bounding box center [1054, 174] width 139 height 16
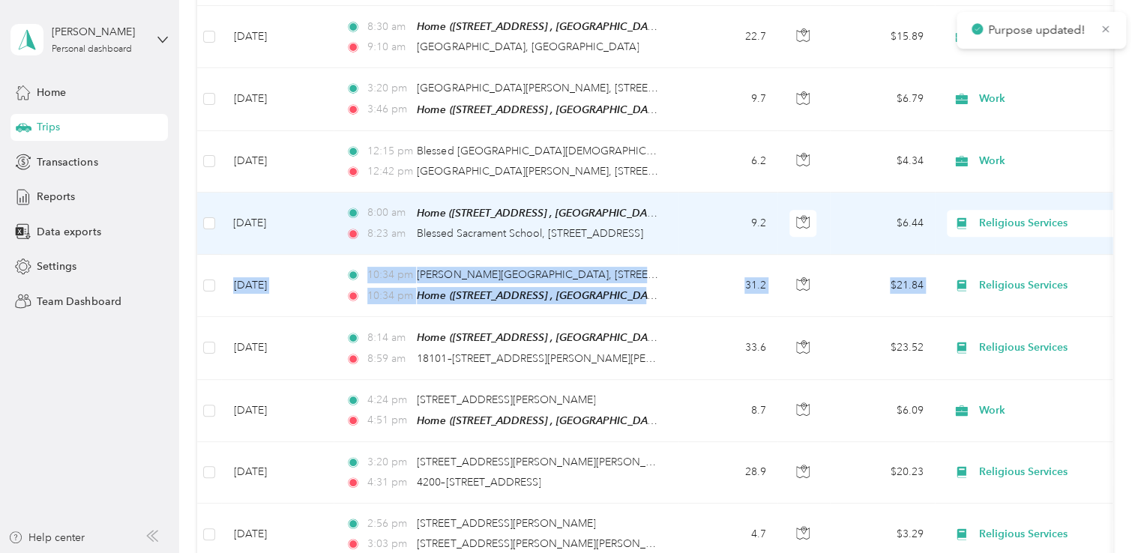
scroll to position [3278, 0]
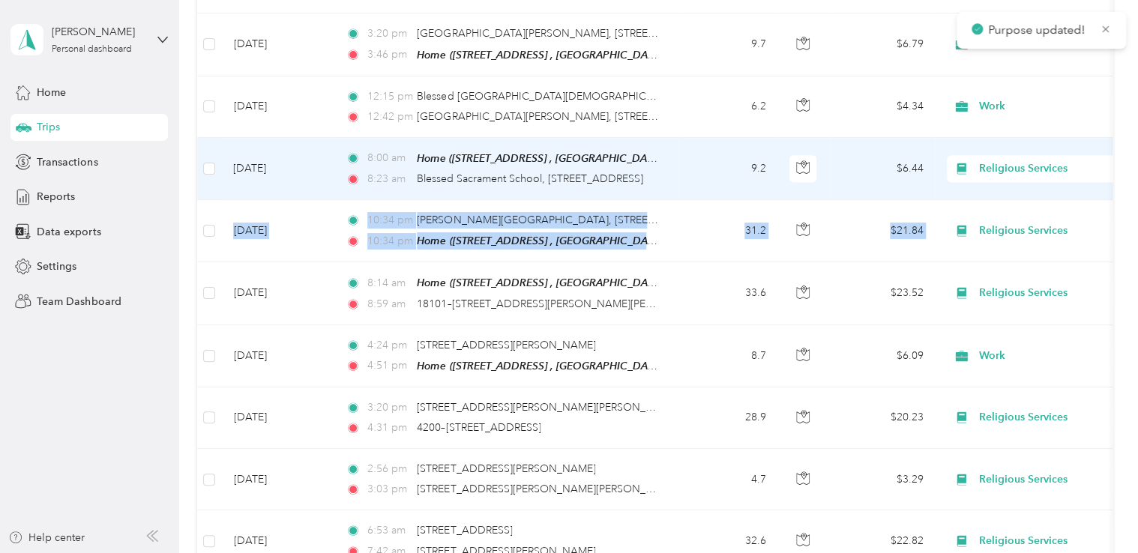
click at [1004, 160] on span "Religious Services" at bounding box center [1047, 168] width 137 height 16
click at [1001, 163] on span "Work" at bounding box center [1054, 171] width 139 height 16
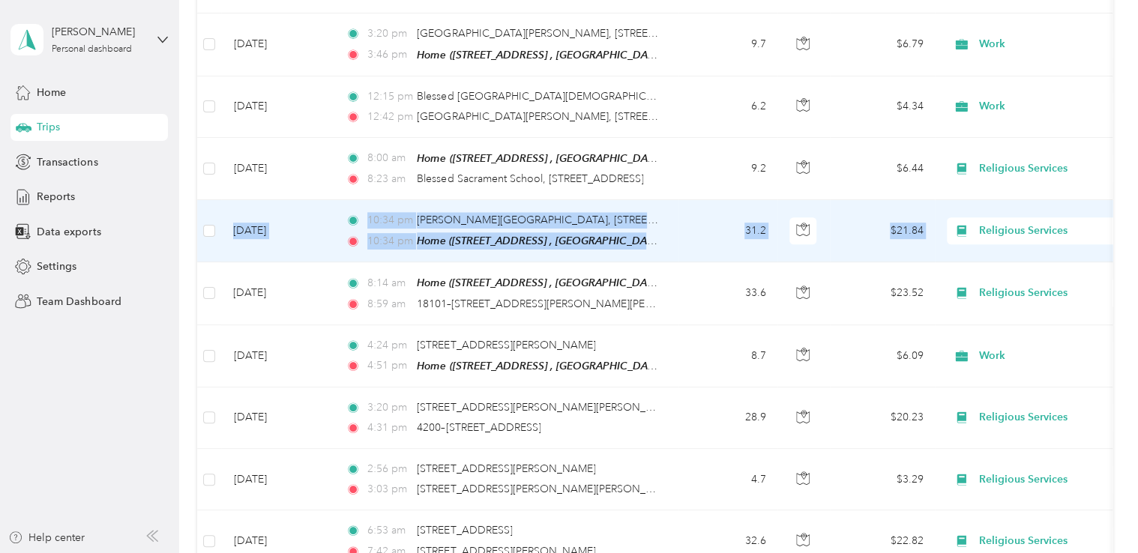
click at [1005, 223] on span "Religious Services" at bounding box center [1047, 231] width 137 height 16
click at [996, 232] on span "Work" at bounding box center [1054, 232] width 139 height 16
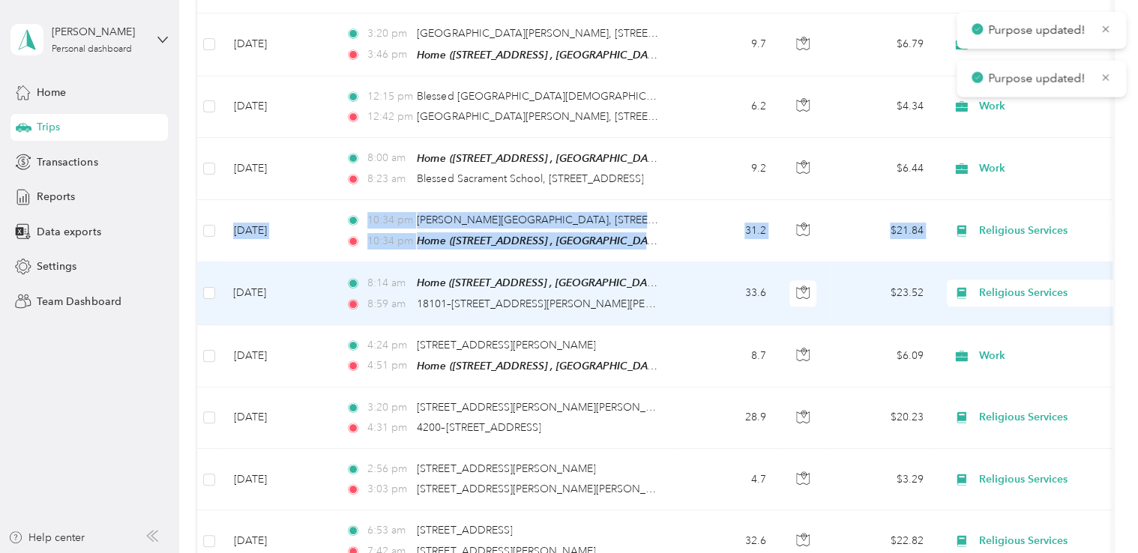
click at [1014, 285] on span "Religious Services" at bounding box center [1047, 293] width 137 height 16
click at [996, 292] on span "Work" at bounding box center [1054, 294] width 139 height 16
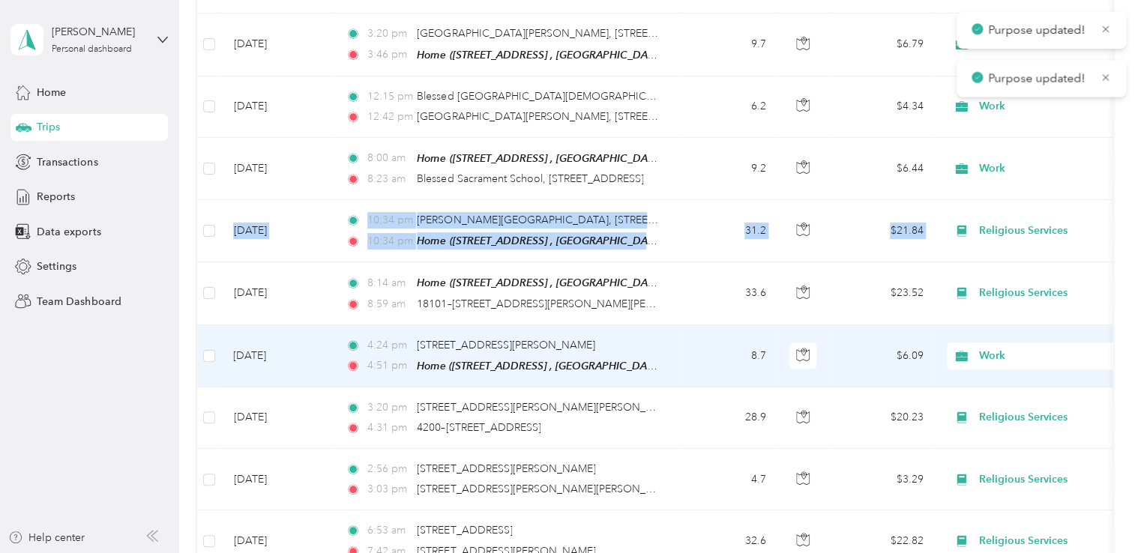
click at [999, 348] on span "Work" at bounding box center [1047, 356] width 137 height 16
drag, startPoint x: 996, startPoint y: 352, endPoint x: 1002, endPoint y: 346, distance: 8.5
click at [996, 352] on span "Work" at bounding box center [1045, 356] width 121 height 16
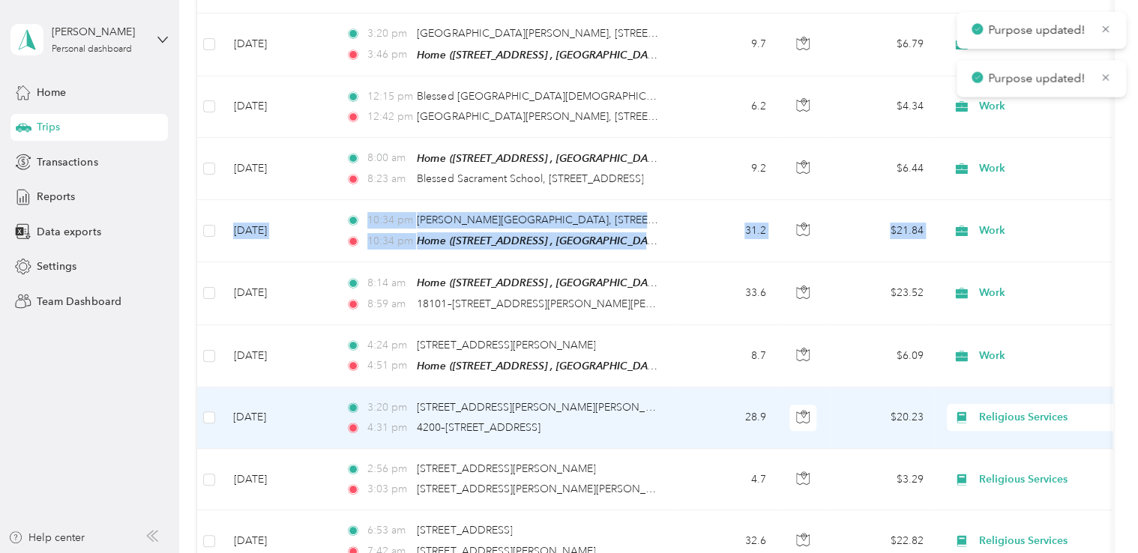
click at [1006, 409] on span "Religious Services" at bounding box center [1047, 417] width 137 height 16
click at [1005, 178] on li "Work" at bounding box center [1041, 176] width 186 height 26
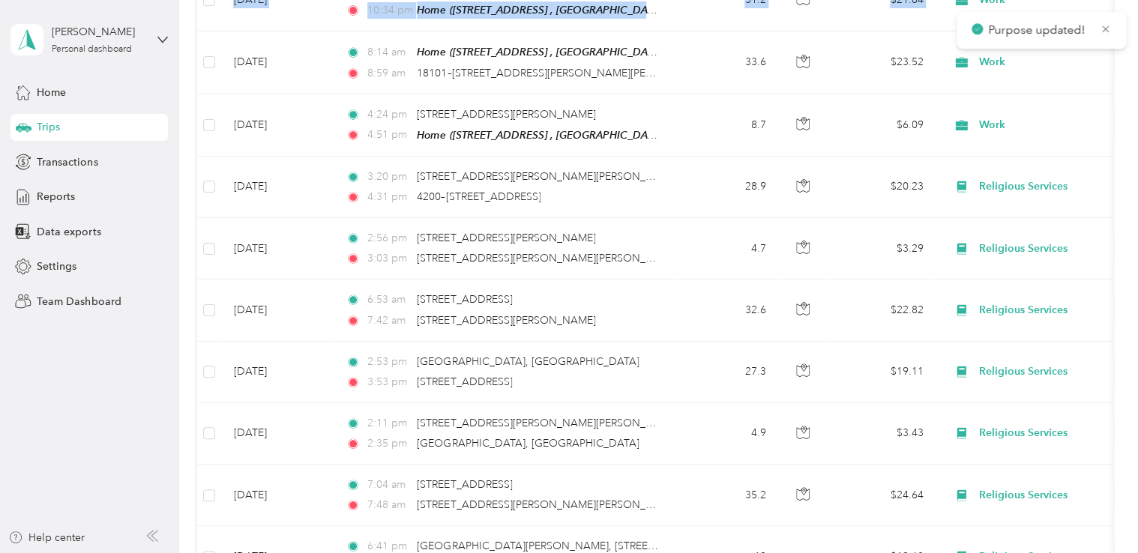
scroll to position [3525, 0]
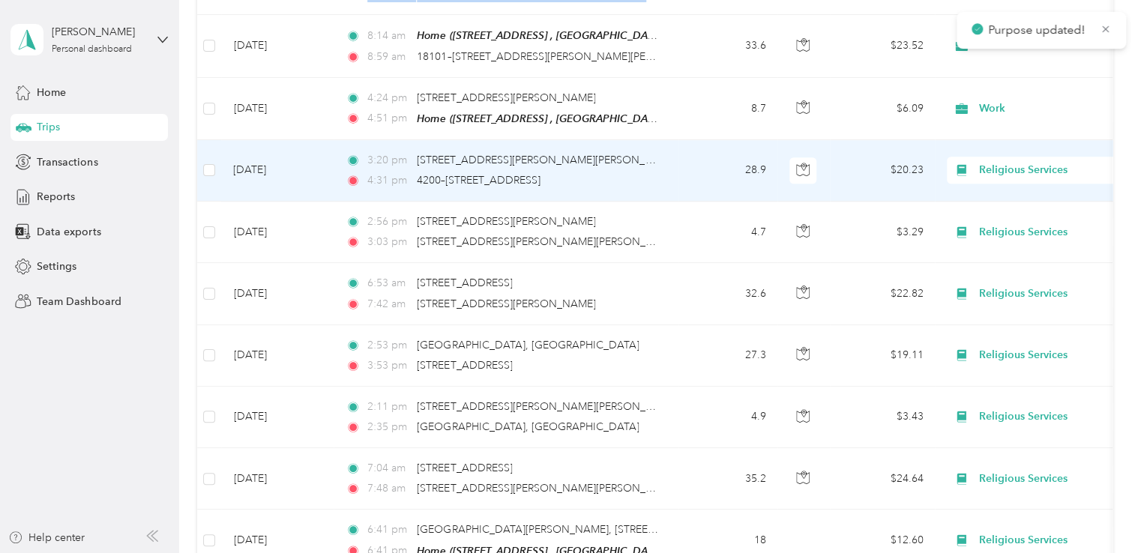
click at [1006, 162] on span "Religious Services" at bounding box center [1047, 170] width 137 height 16
click at [1003, 172] on li "Work" at bounding box center [1041, 169] width 186 height 26
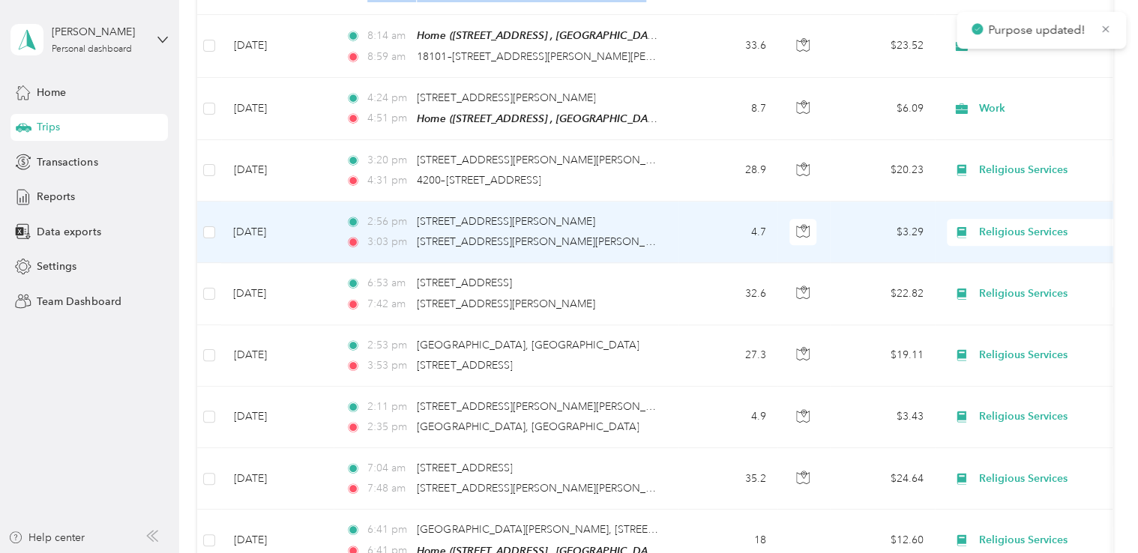
click at [1008, 224] on span "Religious Services" at bounding box center [1047, 232] width 137 height 16
click at [1002, 229] on span "Work" at bounding box center [1054, 231] width 139 height 16
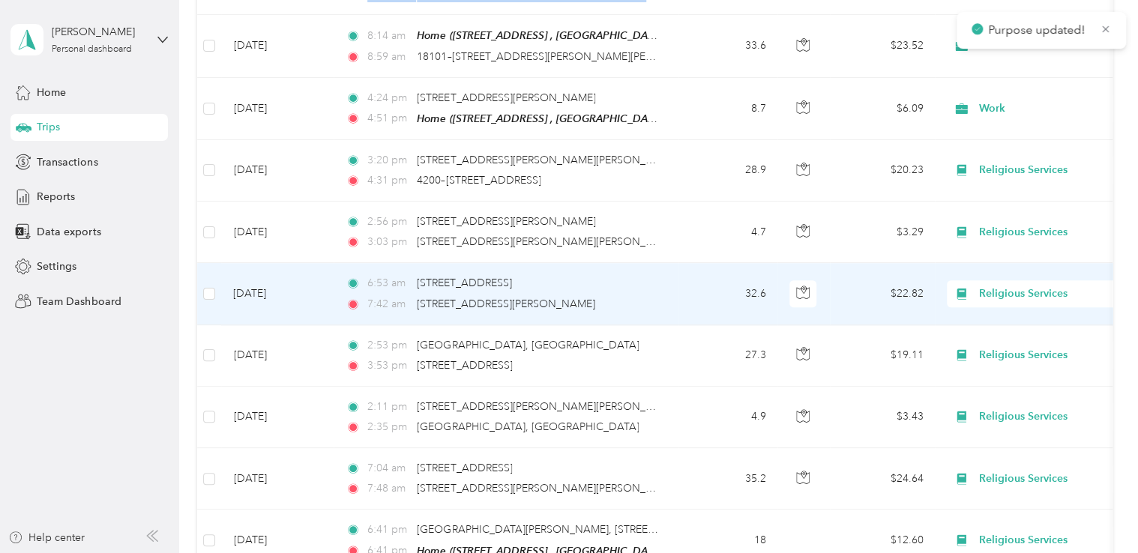
click at [1012, 286] on span "Religious Services" at bounding box center [1047, 294] width 137 height 16
drag, startPoint x: 993, startPoint y: 293, endPoint x: 1000, endPoint y: 289, distance: 8.4
click at [994, 292] on span "Work" at bounding box center [1054, 292] width 139 height 16
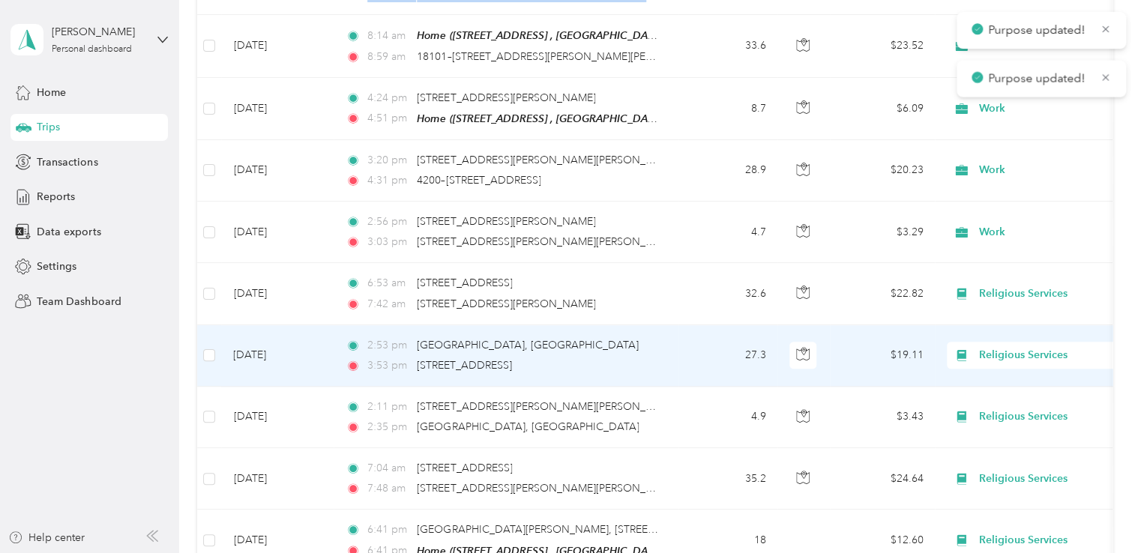
click at [1008, 347] on span "Religious Services" at bounding box center [1047, 355] width 137 height 16
click at [990, 355] on li "Work" at bounding box center [1041, 353] width 186 height 26
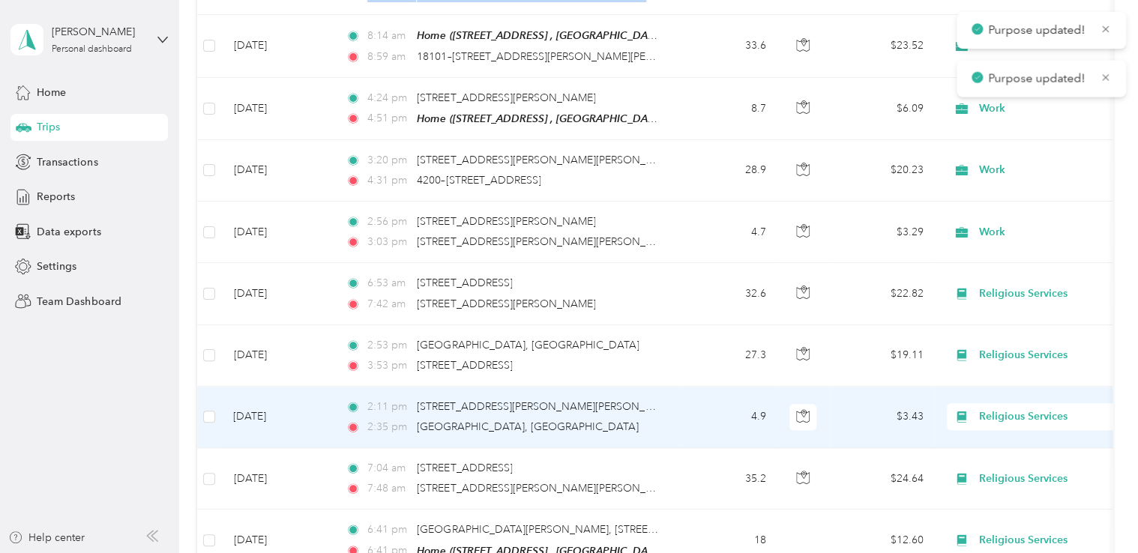
click at [999, 409] on span "Religious Services" at bounding box center [1047, 417] width 137 height 16
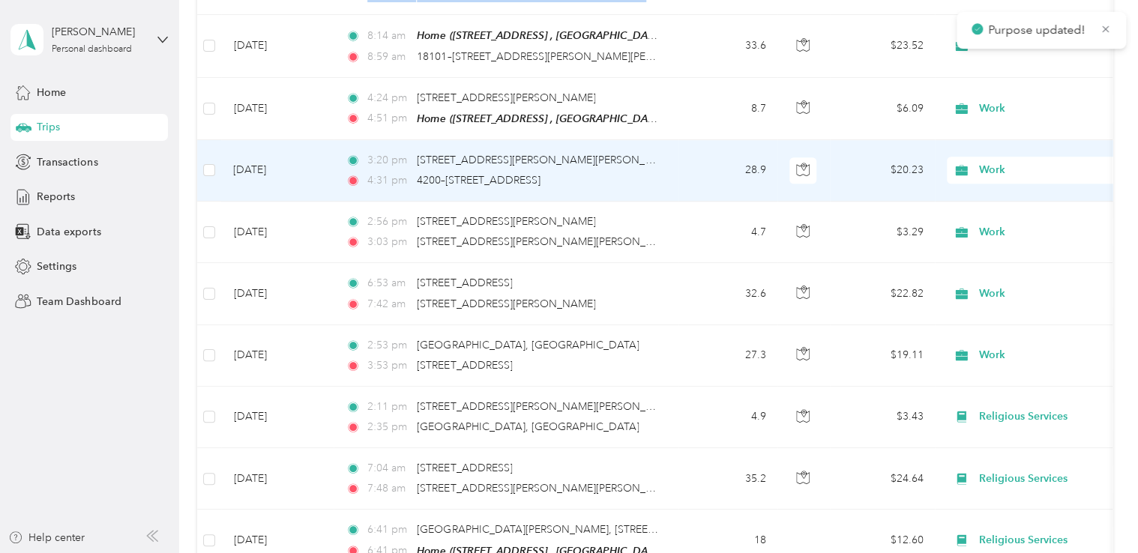
click at [1001, 162] on span "Work" at bounding box center [1047, 170] width 137 height 16
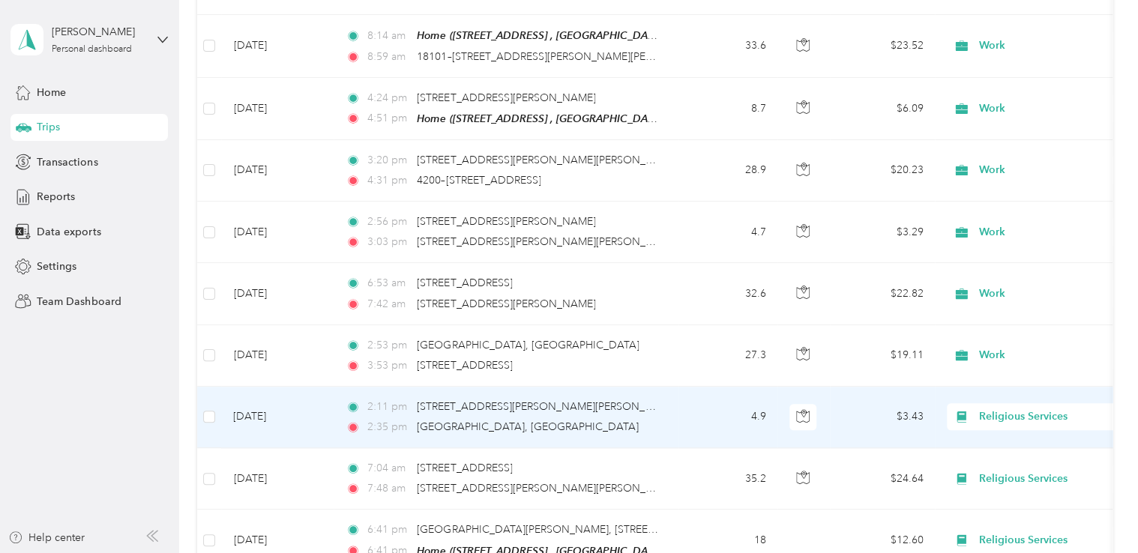
click at [1028, 409] on span "Religious Services" at bounding box center [1047, 417] width 137 height 16
click at [1013, 178] on li "Work" at bounding box center [1041, 175] width 186 height 26
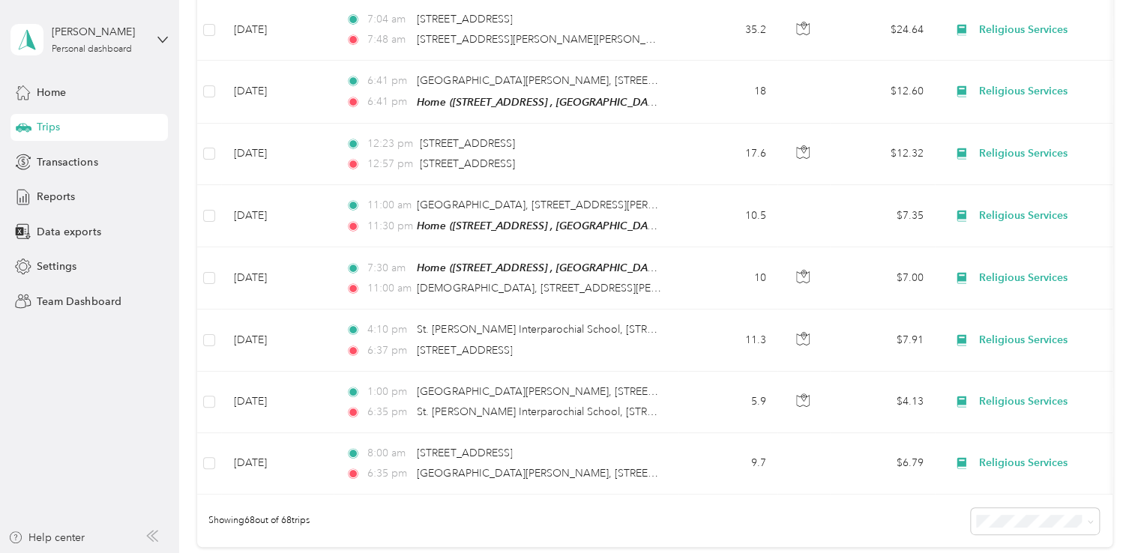
scroll to position [3979, 0]
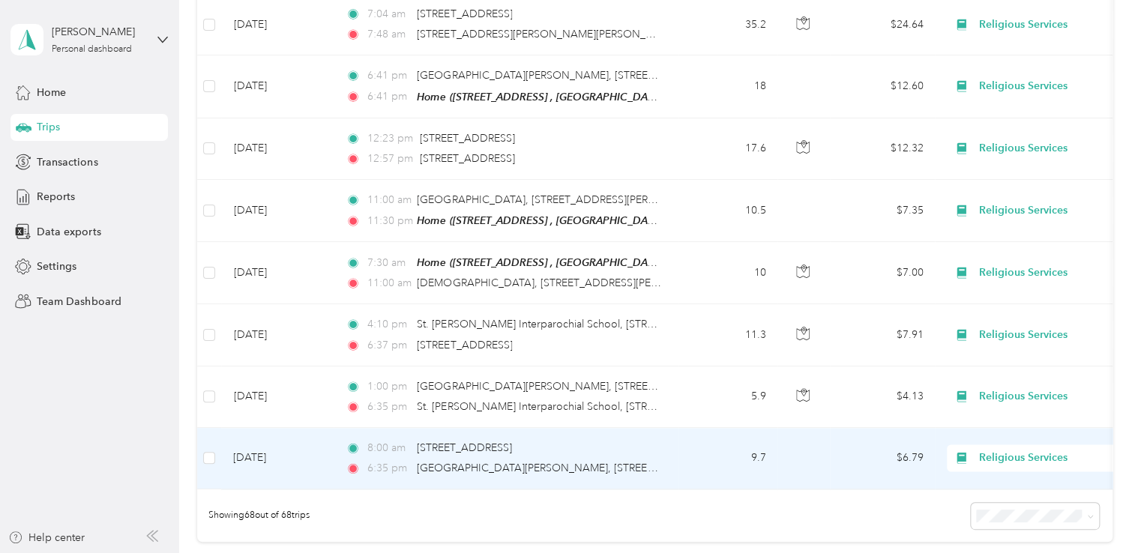
click at [1016, 450] on span "Religious Services" at bounding box center [1047, 458] width 137 height 16
click at [997, 211] on span "Work" at bounding box center [1054, 213] width 139 height 16
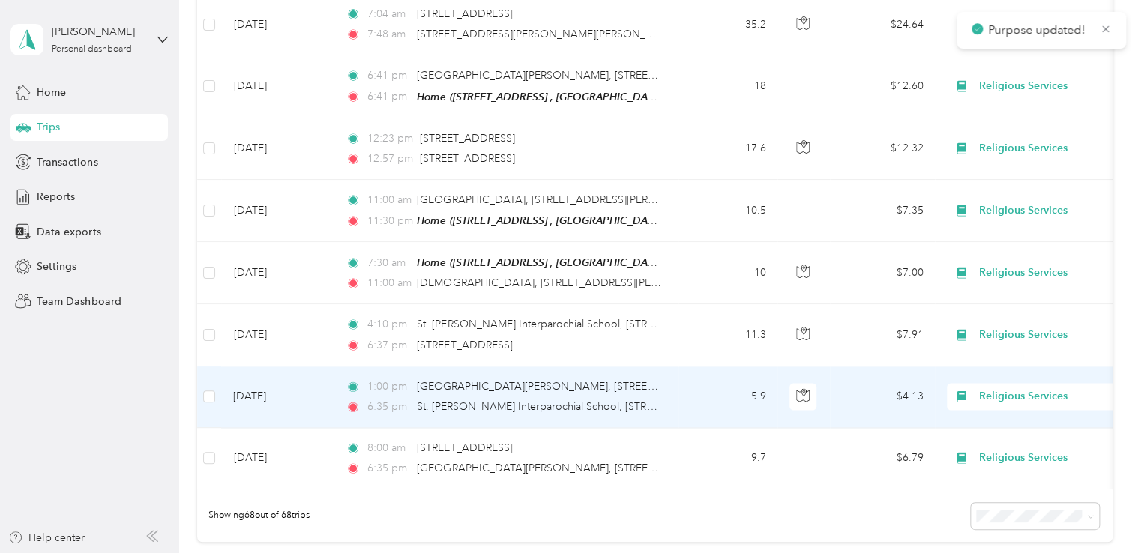
click at [1041, 388] on span "Religious Services" at bounding box center [1047, 396] width 137 height 16
click at [1018, 148] on span "Work" at bounding box center [1054, 151] width 139 height 16
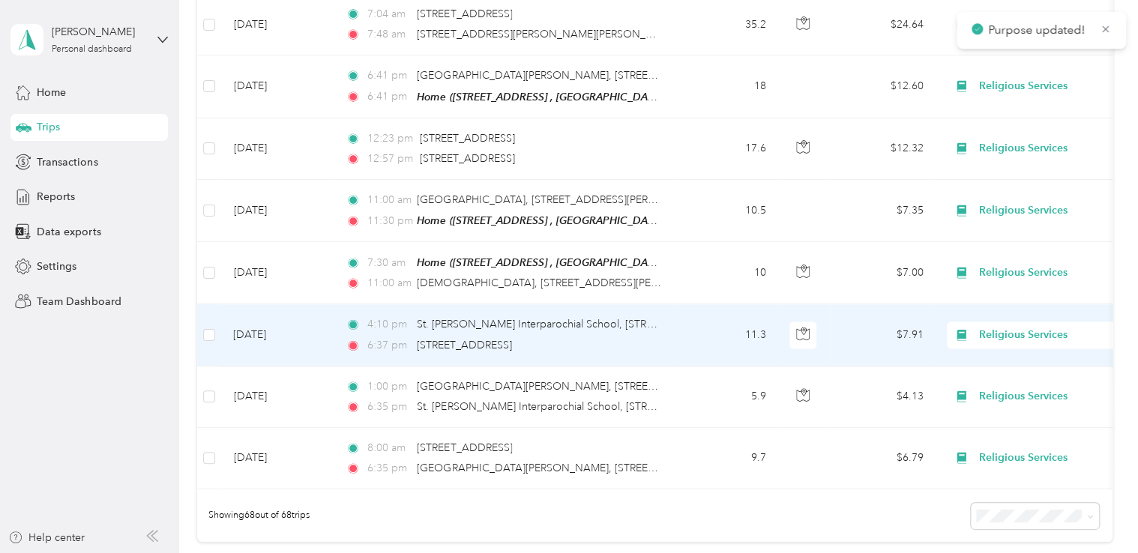
click at [1026, 322] on div "Religious Services" at bounding box center [1040, 335] width 186 height 27
click at [1018, 328] on span "Work" at bounding box center [1054, 330] width 139 height 16
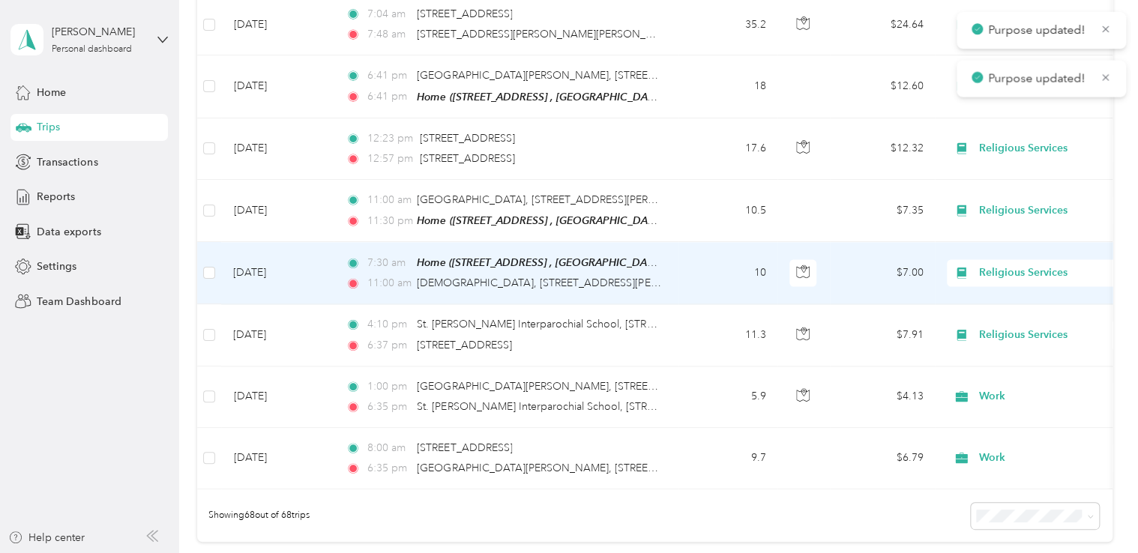
click at [1030, 265] on span "Religious Services" at bounding box center [1047, 273] width 137 height 16
click at [1020, 265] on span "Work" at bounding box center [1054, 267] width 139 height 16
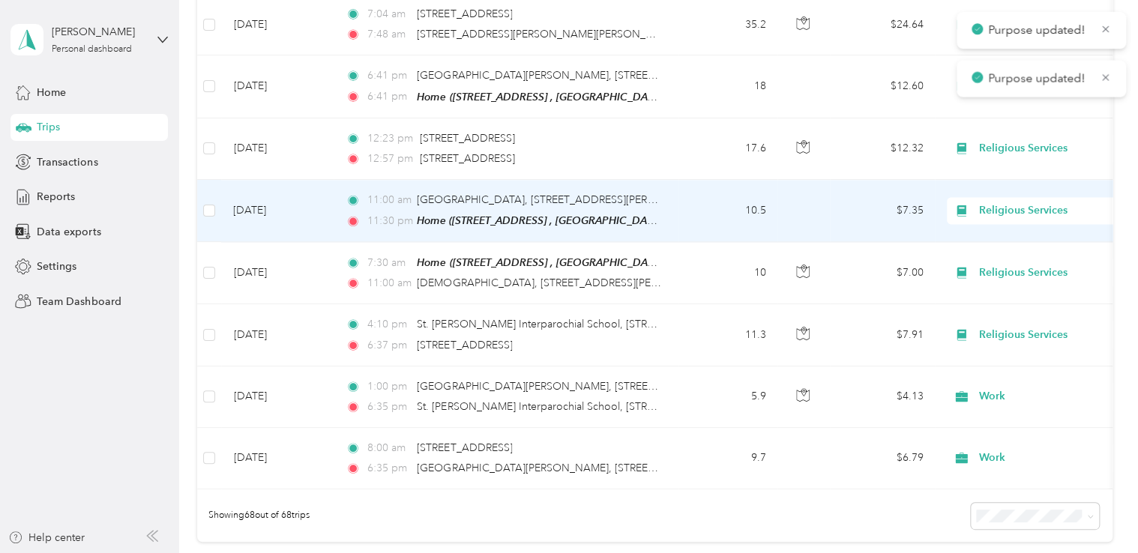
click at [1036, 202] on span "Religious Services" at bounding box center [1047, 210] width 137 height 16
click at [1017, 202] on span "Work" at bounding box center [1054, 201] width 139 height 16
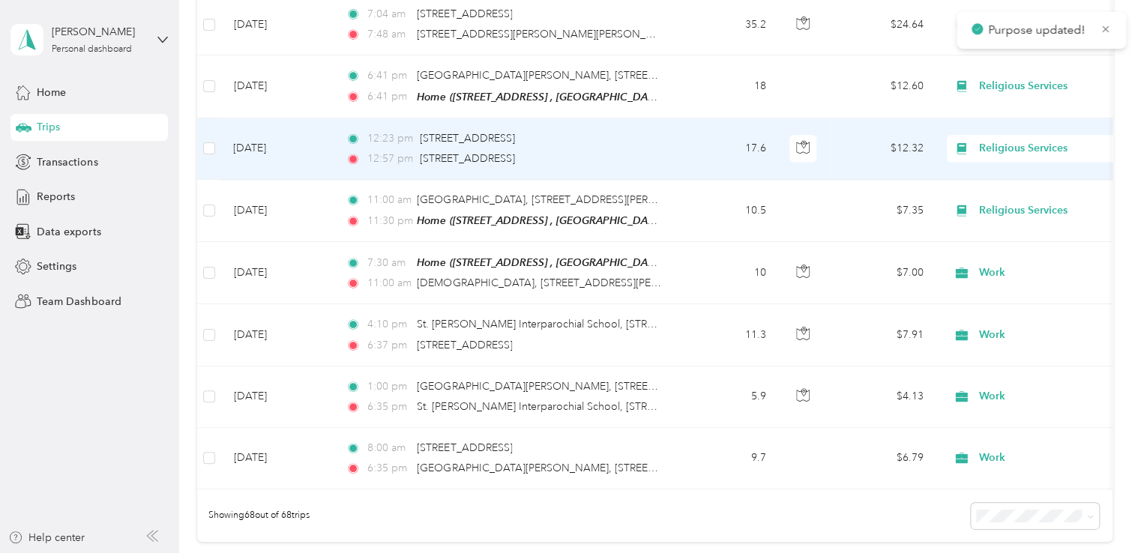
click at [1036, 140] on span "Religious Services" at bounding box center [1047, 148] width 137 height 16
click at [1015, 145] on li "Work" at bounding box center [1041, 146] width 186 height 26
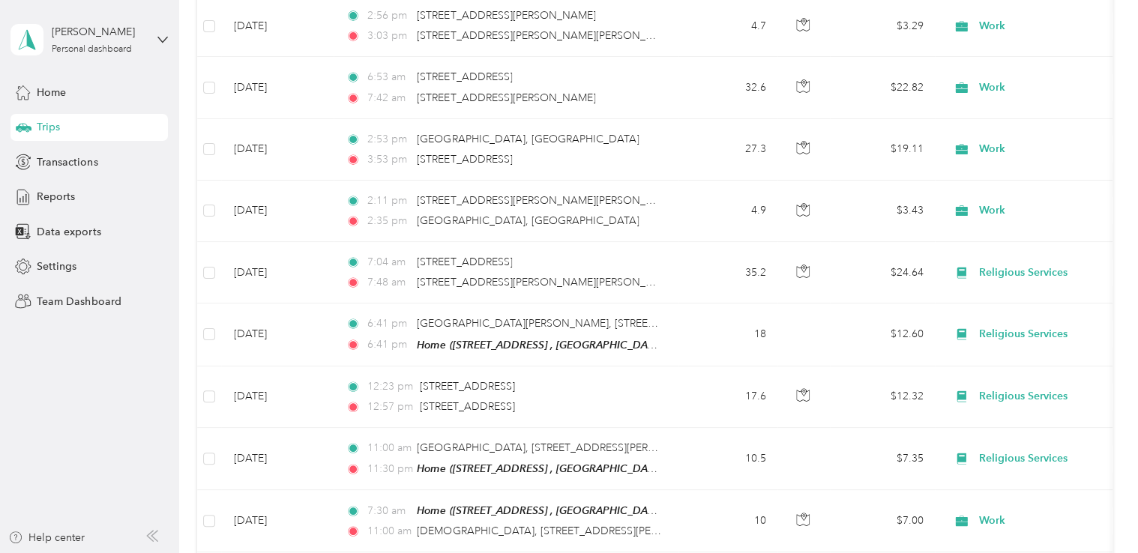
scroll to position [3715, 0]
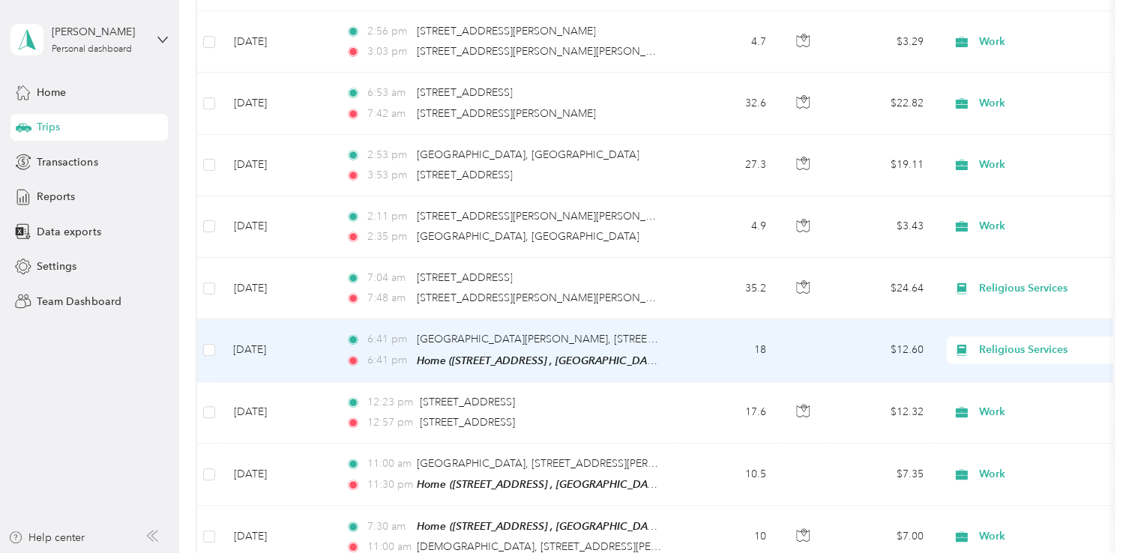
click at [997, 342] on span "Religious Services" at bounding box center [1047, 350] width 137 height 16
click at [993, 350] on li "Work" at bounding box center [1041, 347] width 186 height 26
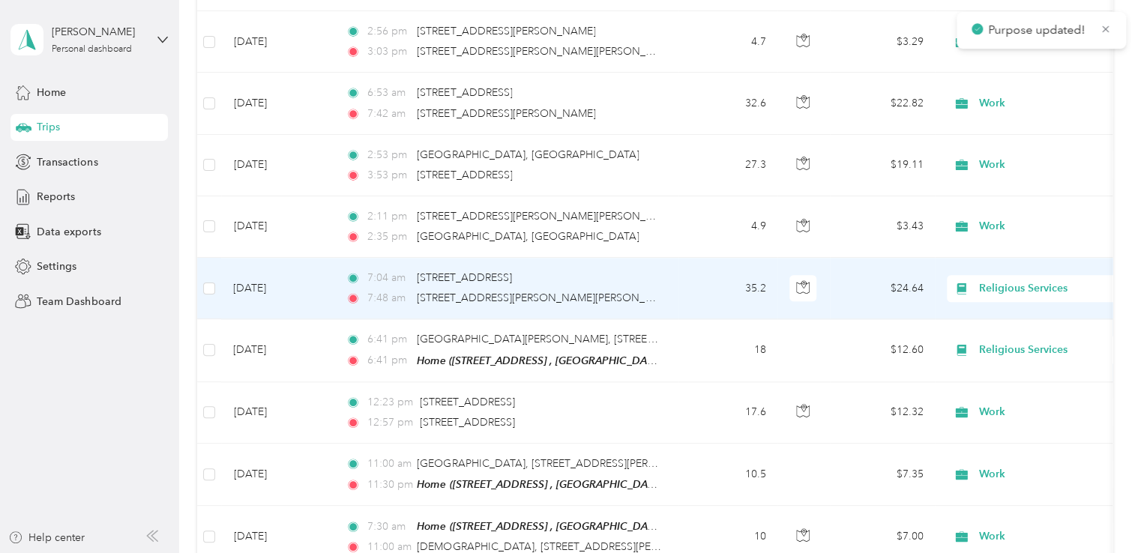
click at [1025, 280] on span "Religious Services" at bounding box center [1047, 288] width 137 height 16
drag, startPoint x: 1000, startPoint y: 286, endPoint x: 1011, endPoint y: 280, distance: 12.7
click at [1000, 286] on span "Work" at bounding box center [1054, 287] width 139 height 16
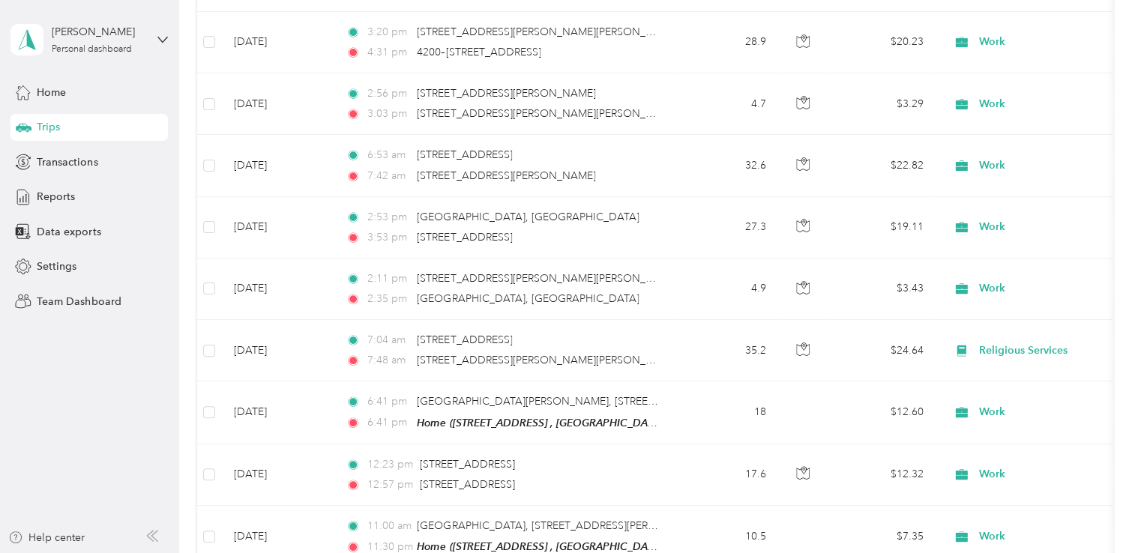
scroll to position [3664, 0]
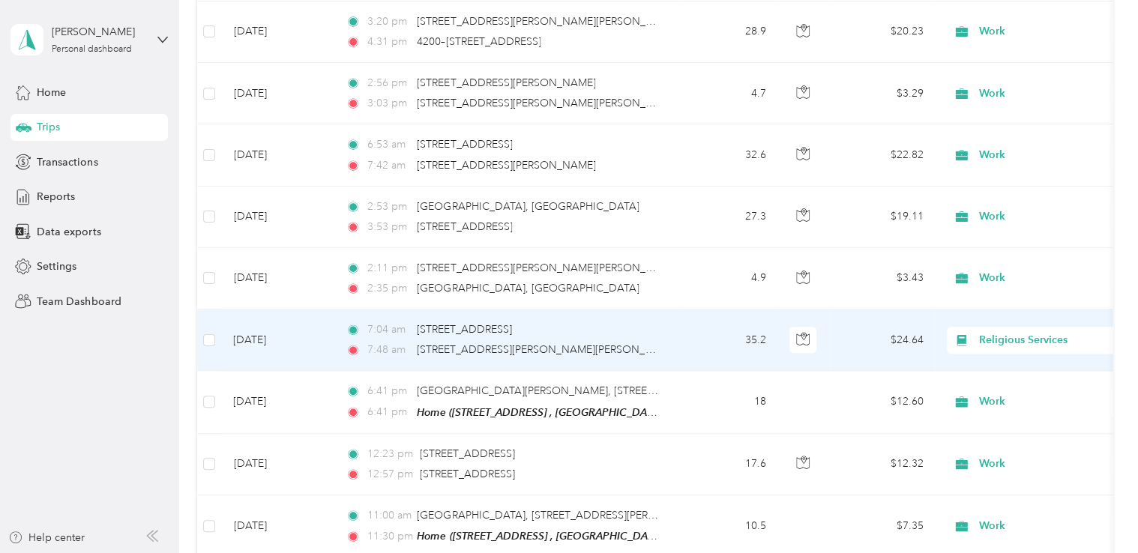
click at [999, 332] on span "Religious Services" at bounding box center [1047, 340] width 137 height 16
click at [997, 339] on li "Work" at bounding box center [1041, 331] width 186 height 26
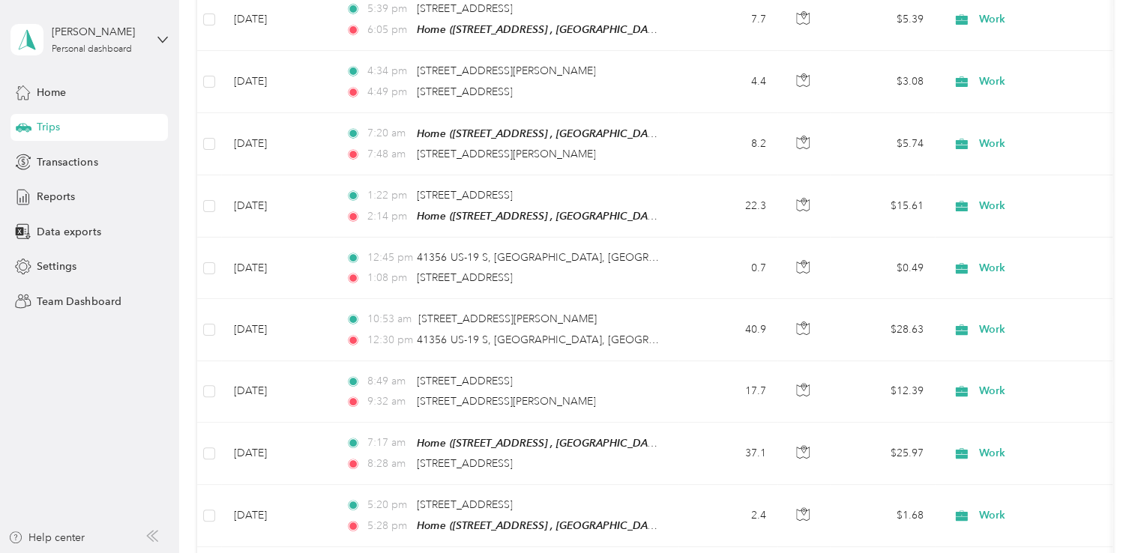
scroll to position [0, 0]
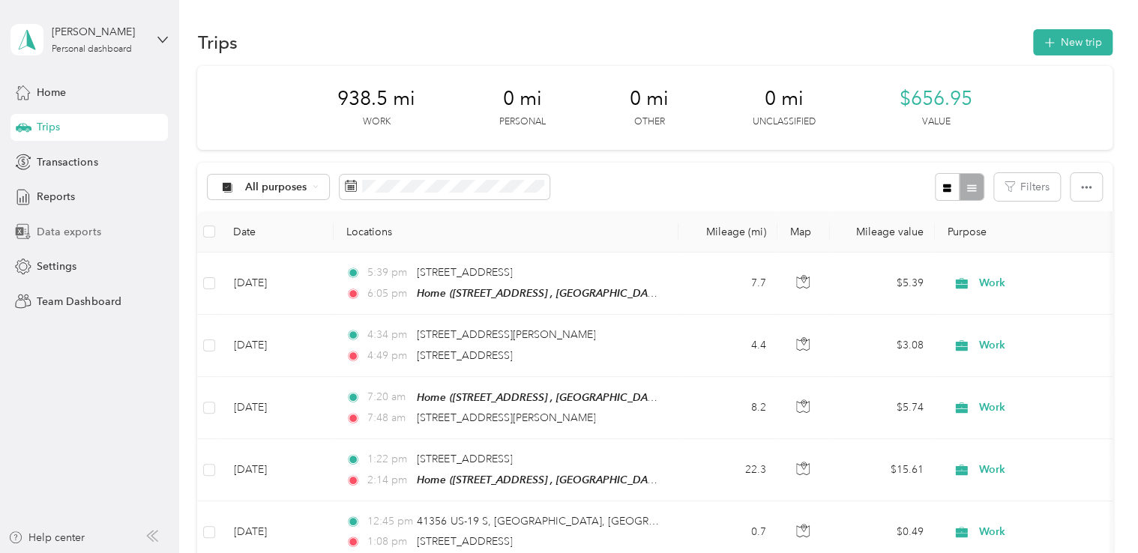
click at [67, 227] on span "Data exports" at bounding box center [69, 232] width 64 height 16
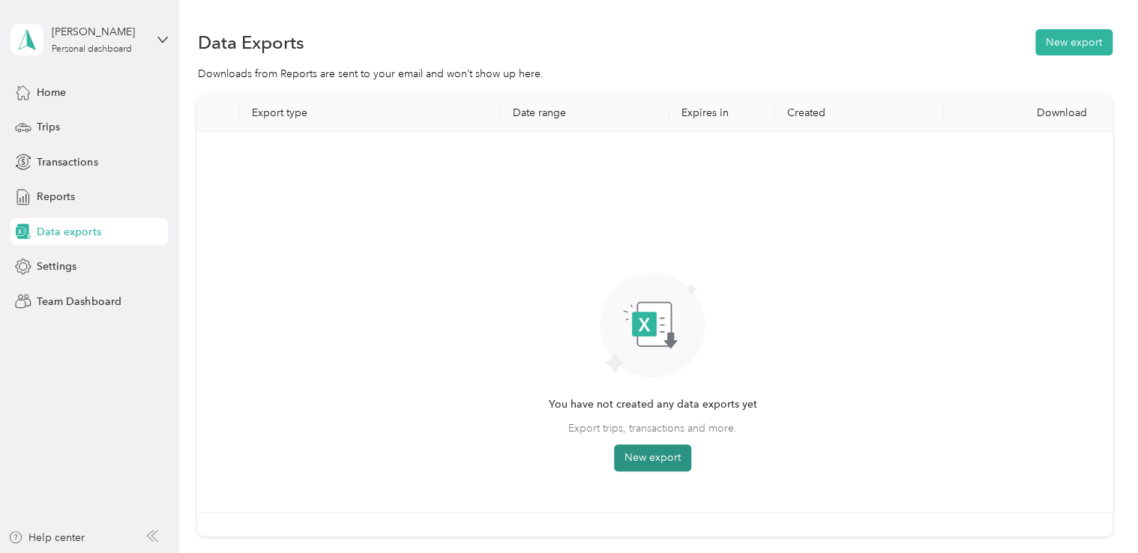
click at [663, 461] on button "New export" at bounding box center [652, 458] width 77 height 27
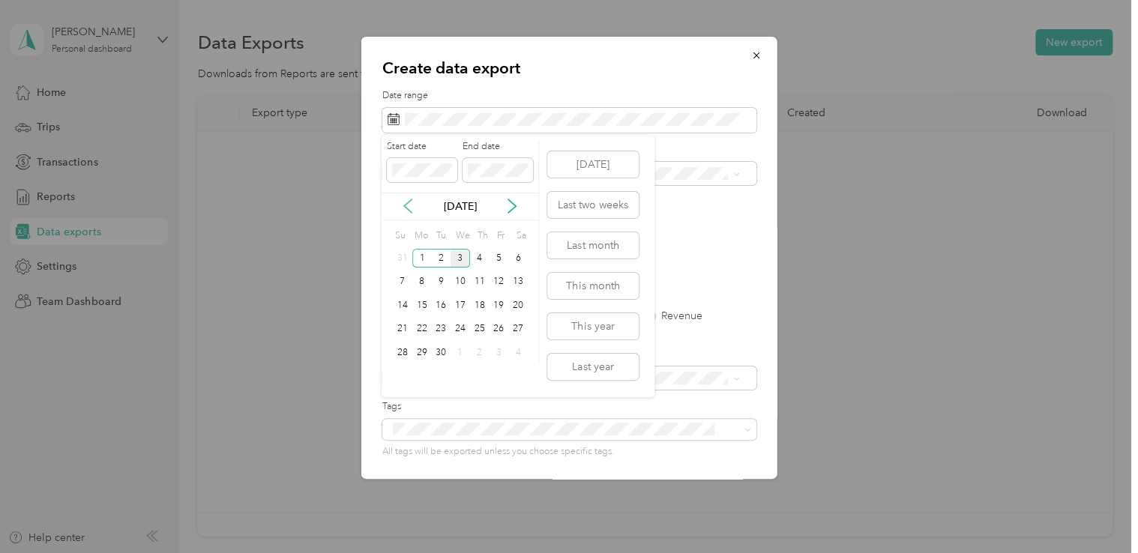
click at [407, 208] on icon at bounding box center [407, 205] width 7 height 13
click at [416, 306] on div "11" at bounding box center [421, 305] width 19 height 19
click at [514, 201] on icon at bounding box center [512, 206] width 15 height 15
click at [457, 259] on div "3" at bounding box center [460, 258] width 19 height 19
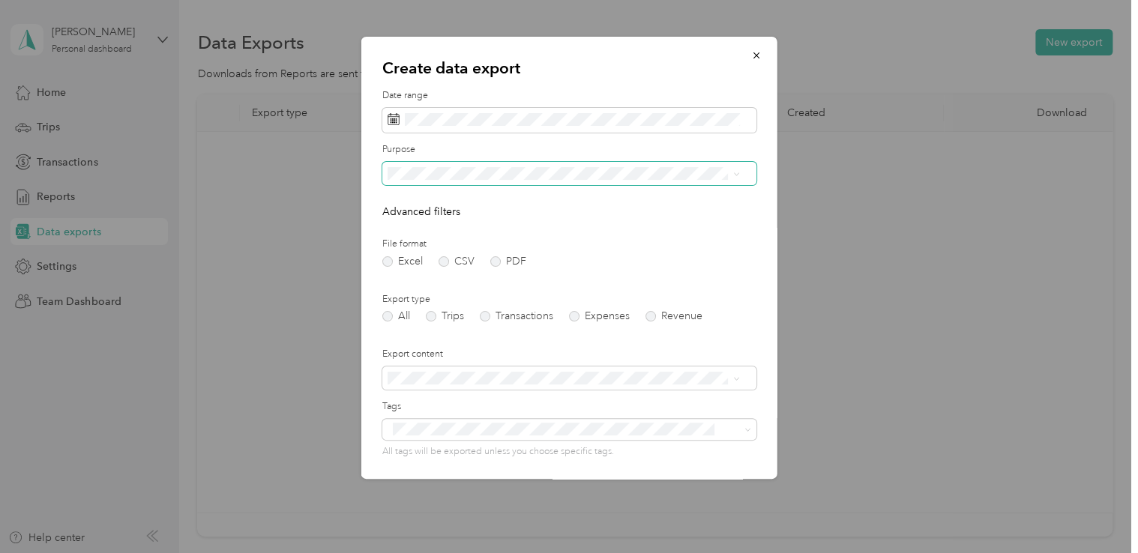
click at [728, 178] on span at bounding box center [733, 174] width 12 height 10
click at [733, 378] on icon at bounding box center [736, 379] width 7 height 7
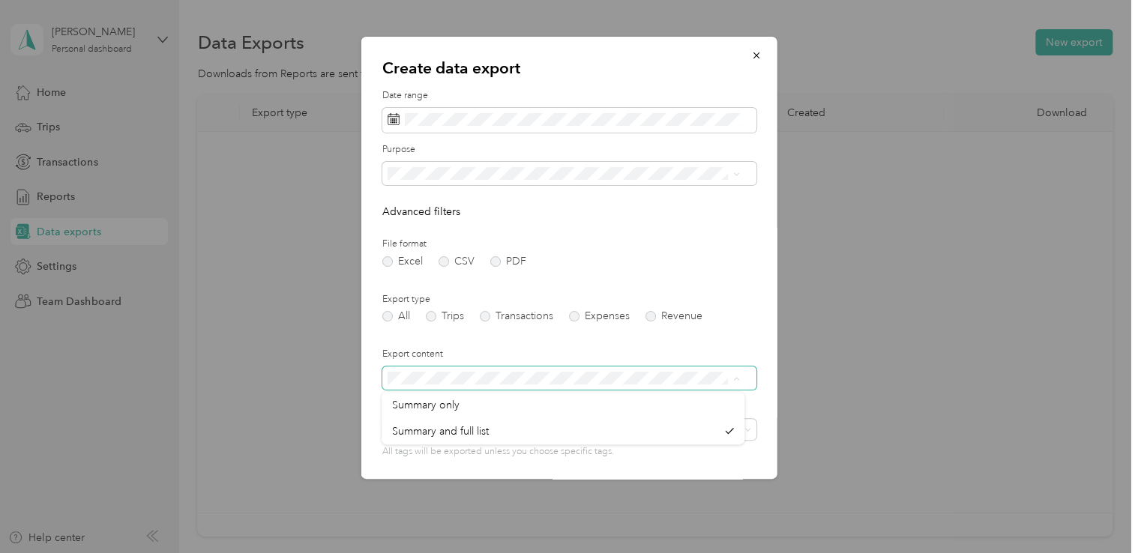
click at [732, 380] on span at bounding box center [733, 378] width 12 height 10
click at [964, 367] on div "Create data export Date range Purpose Advanced filters File format Excel CSV PD…" at bounding box center [777, 260] width 416 height 447
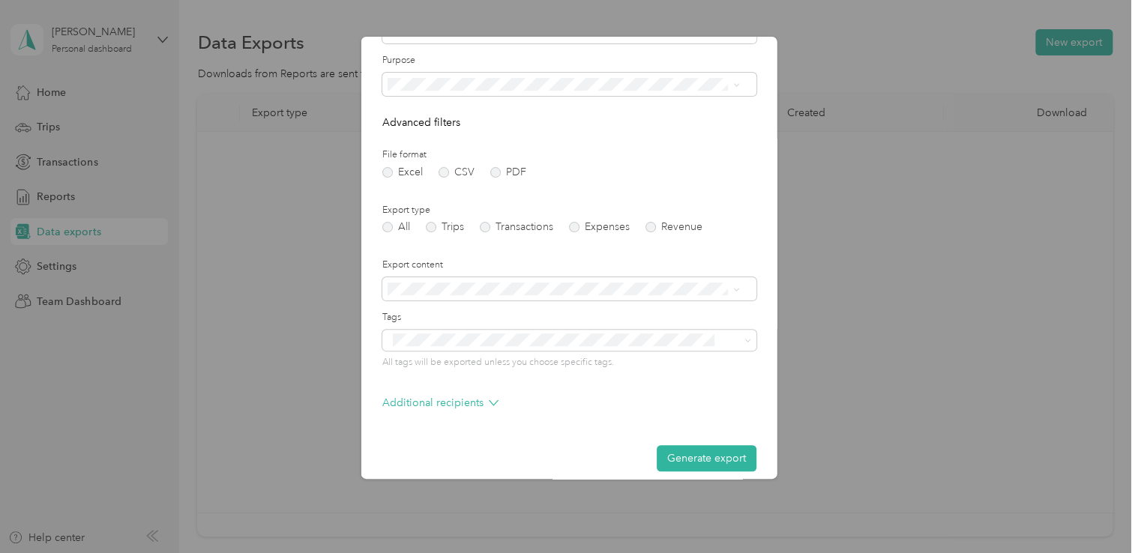
scroll to position [102, 0]
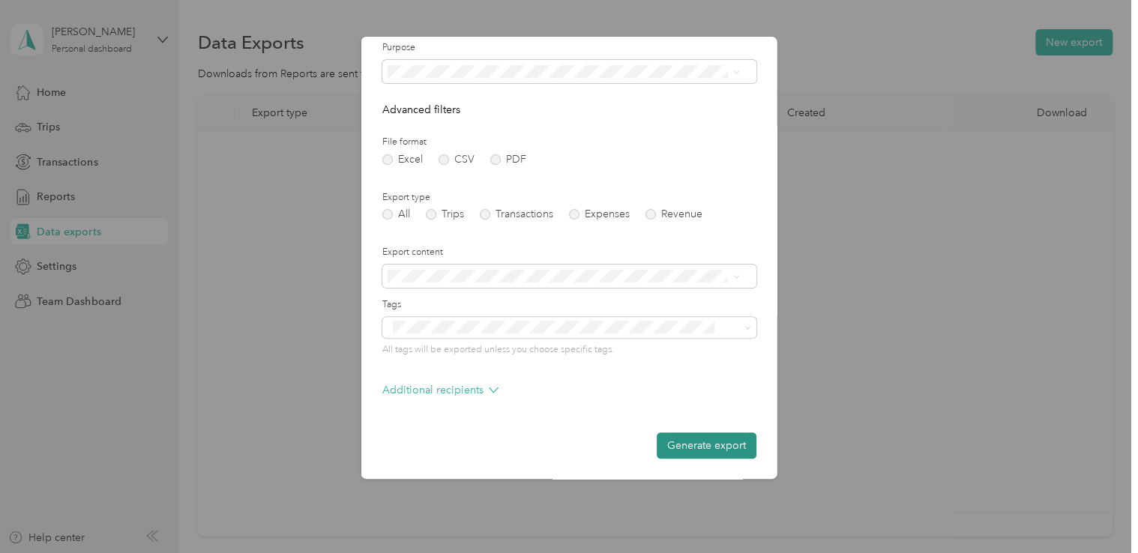
click at [698, 446] on button "Generate export" at bounding box center [707, 446] width 100 height 26
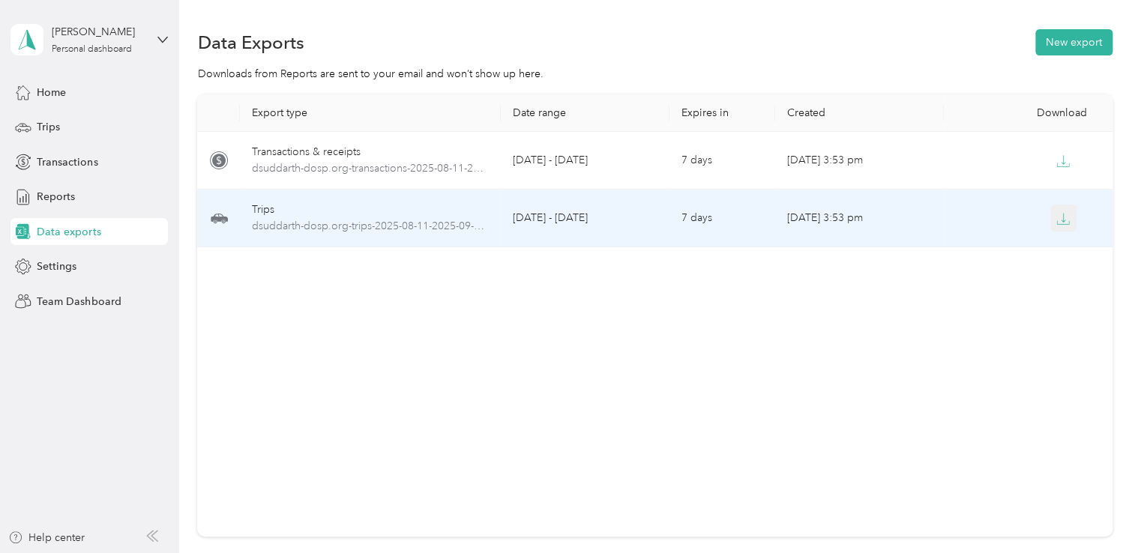
click at [1057, 223] on icon "button" at bounding box center [1063, 218] width 13 height 13
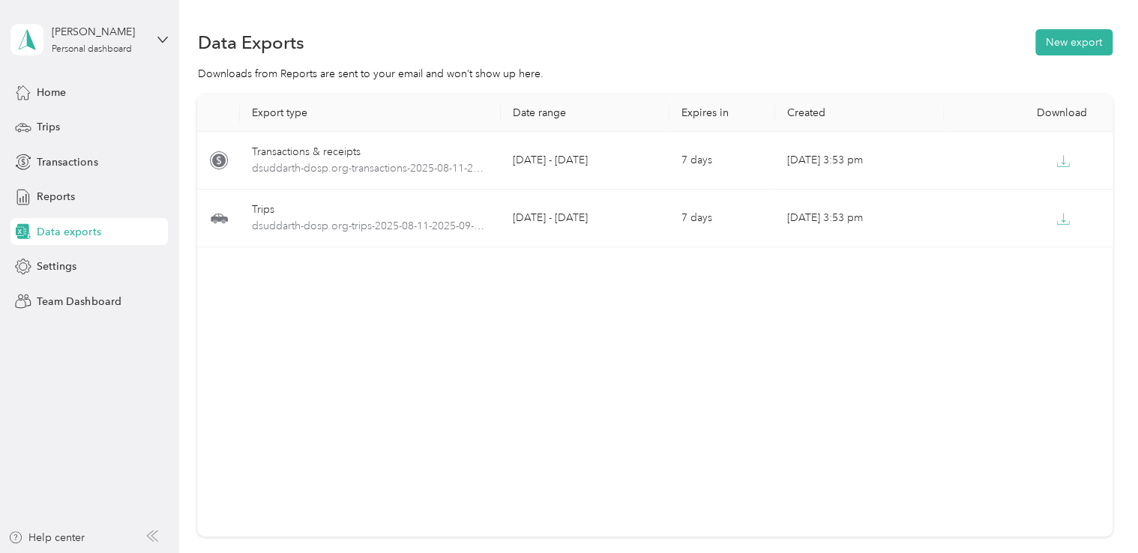
click at [1108, 346] on div "Data Exports New export Downloads from Reports are sent to your email and won’t…" at bounding box center [655, 335] width 952 height 671
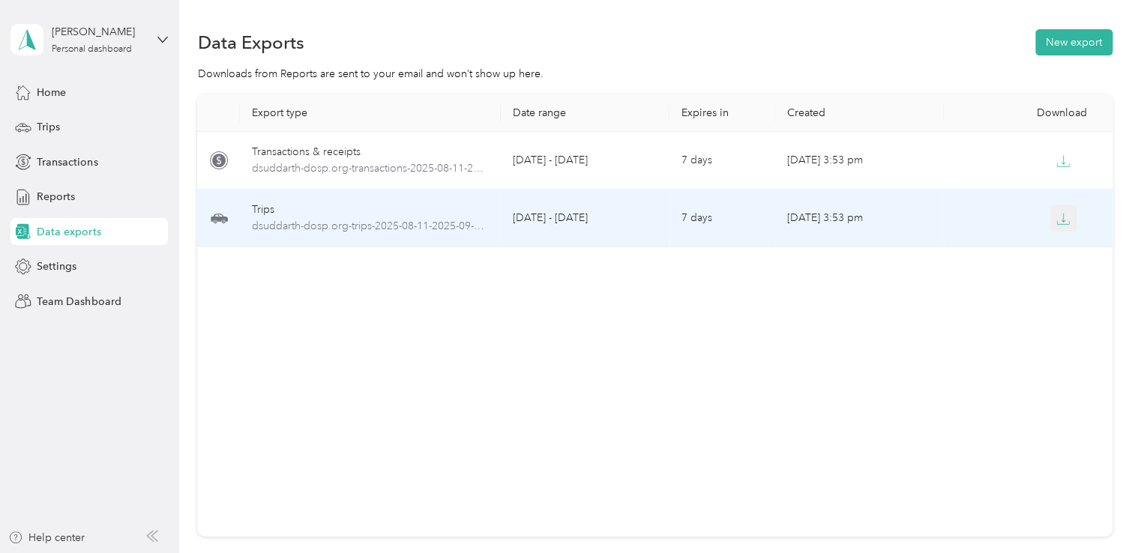
click at [1058, 217] on icon "button" at bounding box center [1063, 218] width 13 height 13
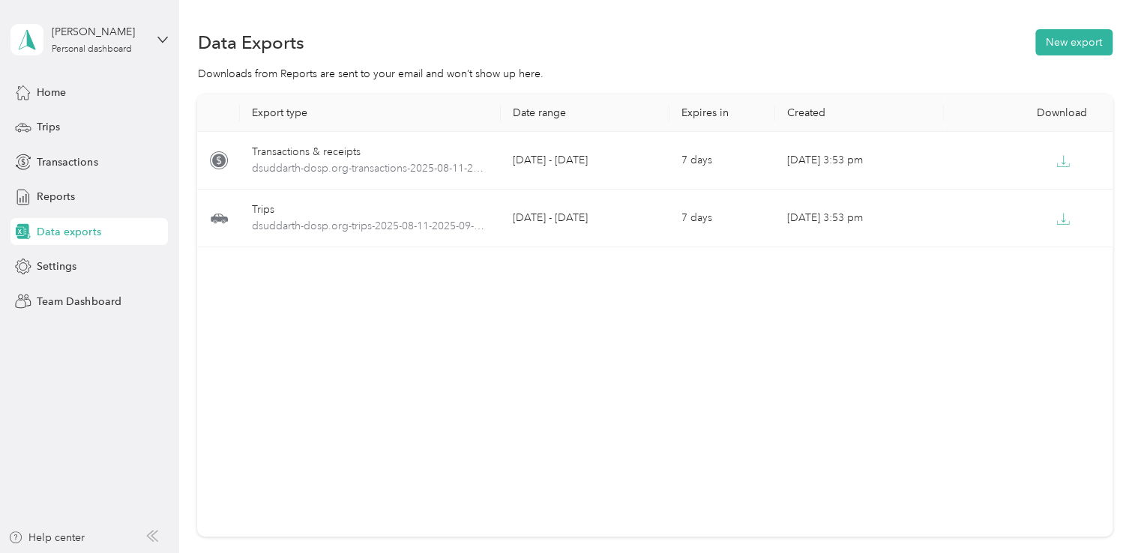
drag, startPoint x: 720, startPoint y: 501, endPoint x: 724, endPoint y: 493, distance: 9.1
click at [720, 501] on div "Export type Date range Expires in Created Download Transactions & receipts dsud…" at bounding box center [654, 315] width 915 height 442
